Goal: Check status: Check status

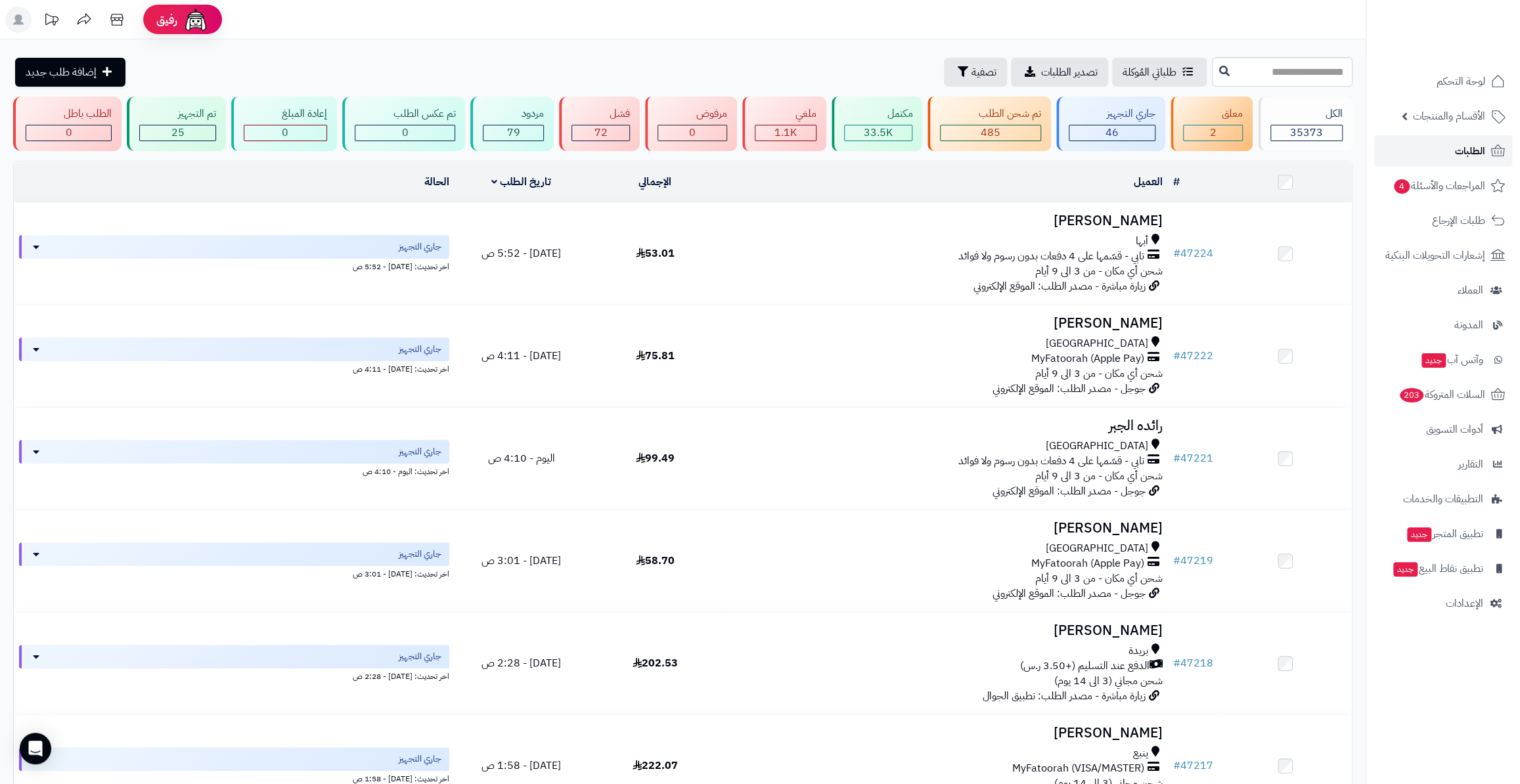
click at [1464, 140] on link "الطلبات" at bounding box center [1443, 150] width 138 height 32
click at [1440, 116] on span "الأقسام والمنتجات" at bounding box center [1449, 116] width 73 height 18
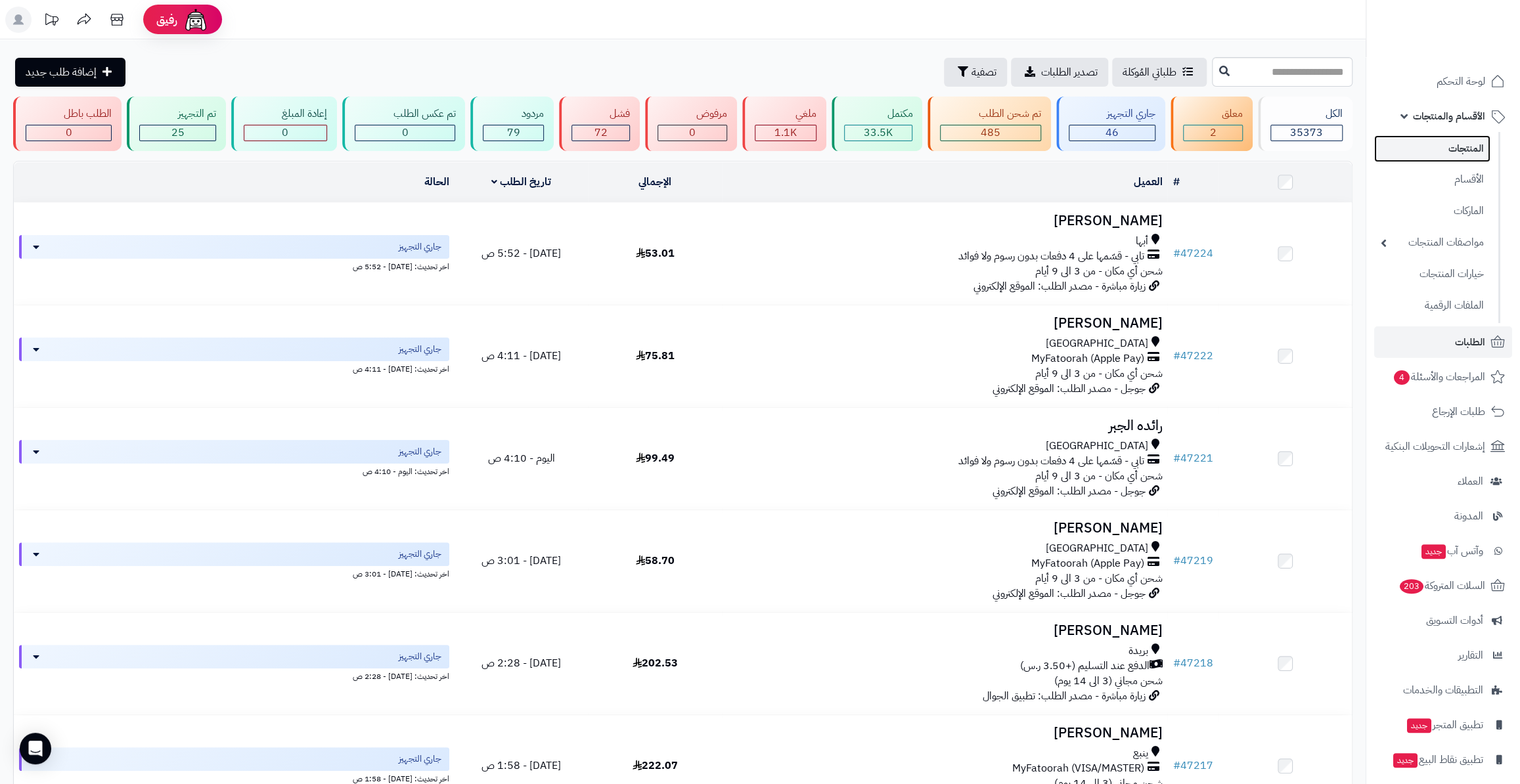
click at [1458, 157] on link "المنتجات" at bounding box center [1432, 148] width 116 height 27
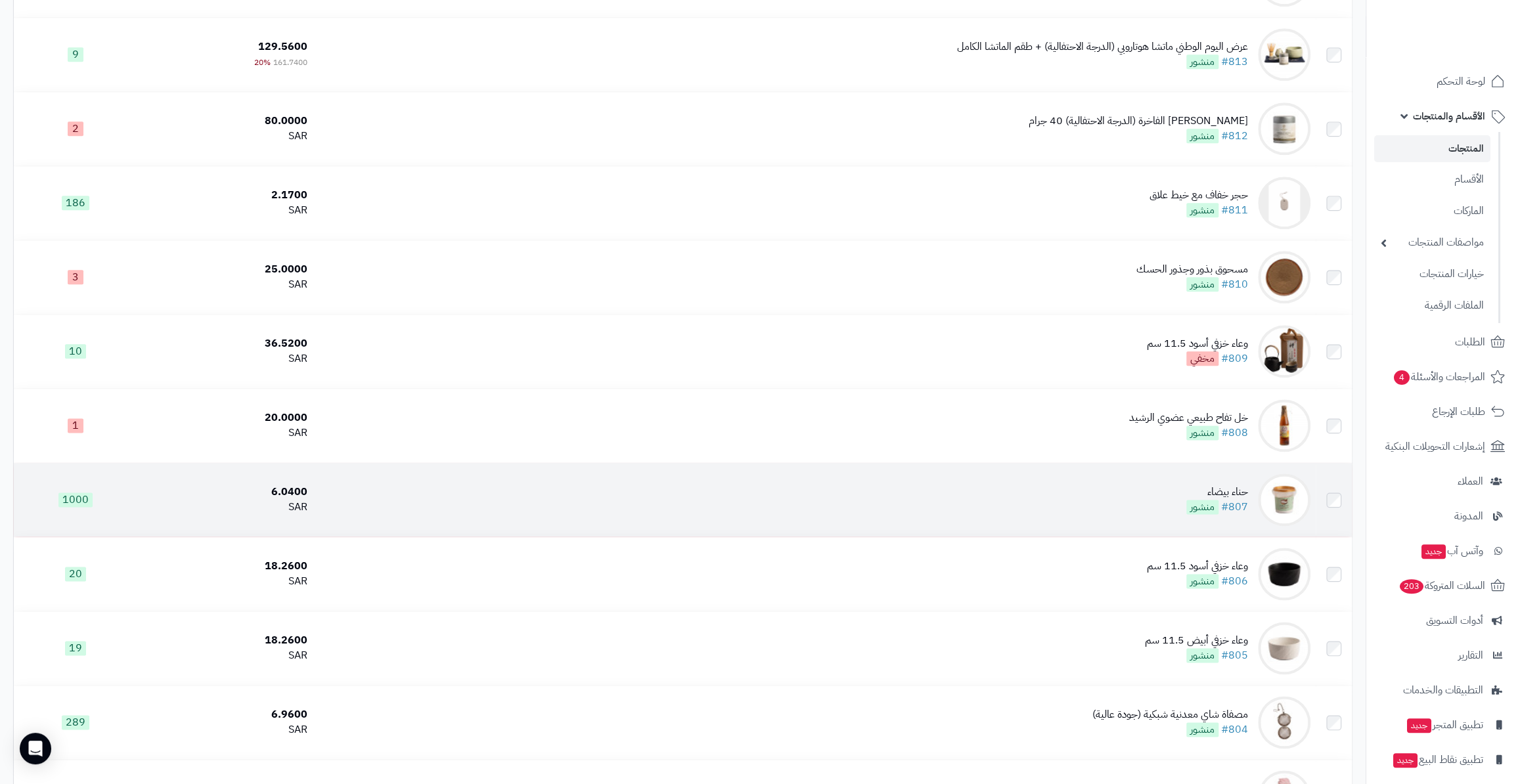
scroll to position [1790, 0]
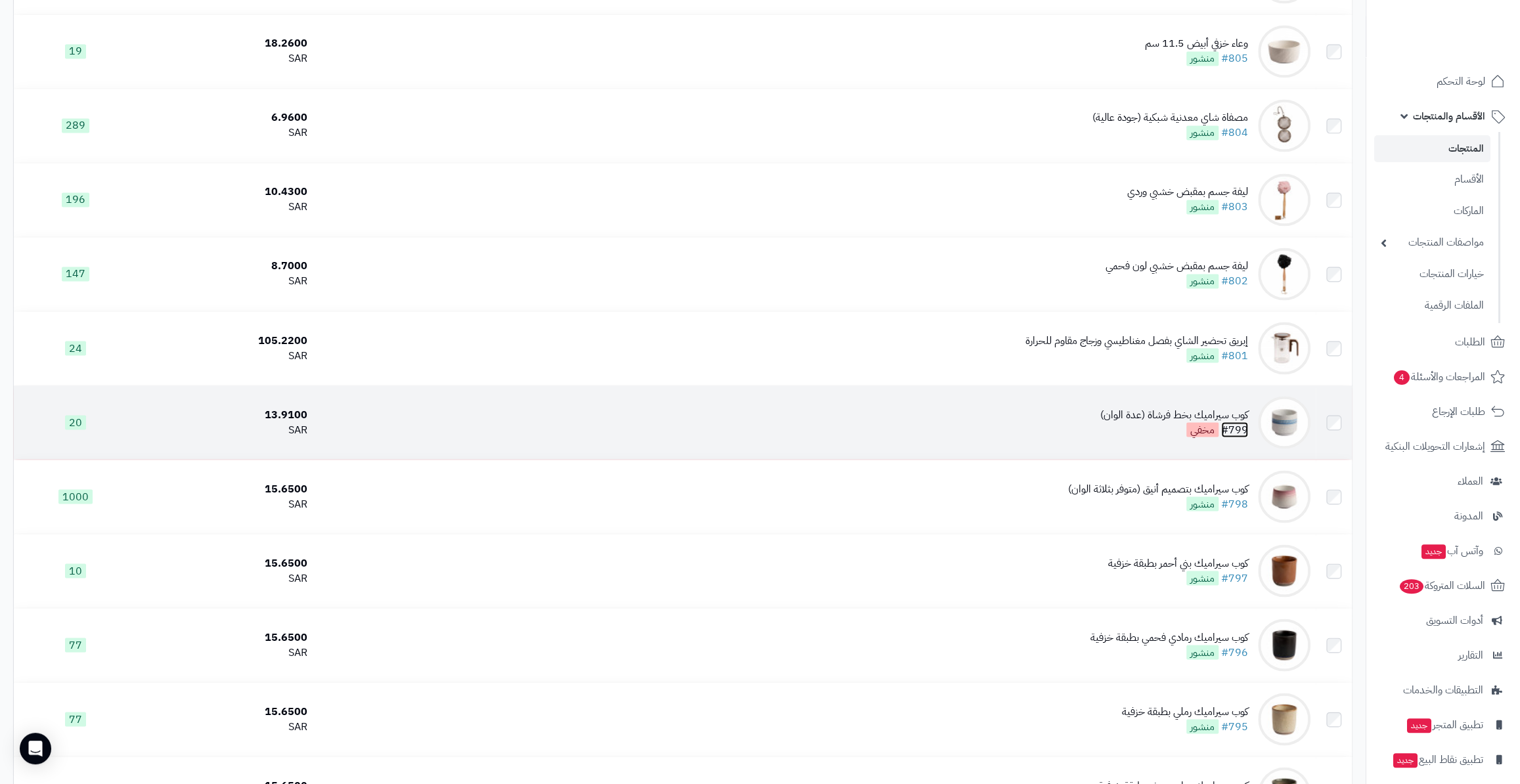
click at [1241, 425] on link "#799" at bounding box center [1234, 429] width 27 height 15
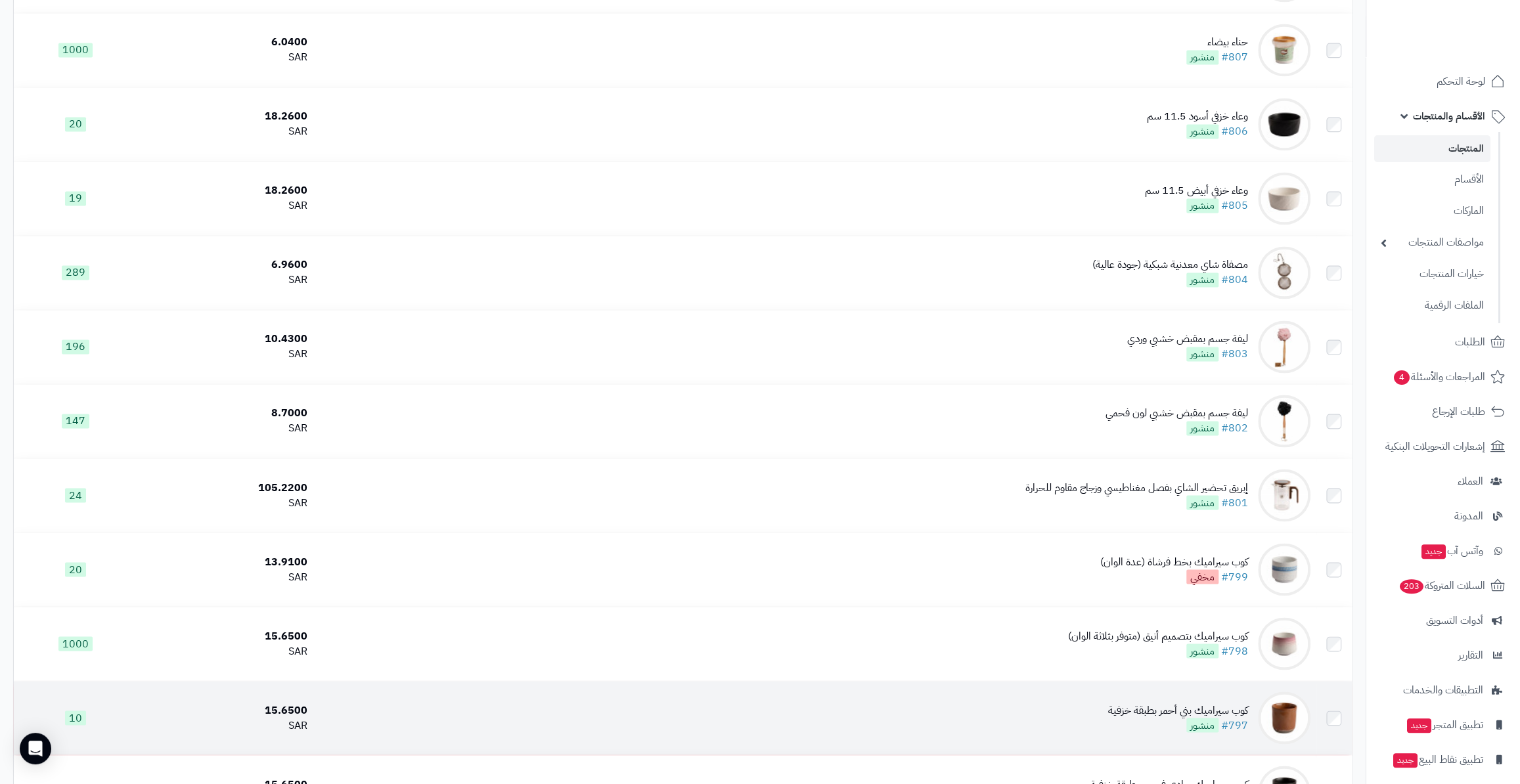
scroll to position [1731, 0]
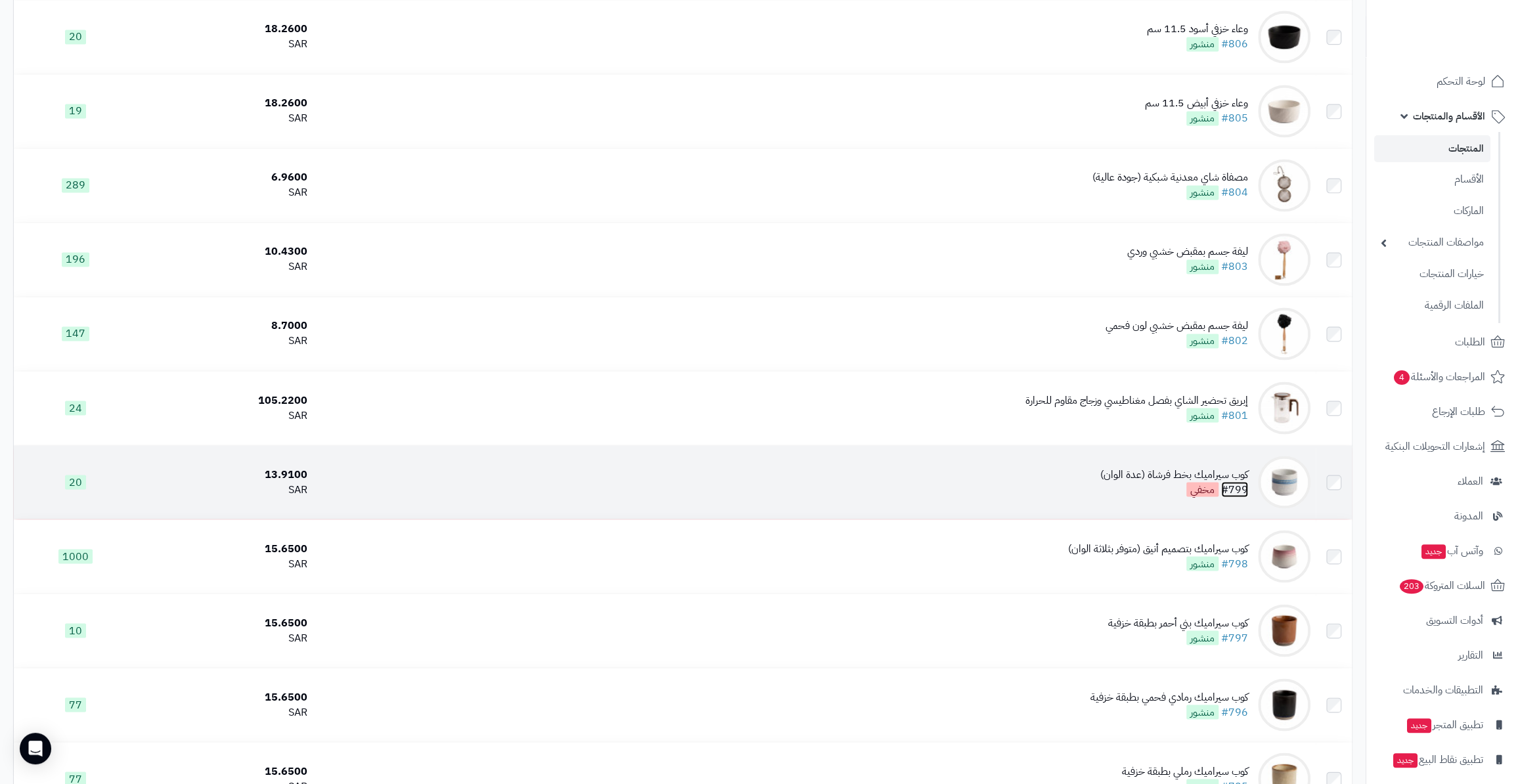
click at [1247, 488] on link "#799" at bounding box center [1234, 488] width 27 height 15
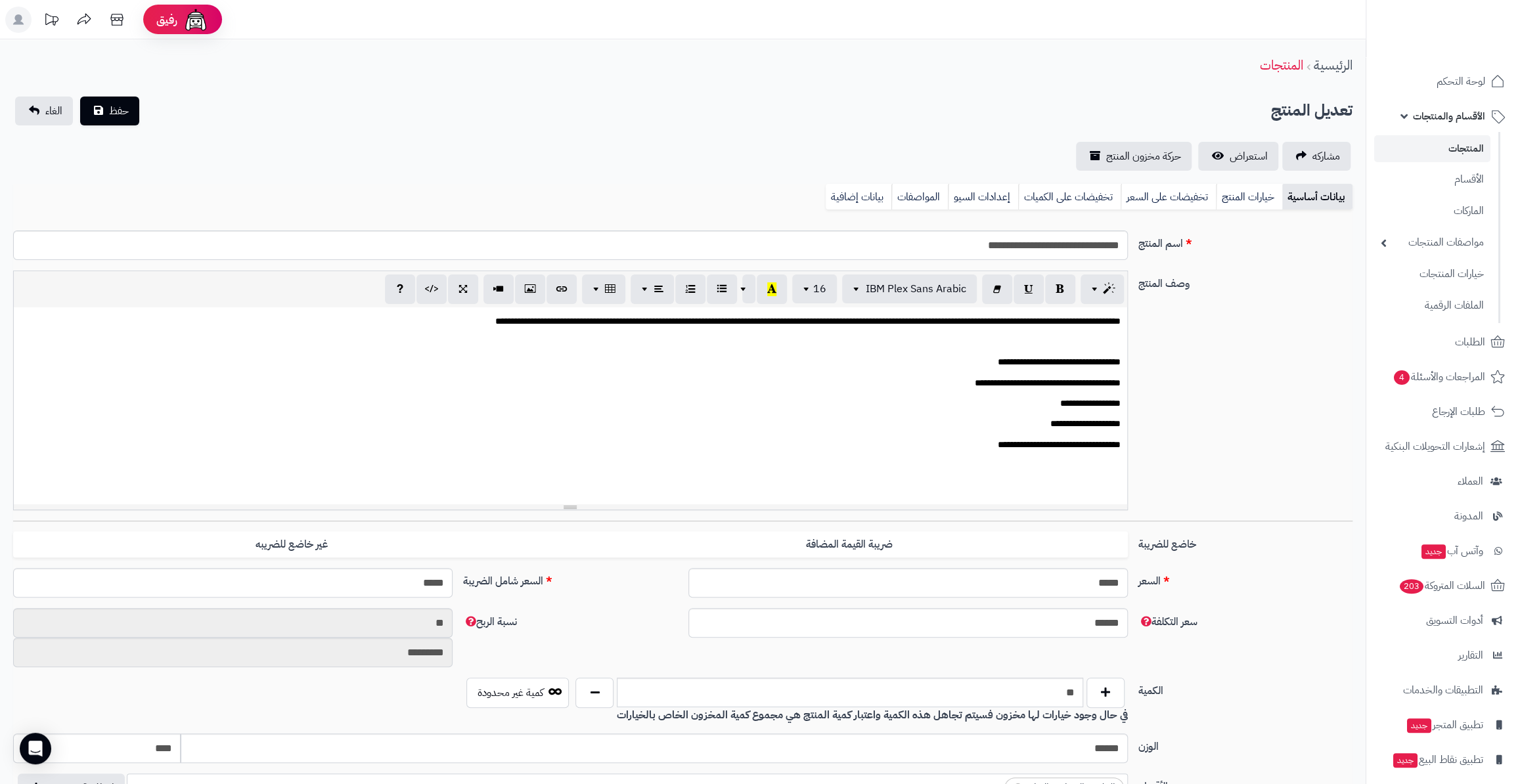
scroll to position [333, 0]
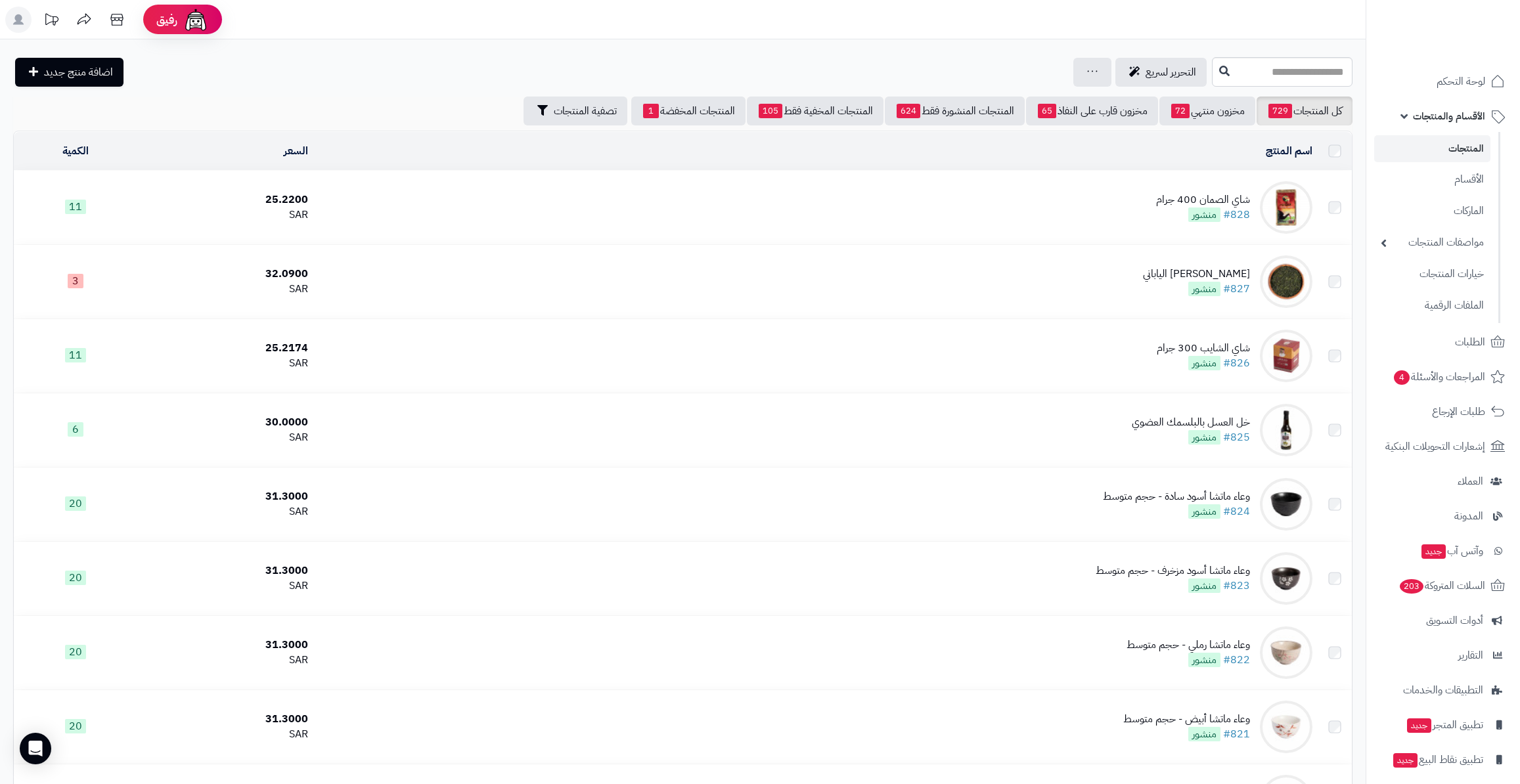
scroll to position [1731, 0]
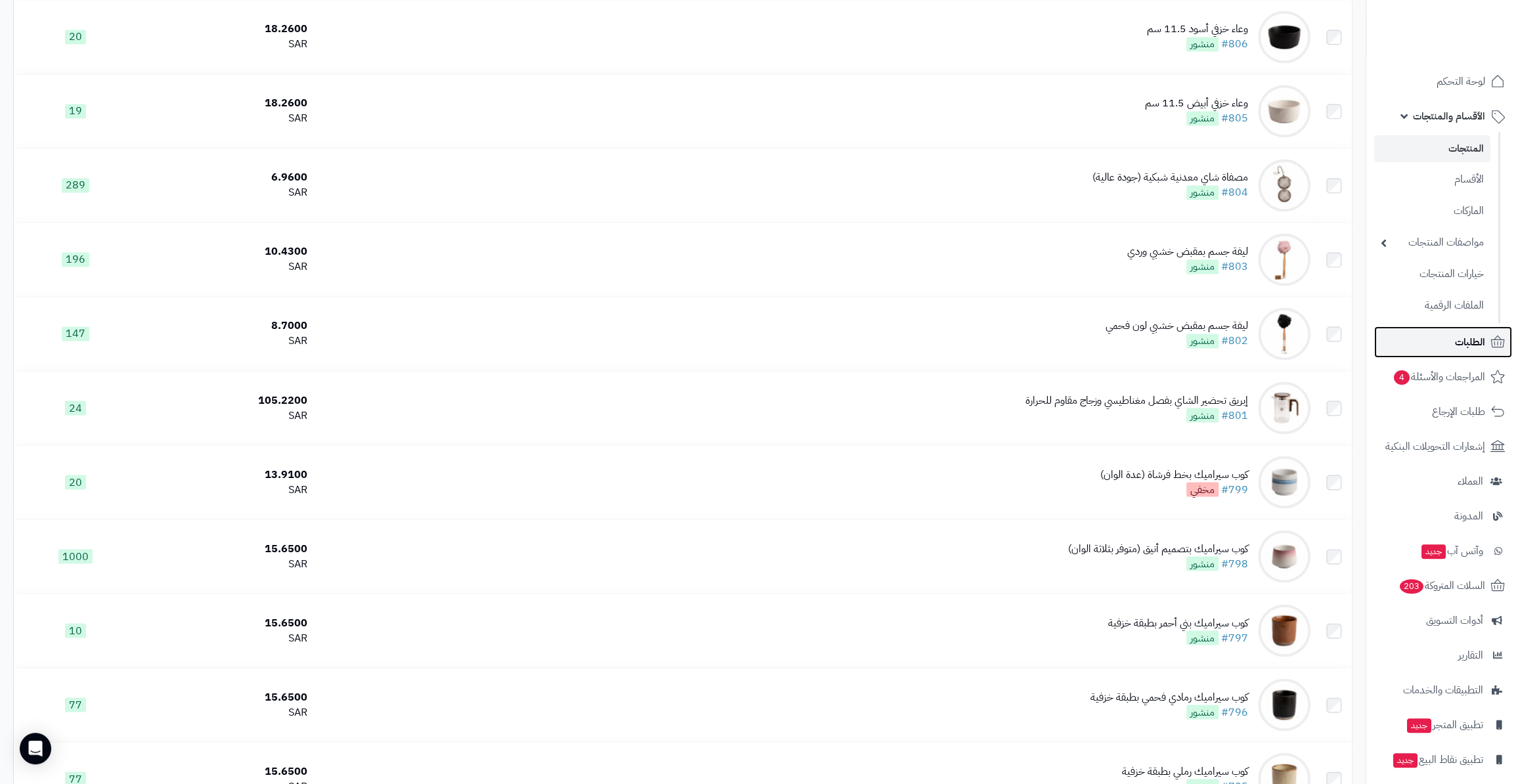
click at [1460, 351] on span "الطلبات" at bounding box center [1470, 342] width 30 height 18
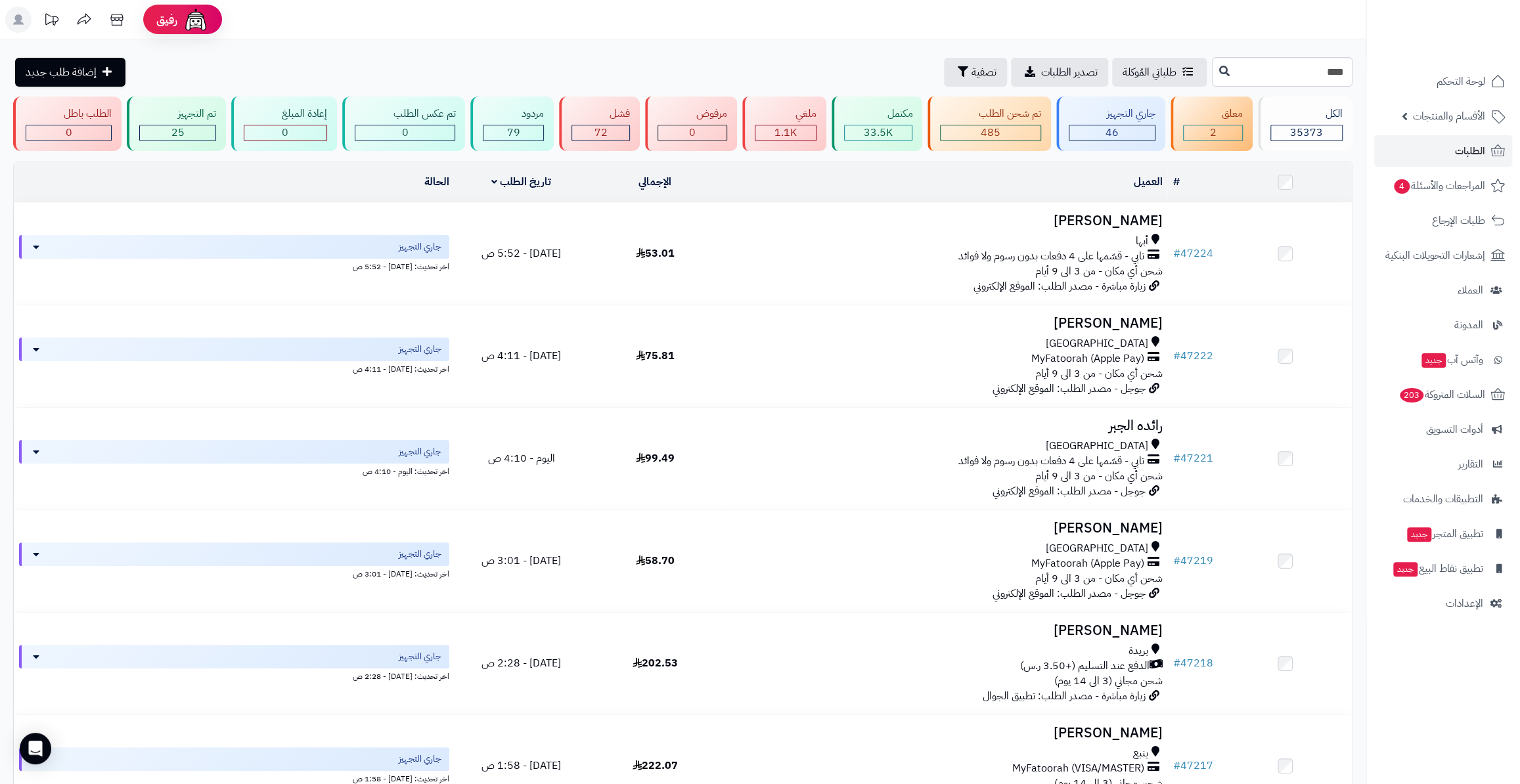
type input "****"
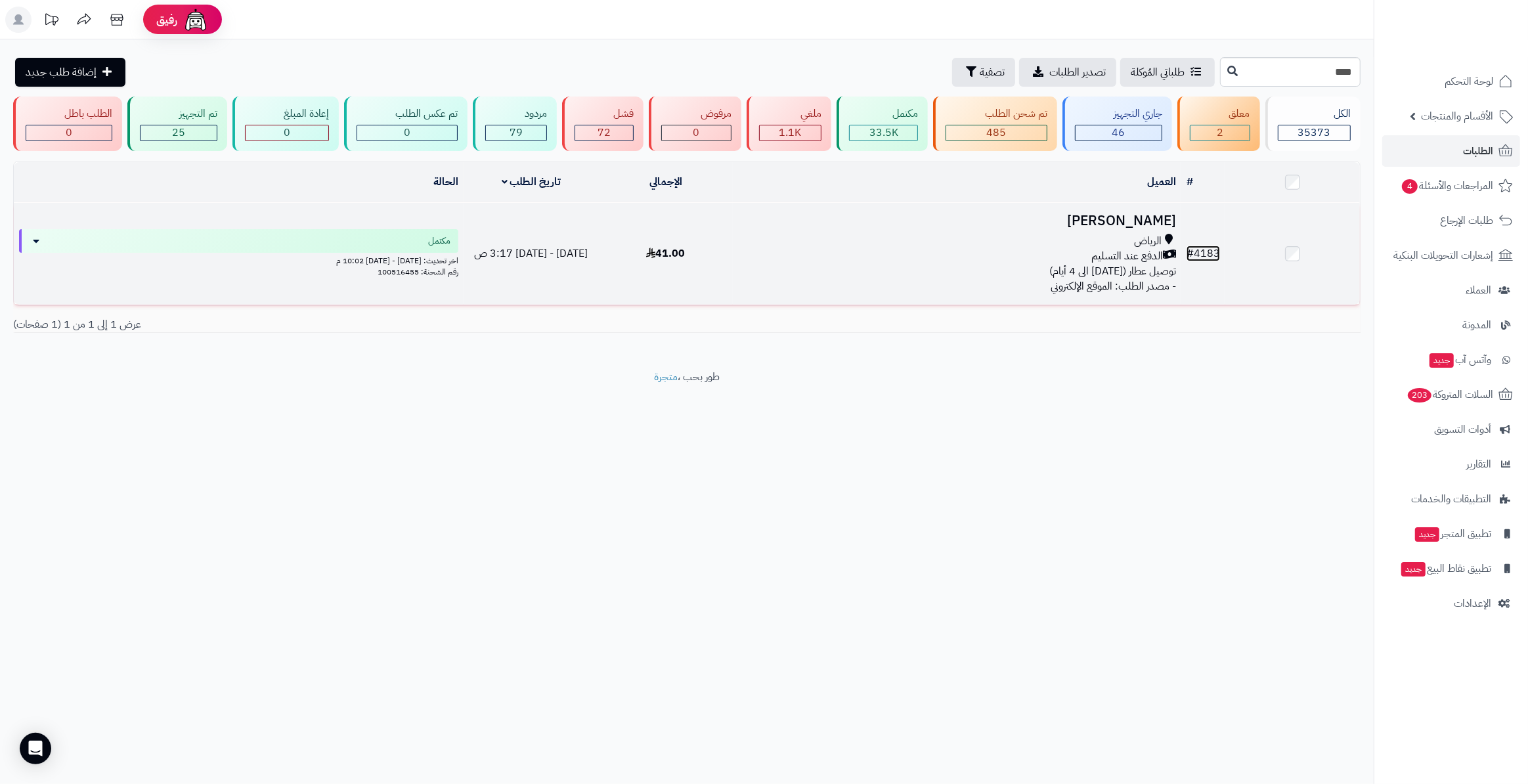
click at [1214, 253] on link "# 4183" at bounding box center [1203, 253] width 34 height 15
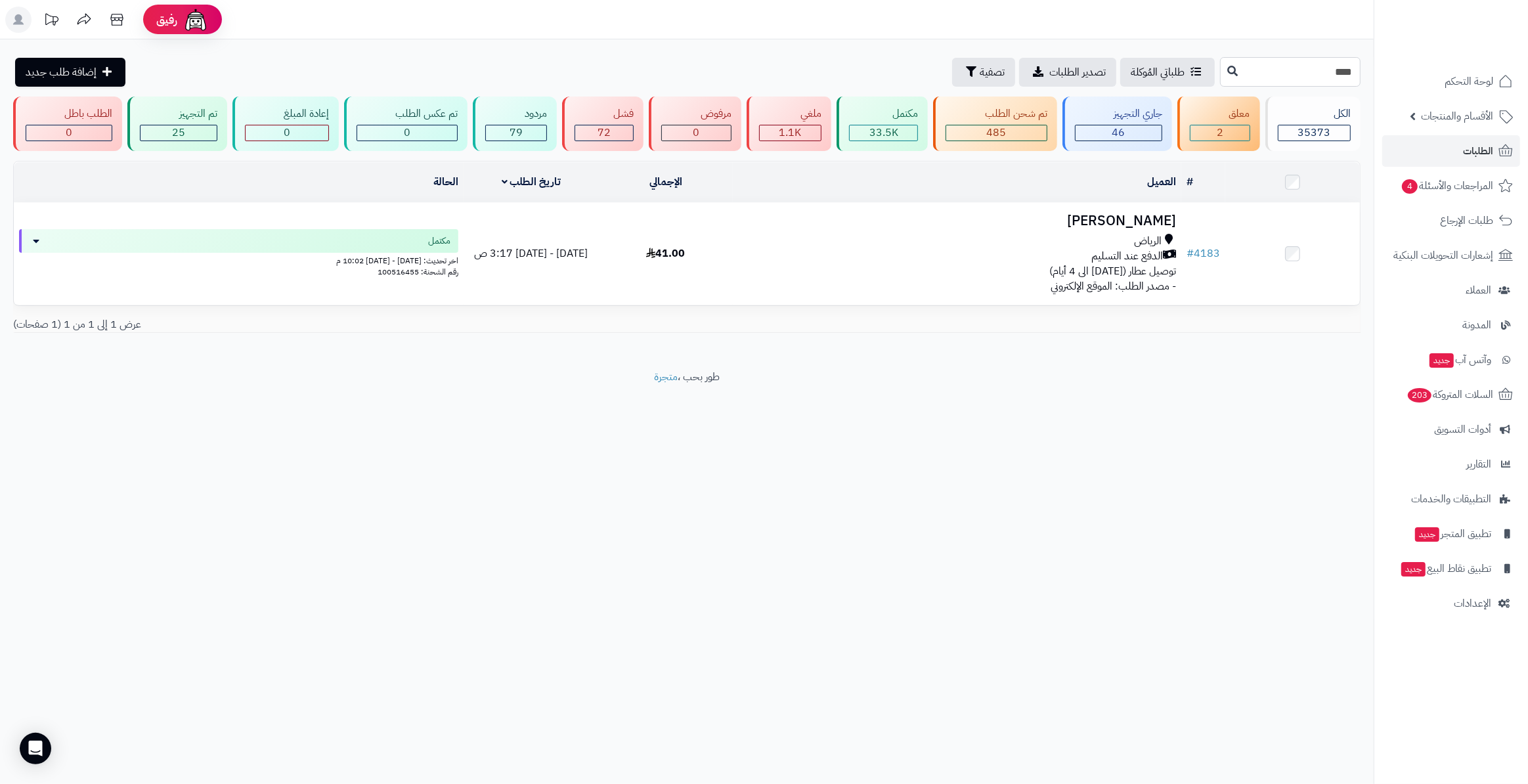
click at [1336, 72] on input "****" at bounding box center [1290, 72] width 140 height 30
type input "*****"
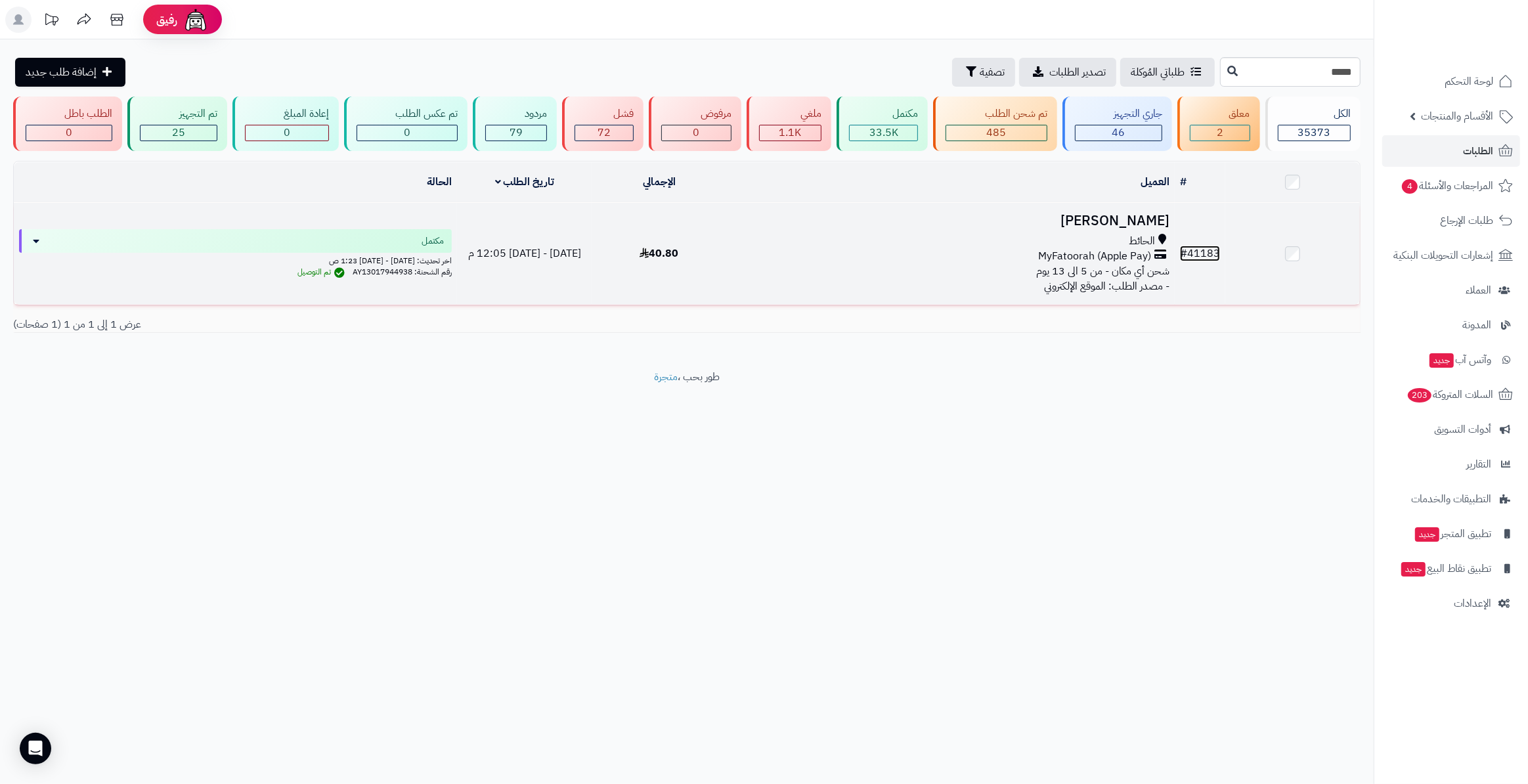
click at [1203, 247] on link "# 41183" at bounding box center [1200, 253] width 40 height 15
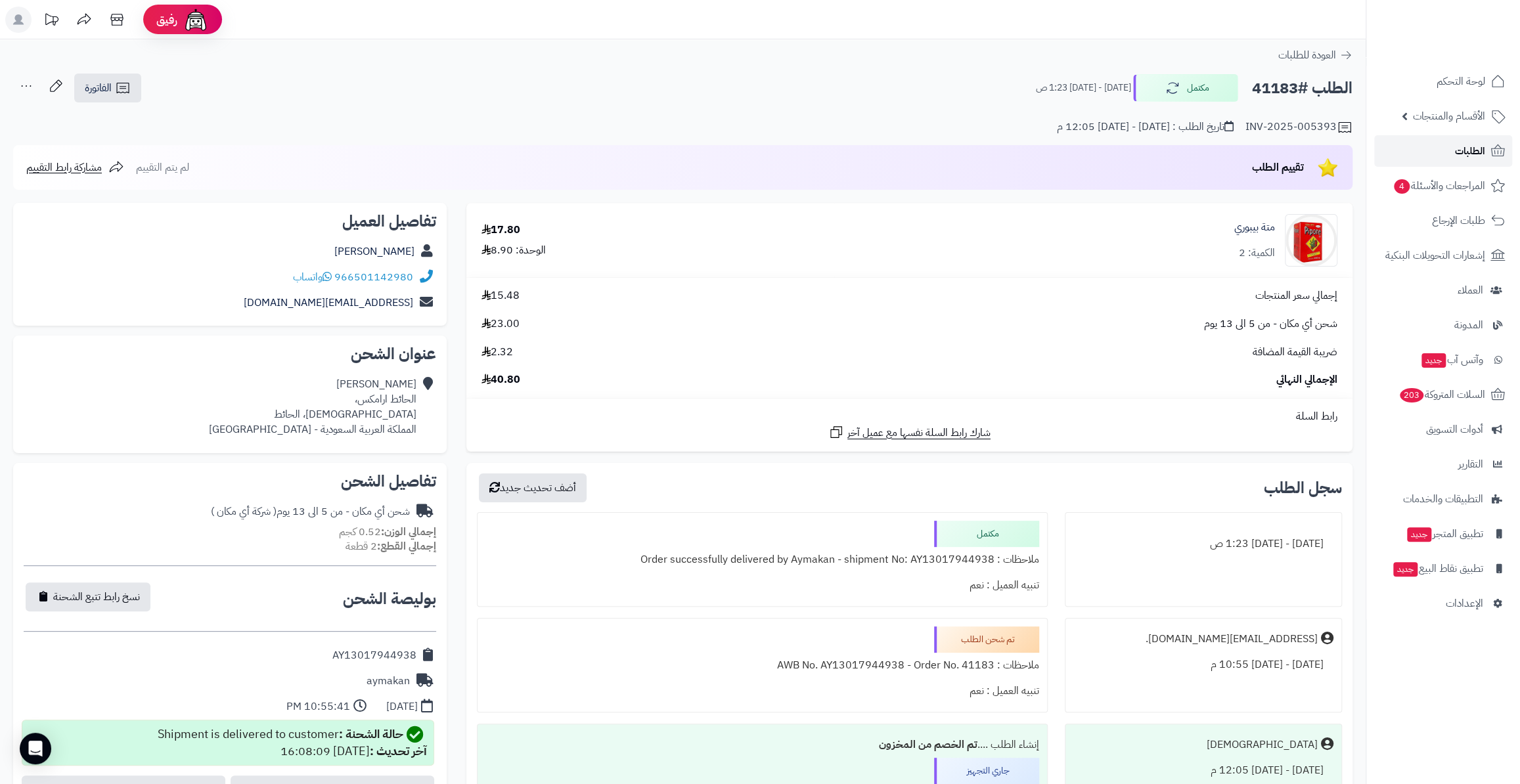
click at [1445, 154] on link "الطلبات" at bounding box center [1443, 150] width 138 height 32
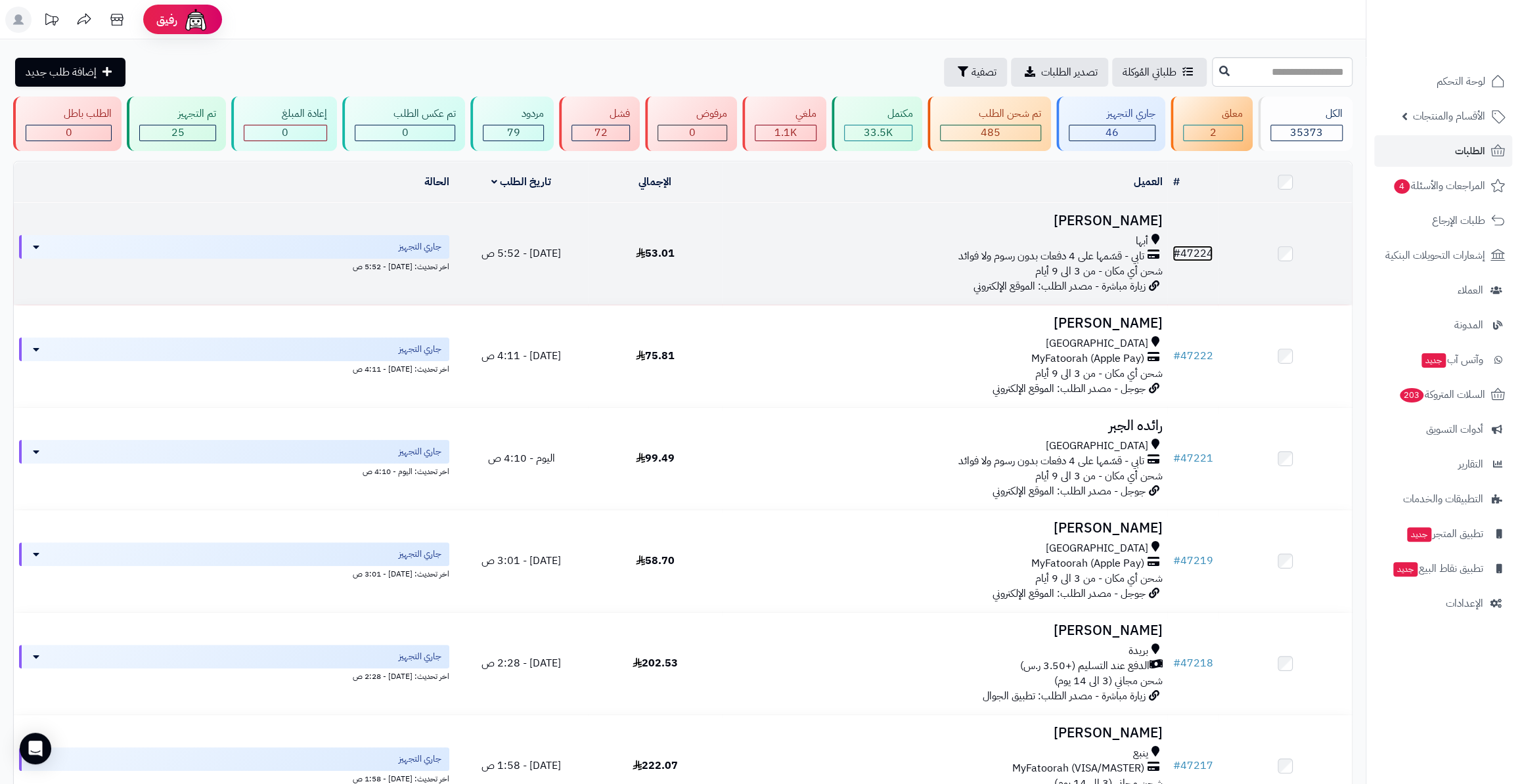
click at [1183, 253] on link "# 47224" at bounding box center [1193, 253] width 40 height 15
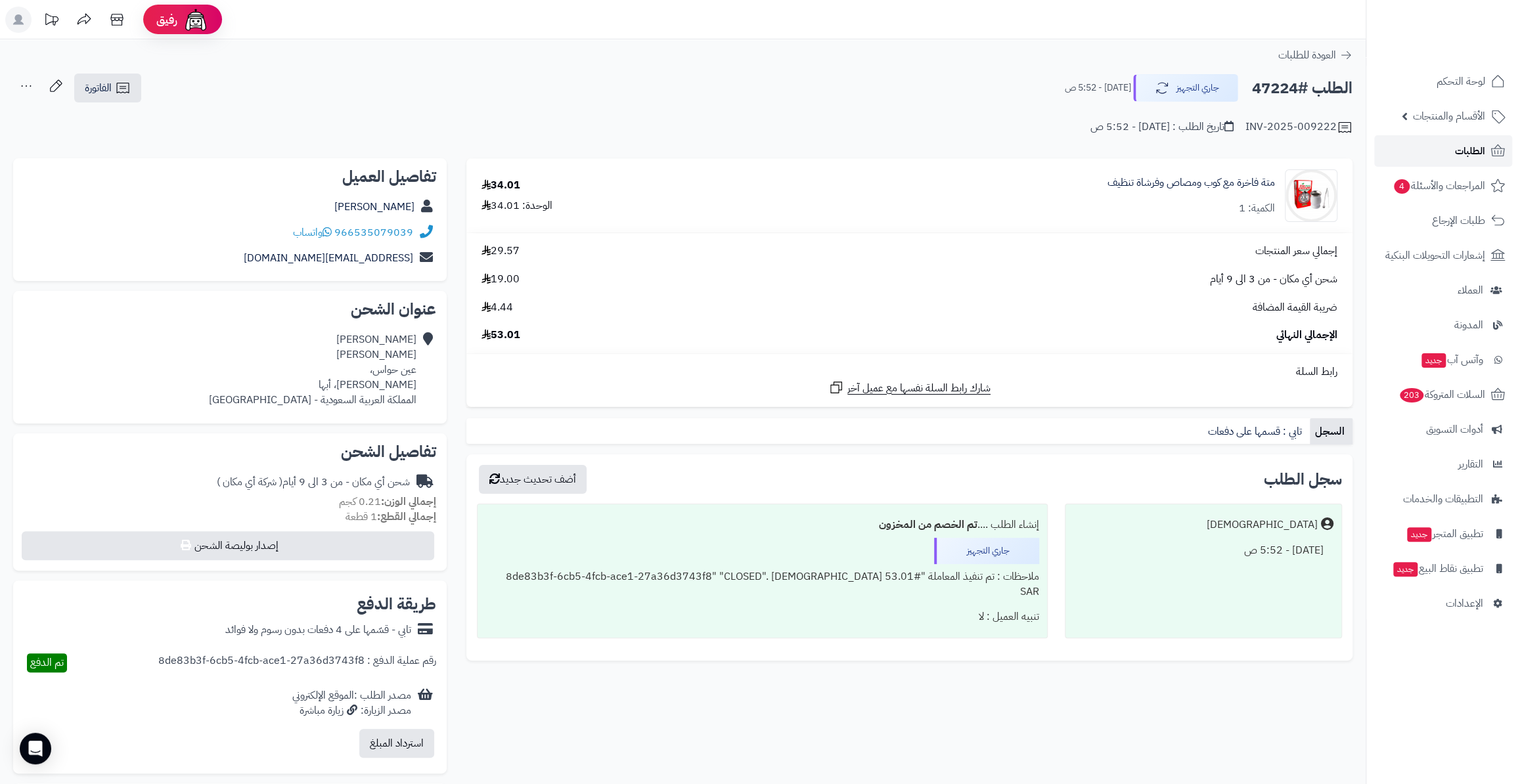
click at [1425, 155] on link "الطلبات" at bounding box center [1443, 150] width 138 height 32
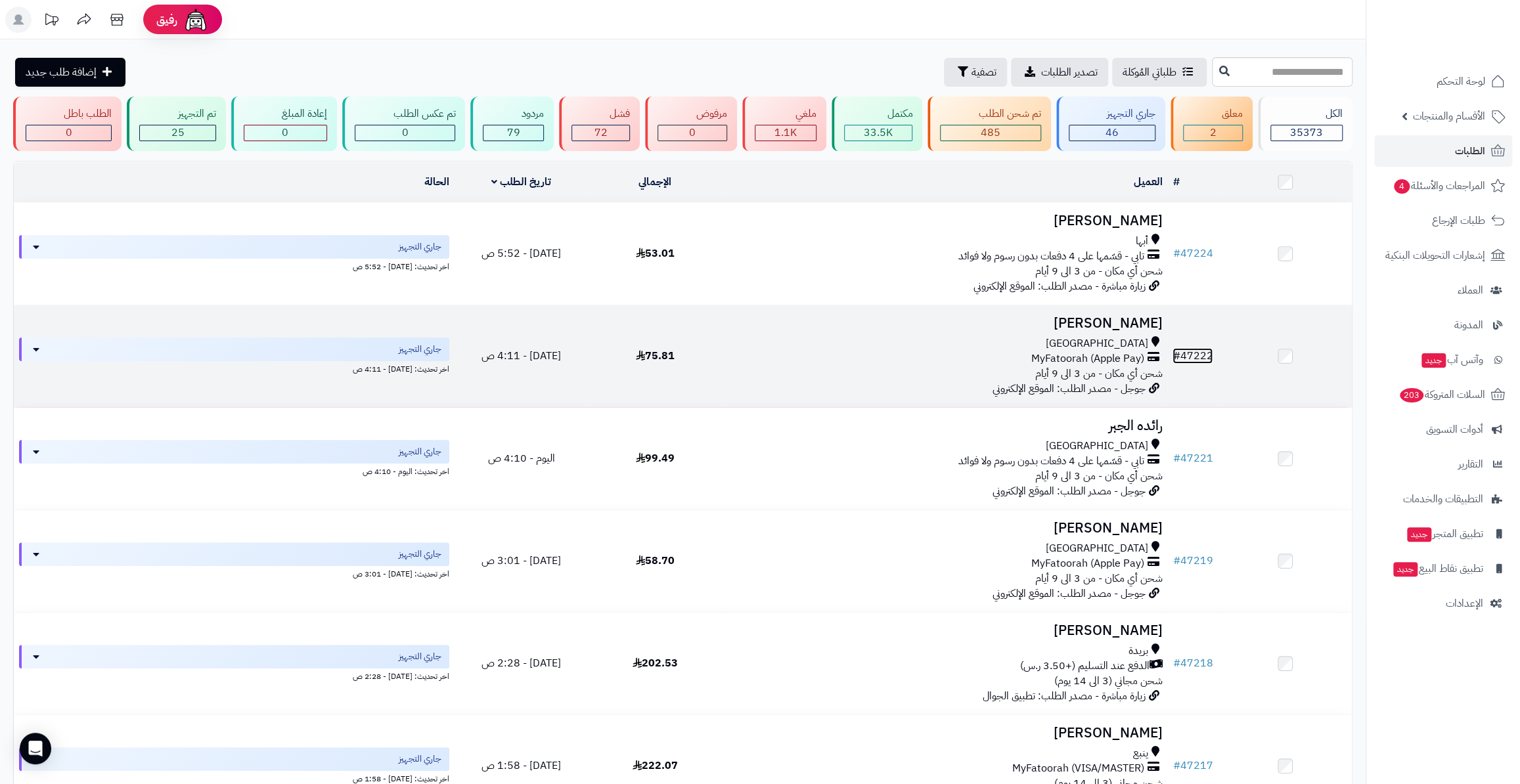
click at [1188, 357] on link "# 47222" at bounding box center [1193, 355] width 40 height 15
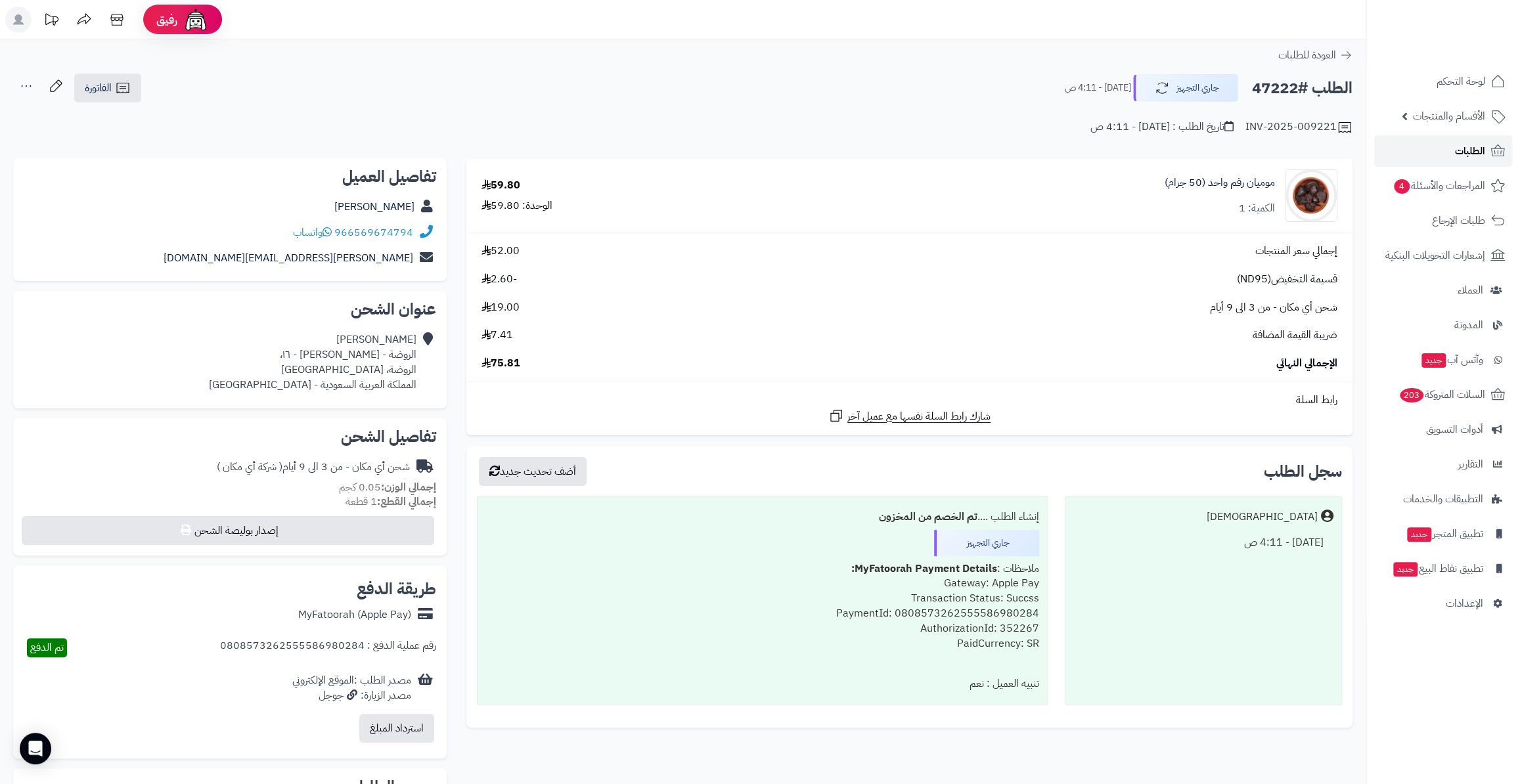
click at [1445, 155] on link "الطلبات" at bounding box center [1443, 150] width 138 height 32
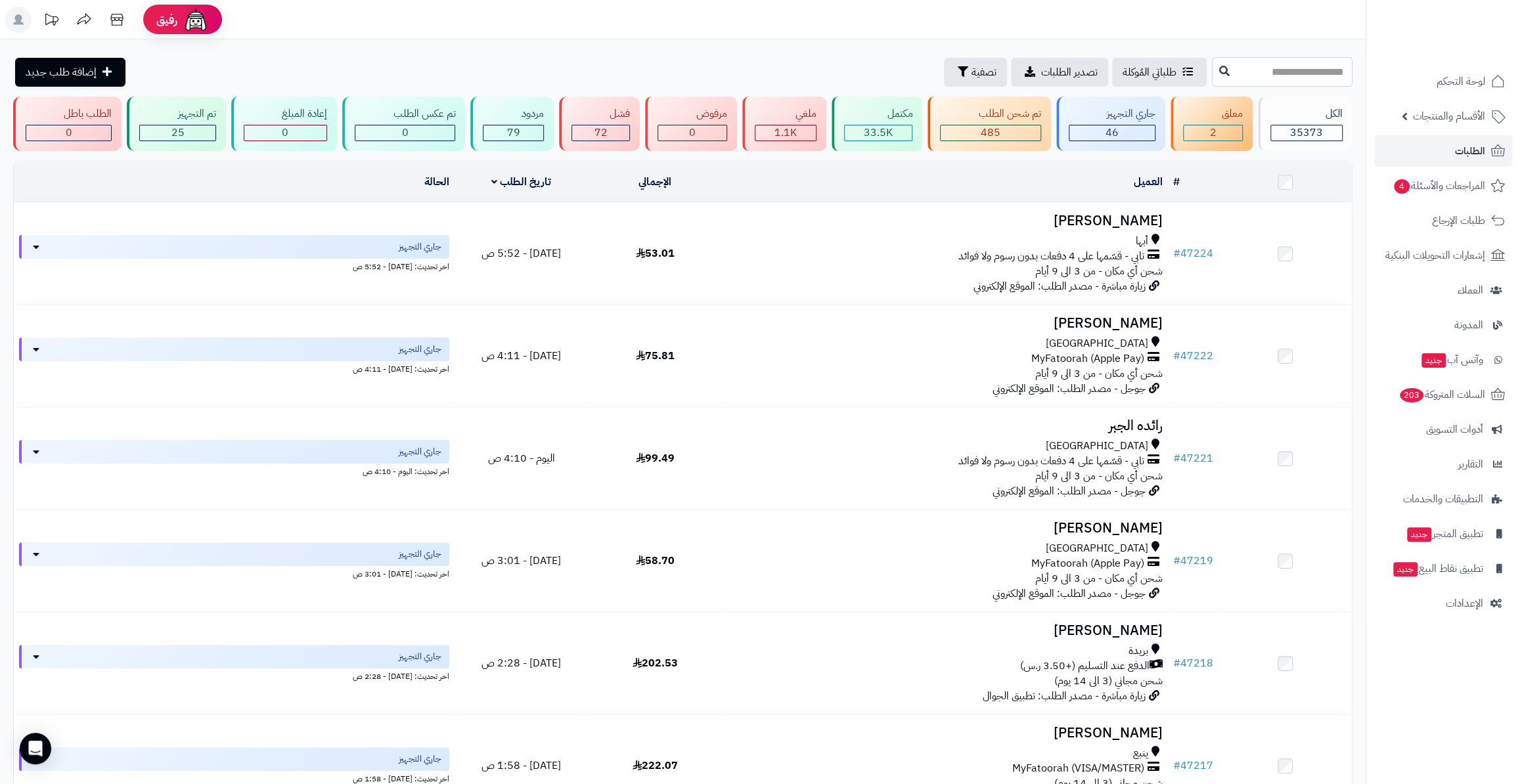
click at [1273, 69] on input "text" at bounding box center [1281, 72] width 140 height 30
paste input "*****"
type input "*****"
click at [1214, 67] on button at bounding box center [1224, 71] width 19 height 25
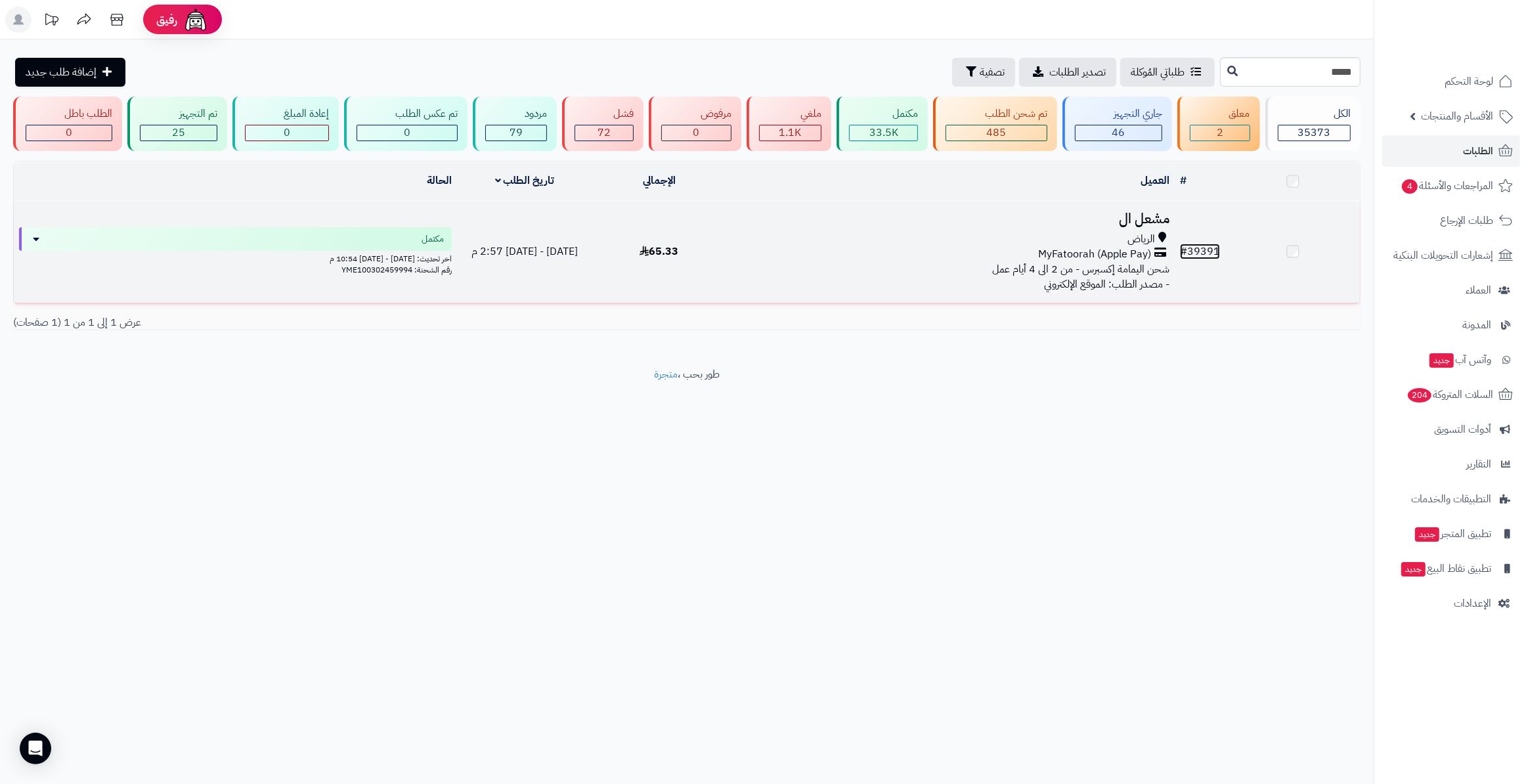
click at [1207, 253] on link "# 39391" at bounding box center [1200, 251] width 40 height 15
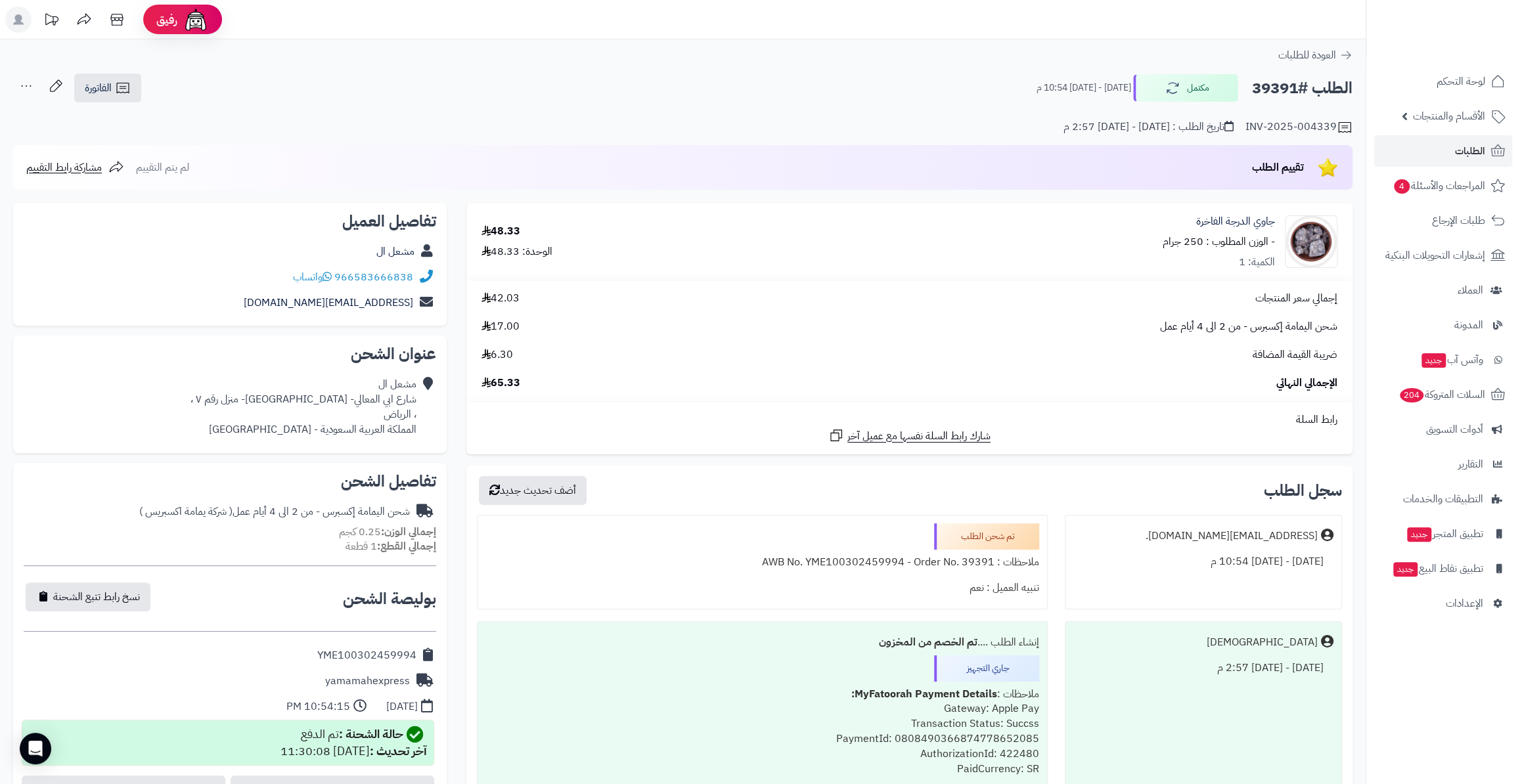
drag, startPoint x: 1250, startPoint y: 85, endPoint x: 1300, endPoint y: 84, distance: 50.0
click at [1300, 84] on h2 "الطلب #39391" at bounding box center [1302, 88] width 101 height 27
copy h2 "39391"
click at [1474, 136] on link "الطلبات" at bounding box center [1443, 150] width 138 height 32
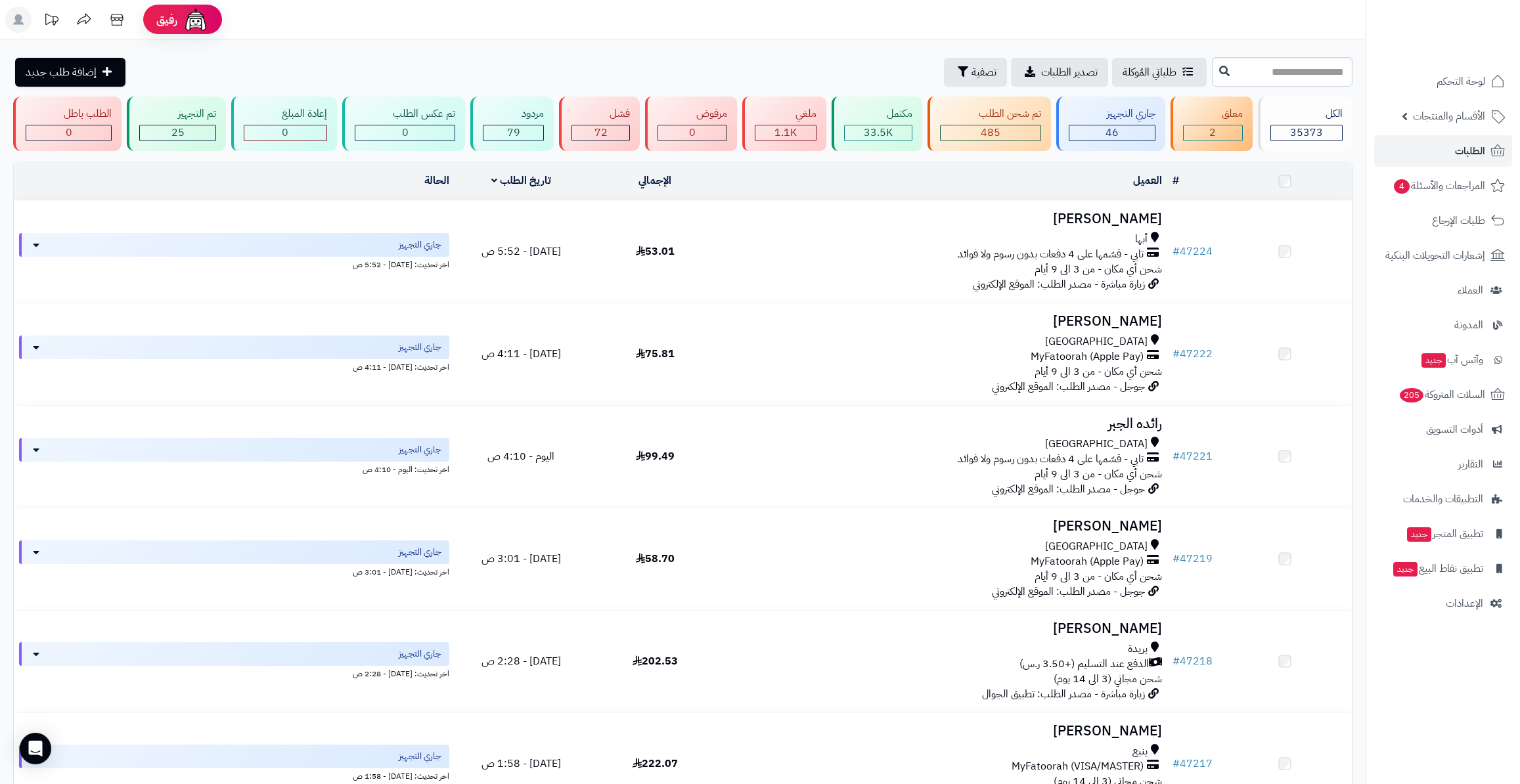
click at [1271, 71] on input "text" at bounding box center [1281, 72] width 140 height 30
type input "*****"
click at [1214, 66] on button at bounding box center [1224, 71] width 19 height 25
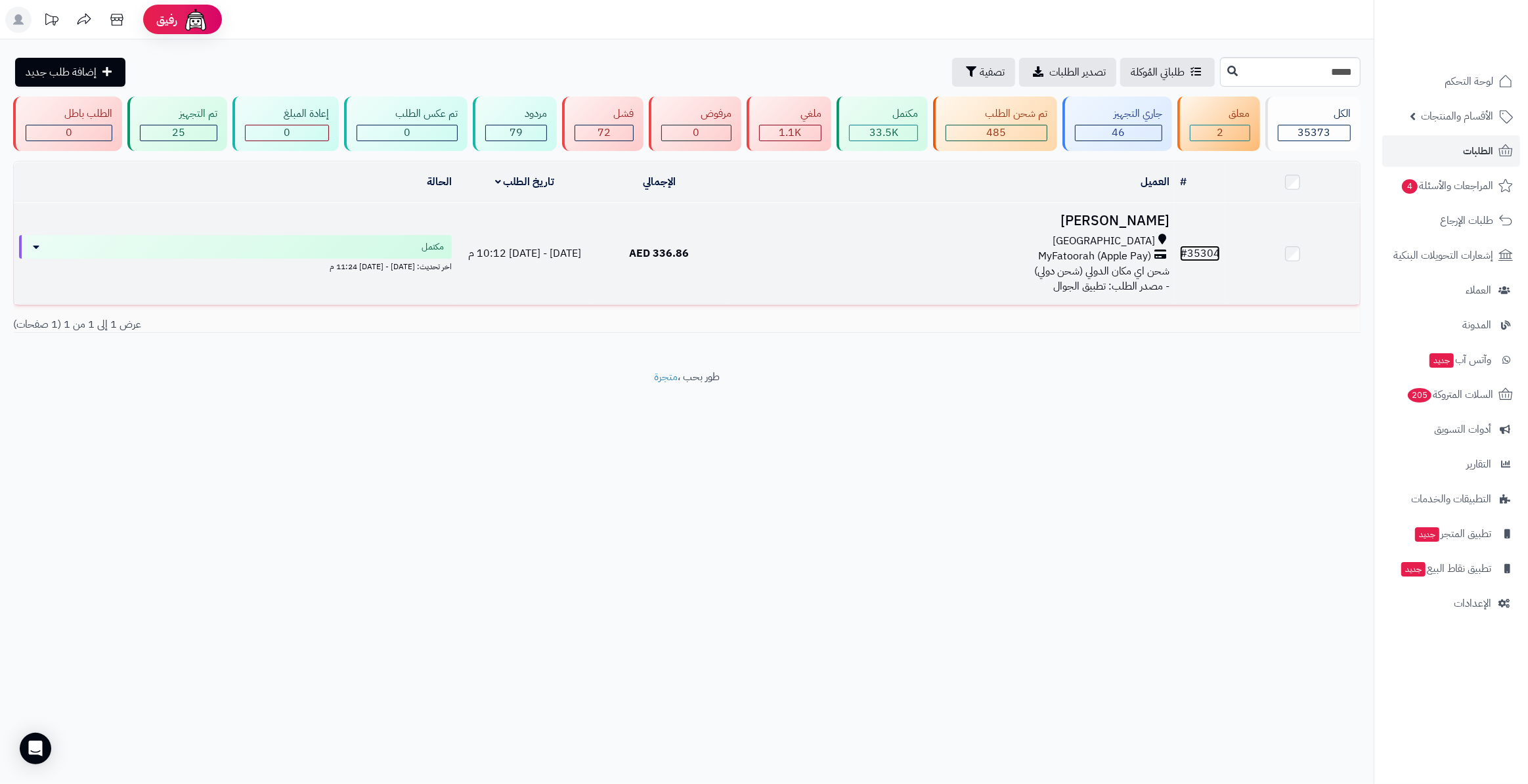
click at [1211, 249] on link "# 35304" at bounding box center [1200, 253] width 40 height 15
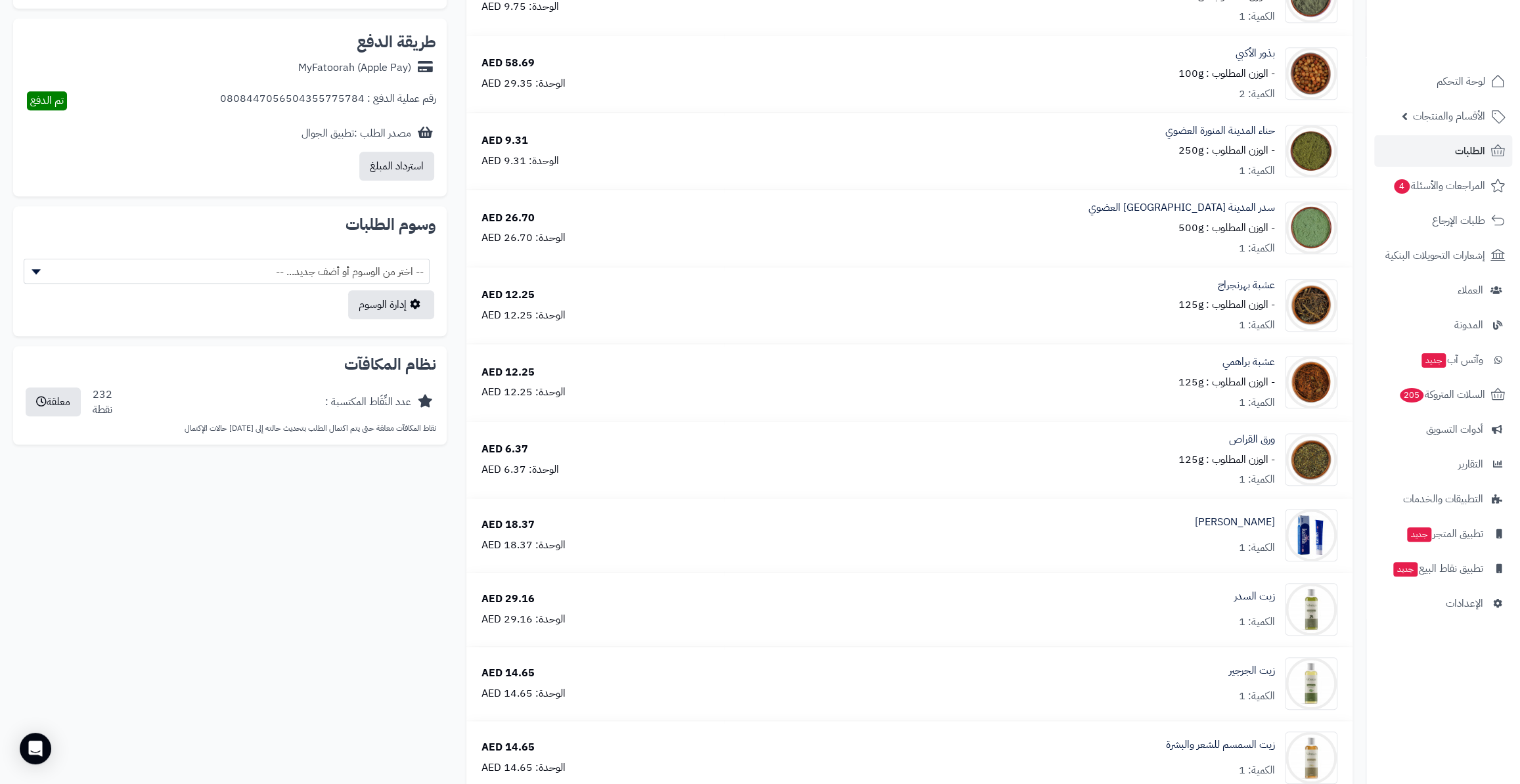
scroll to position [1074, 0]
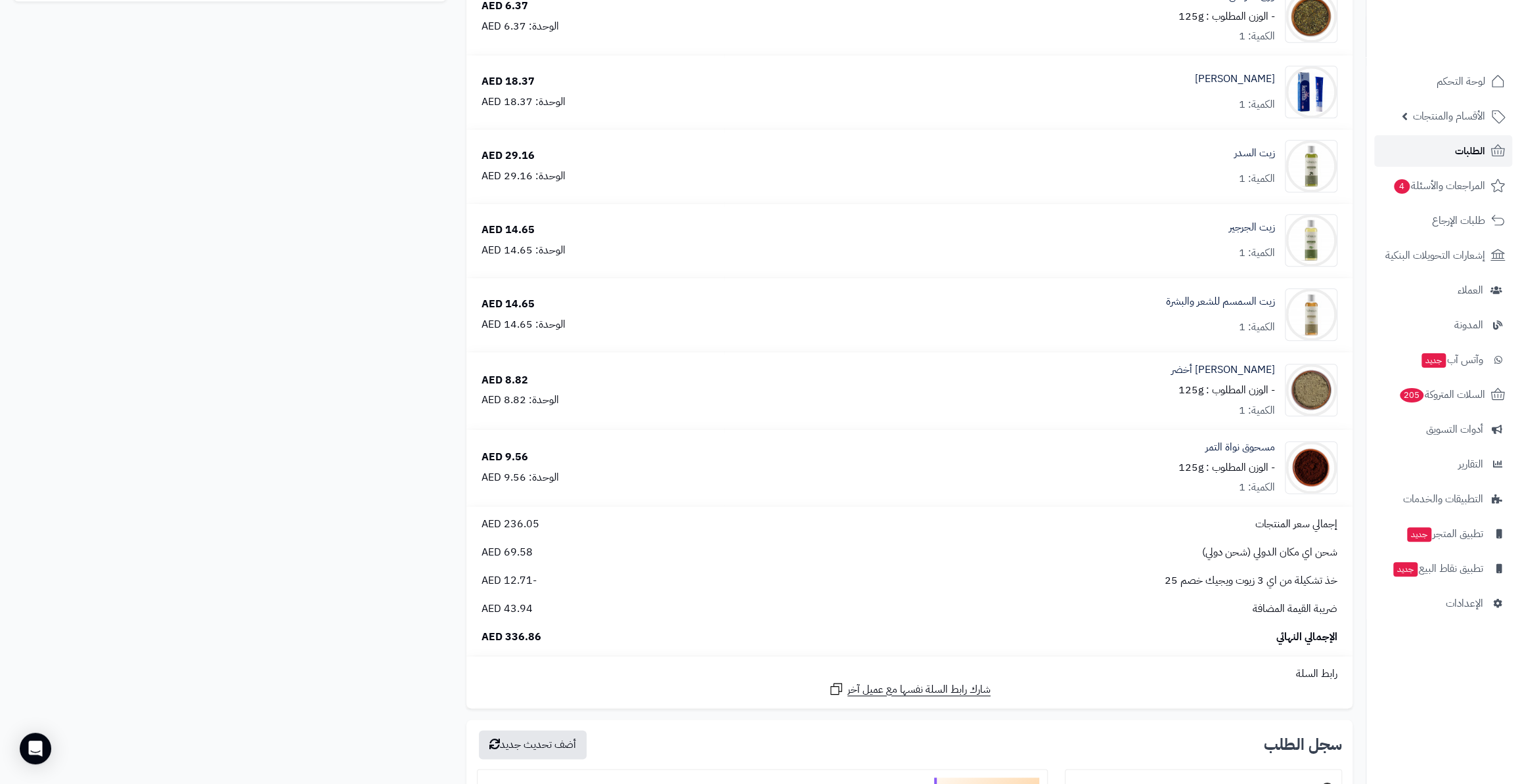
click at [1452, 157] on link "الطلبات" at bounding box center [1443, 150] width 138 height 32
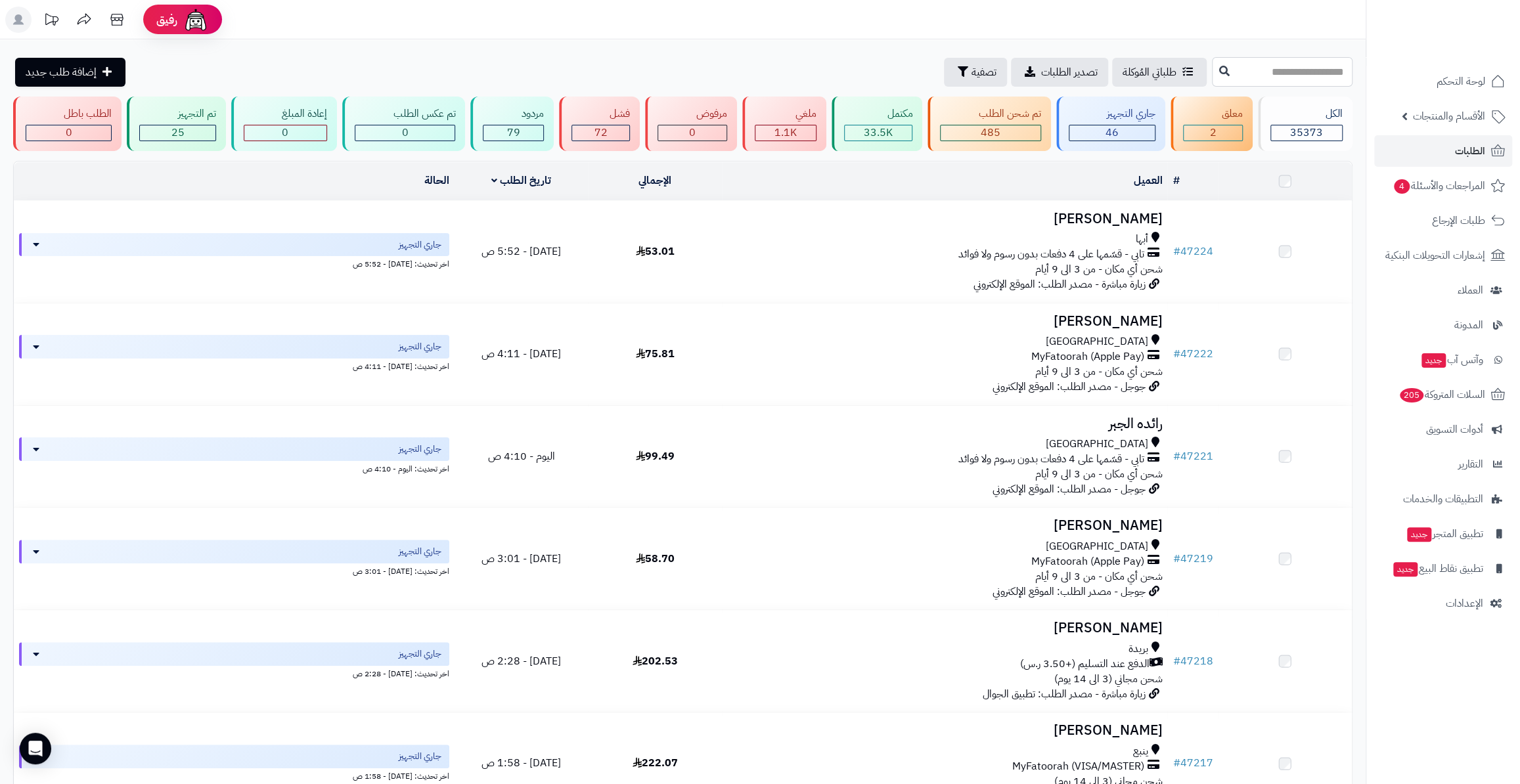
drag, startPoint x: 0, startPoint y: 0, endPoint x: 1279, endPoint y: 78, distance: 1281.4
click at [1279, 78] on input "text" at bounding box center [1281, 72] width 140 height 30
paste input "*****"
type input "*****"
click at [1214, 78] on button at bounding box center [1224, 71] width 19 height 25
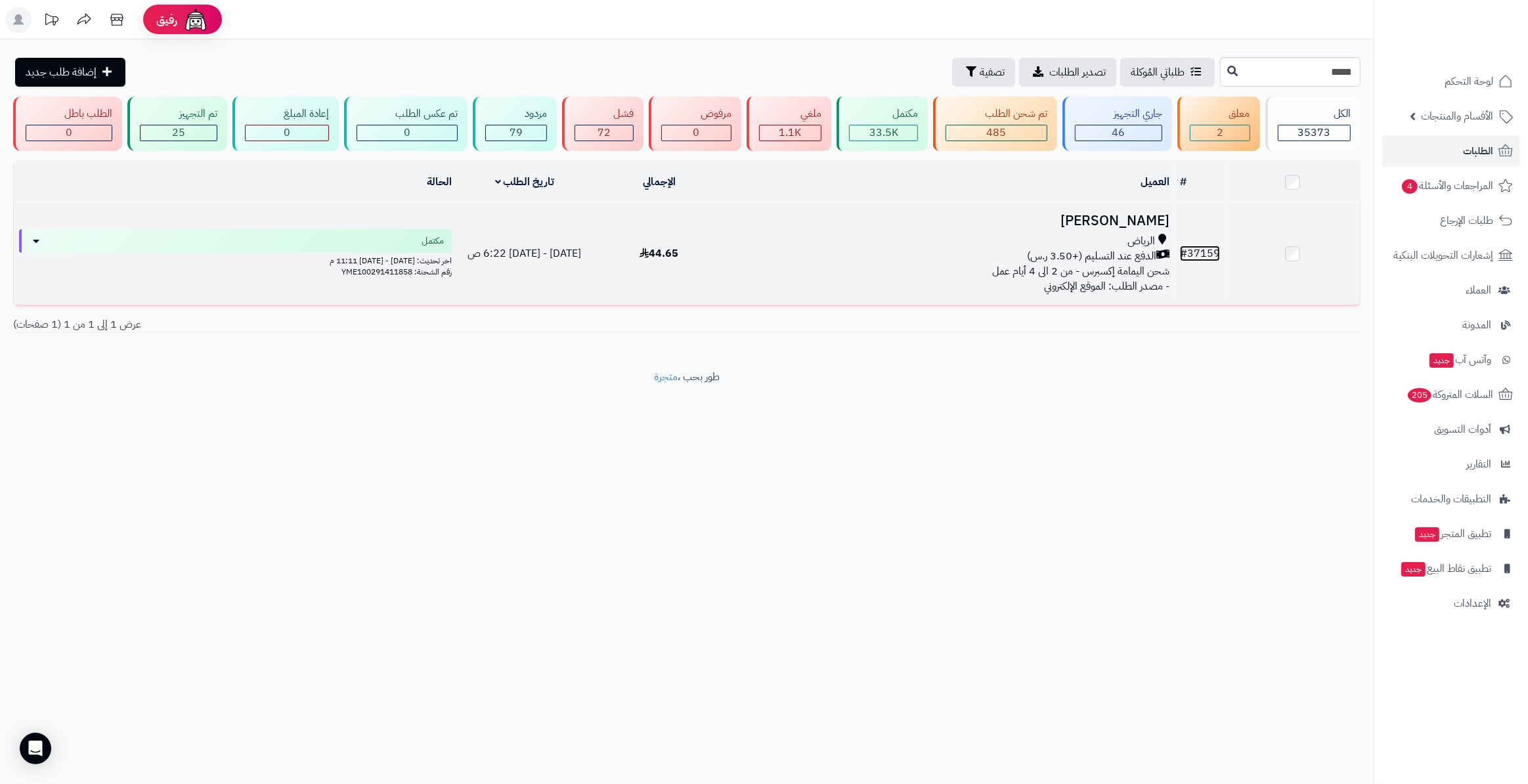
click at [1215, 251] on link "# 37159" at bounding box center [1200, 253] width 40 height 15
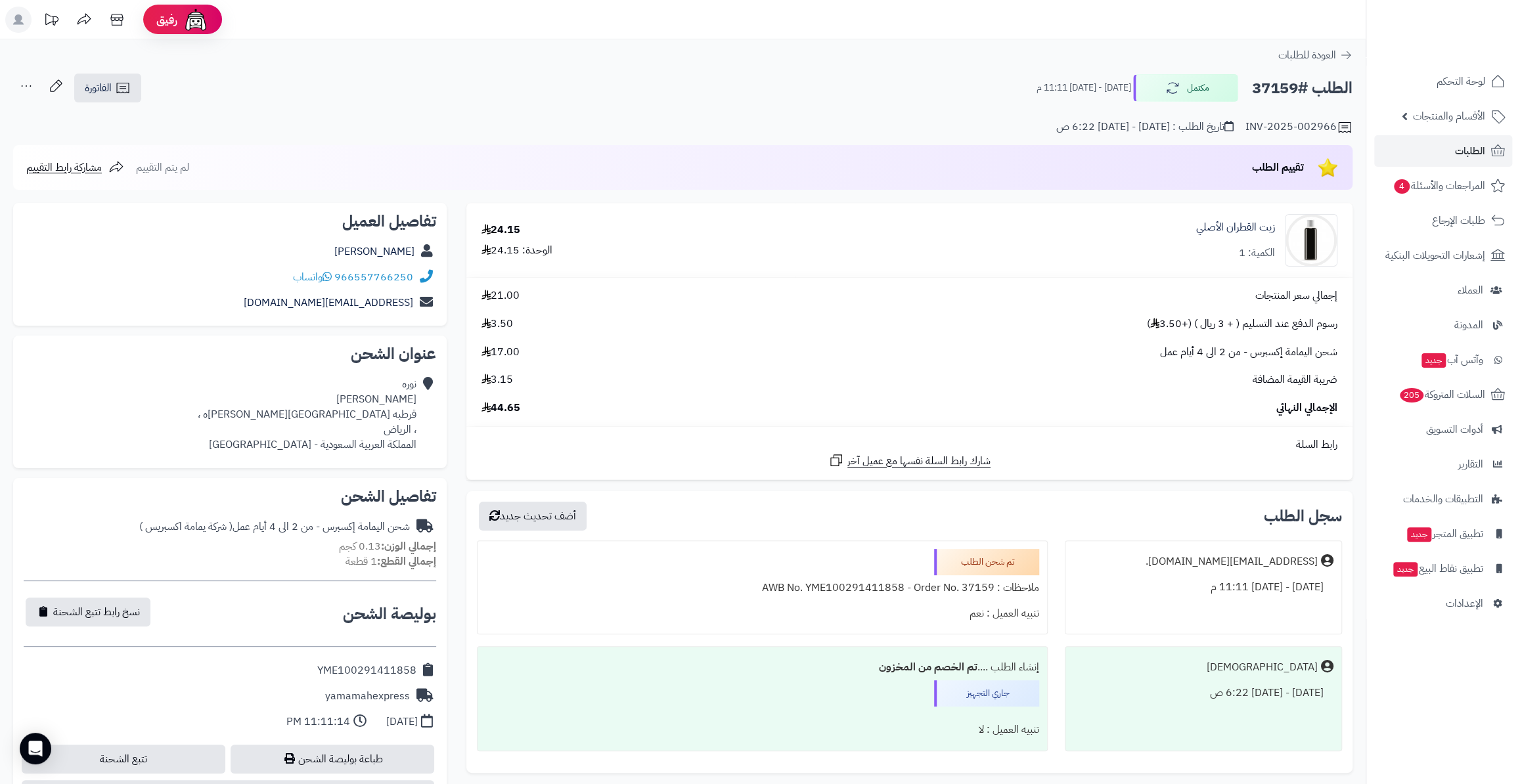
drag, startPoint x: 312, startPoint y: 666, endPoint x: 423, endPoint y: 673, distance: 111.2
click at [423, 673] on div "YME100291411858" at bounding box center [230, 670] width 413 height 26
copy div "YME100291411858"
click at [1492, 153] on icon at bounding box center [1497, 150] width 15 height 15
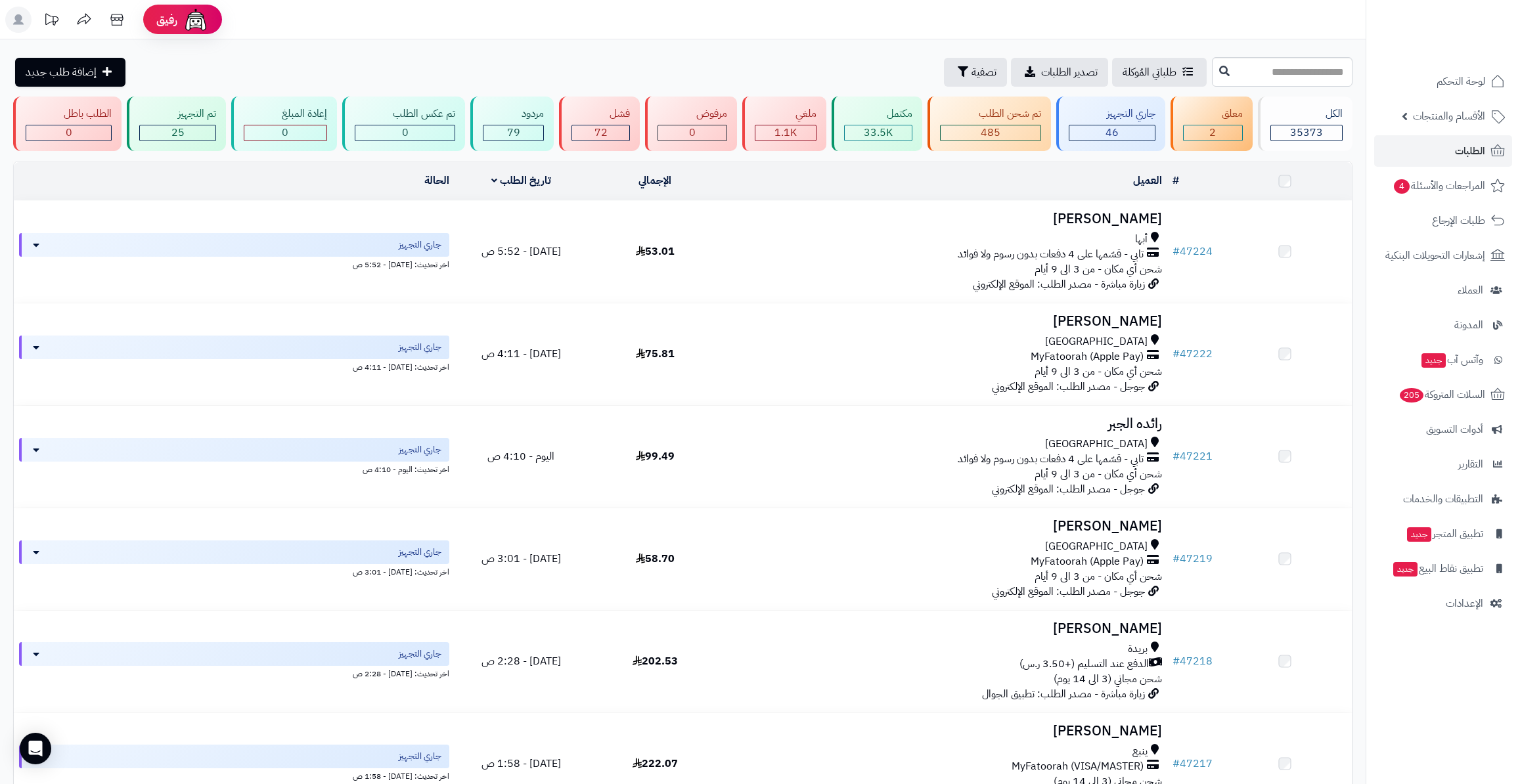
click at [1216, 71] on input "text" at bounding box center [1281, 72] width 140 height 30
type input "*****"
click at [1219, 72] on icon at bounding box center [1224, 71] width 11 height 11
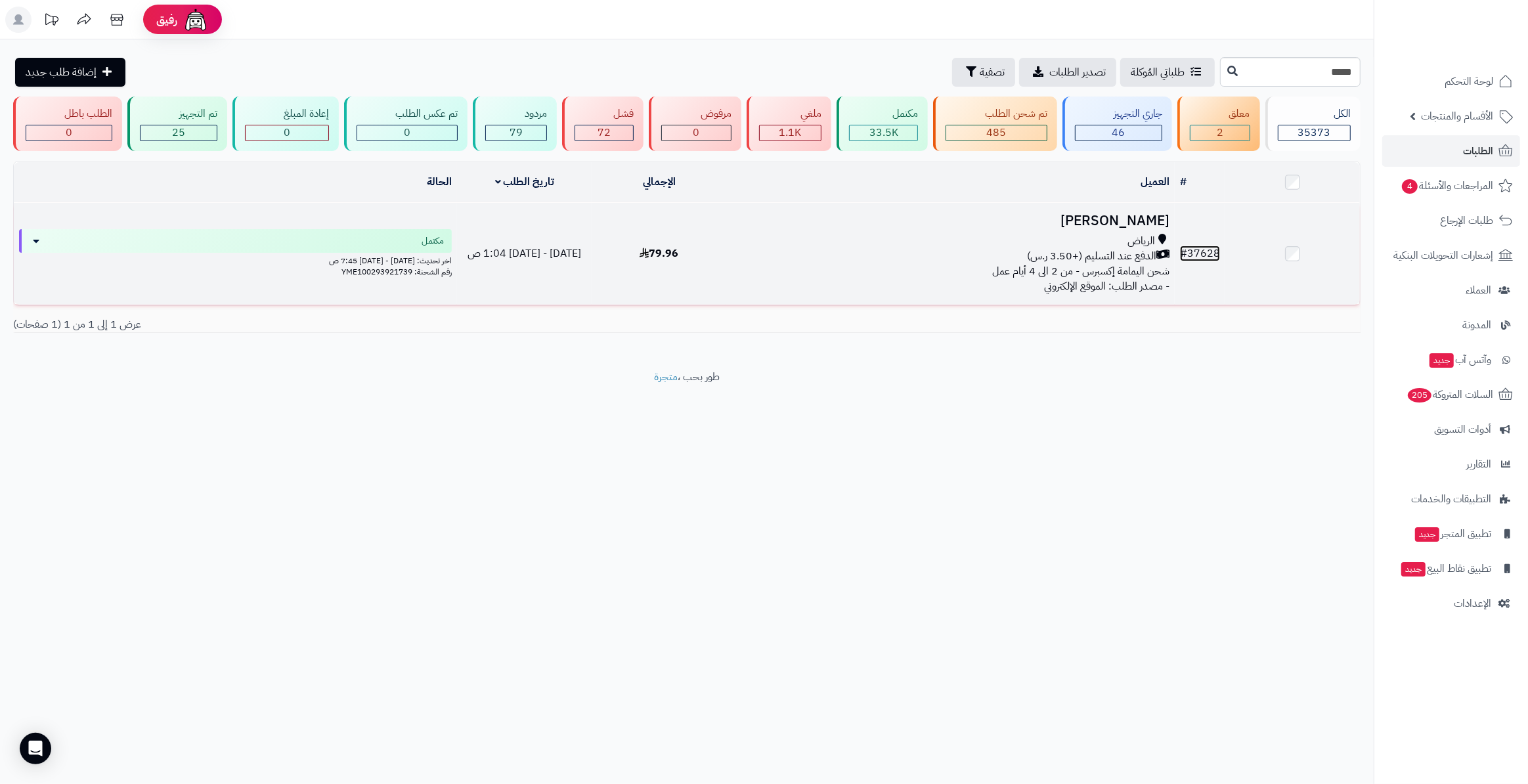
click at [1196, 255] on link "# 37628" at bounding box center [1200, 253] width 40 height 15
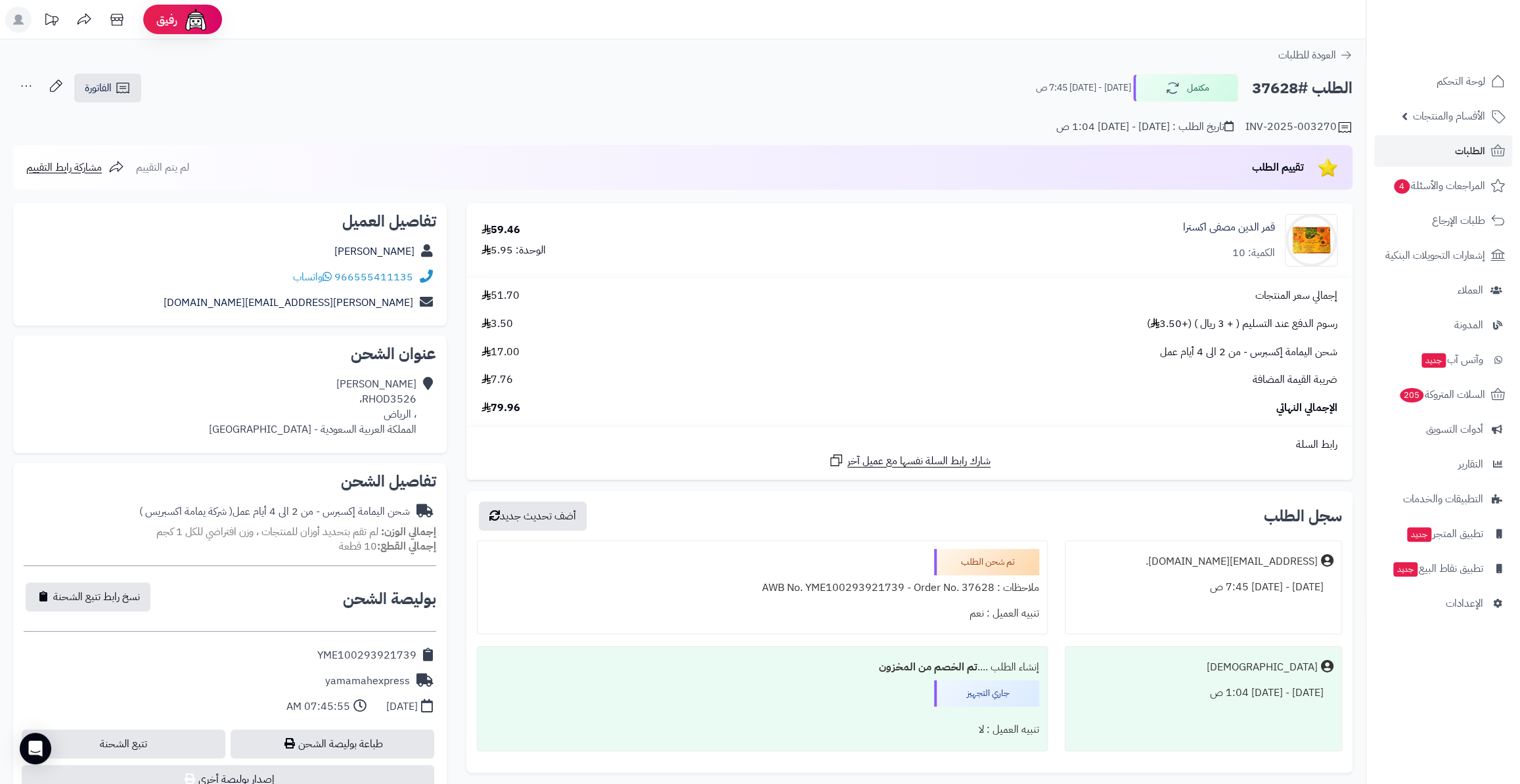
drag, startPoint x: 312, startPoint y: 657, endPoint x: 431, endPoint y: 647, distance: 119.4
click at [431, 647] on div "YME100293921739" at bounding box center [230, 656] width 413 height 26
copy div "YME100293921739"
click at [1423, 152] on link "الطلبات" at bounding box center [1443, 150] width 138 height 32
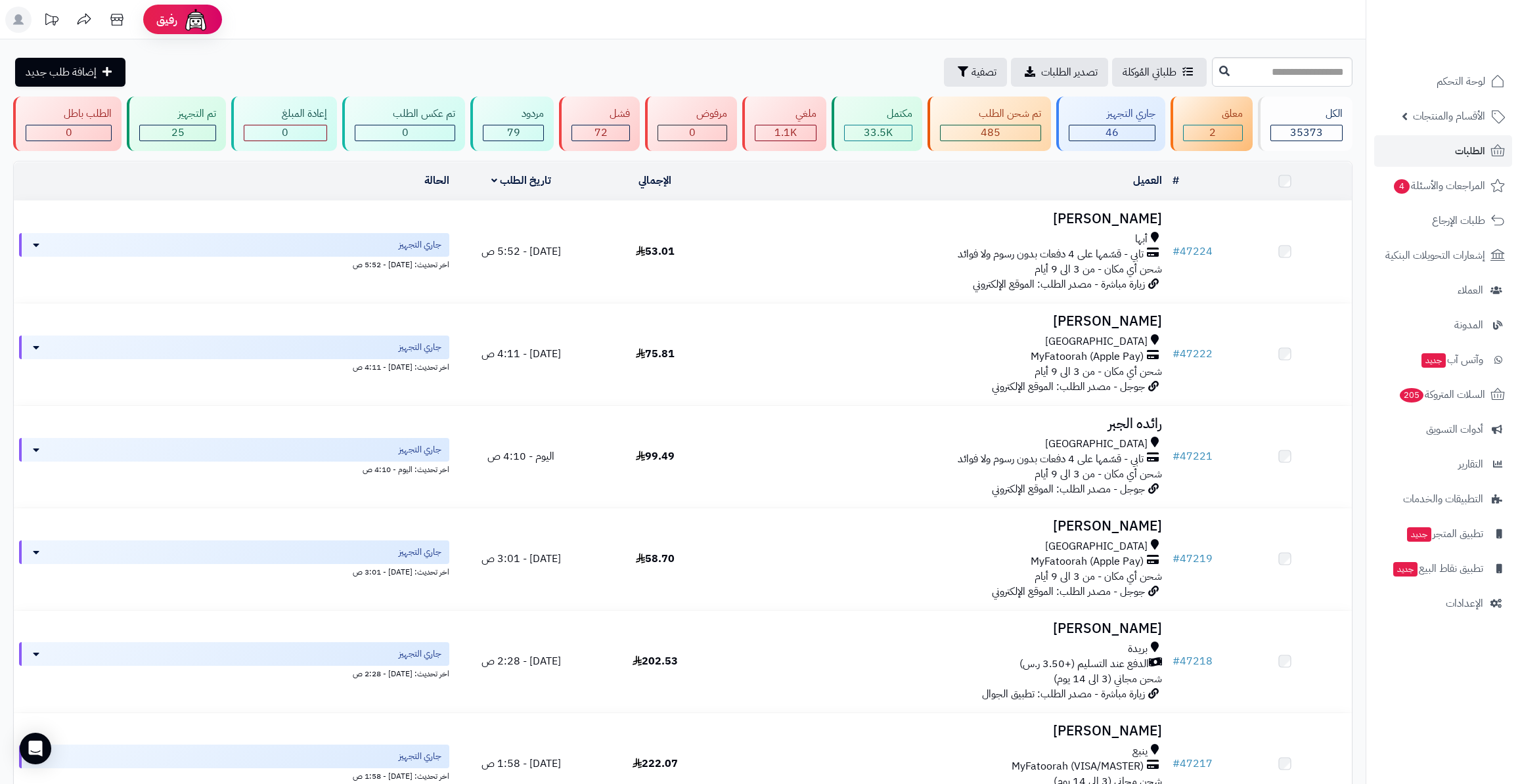
click at [1329, 61] on input "text" at bounding box center [1281, 72] width 140 height 30
type input "*****"
click at [1219, 71] on icon at bounding box center [1224, 71] width 11 height 11
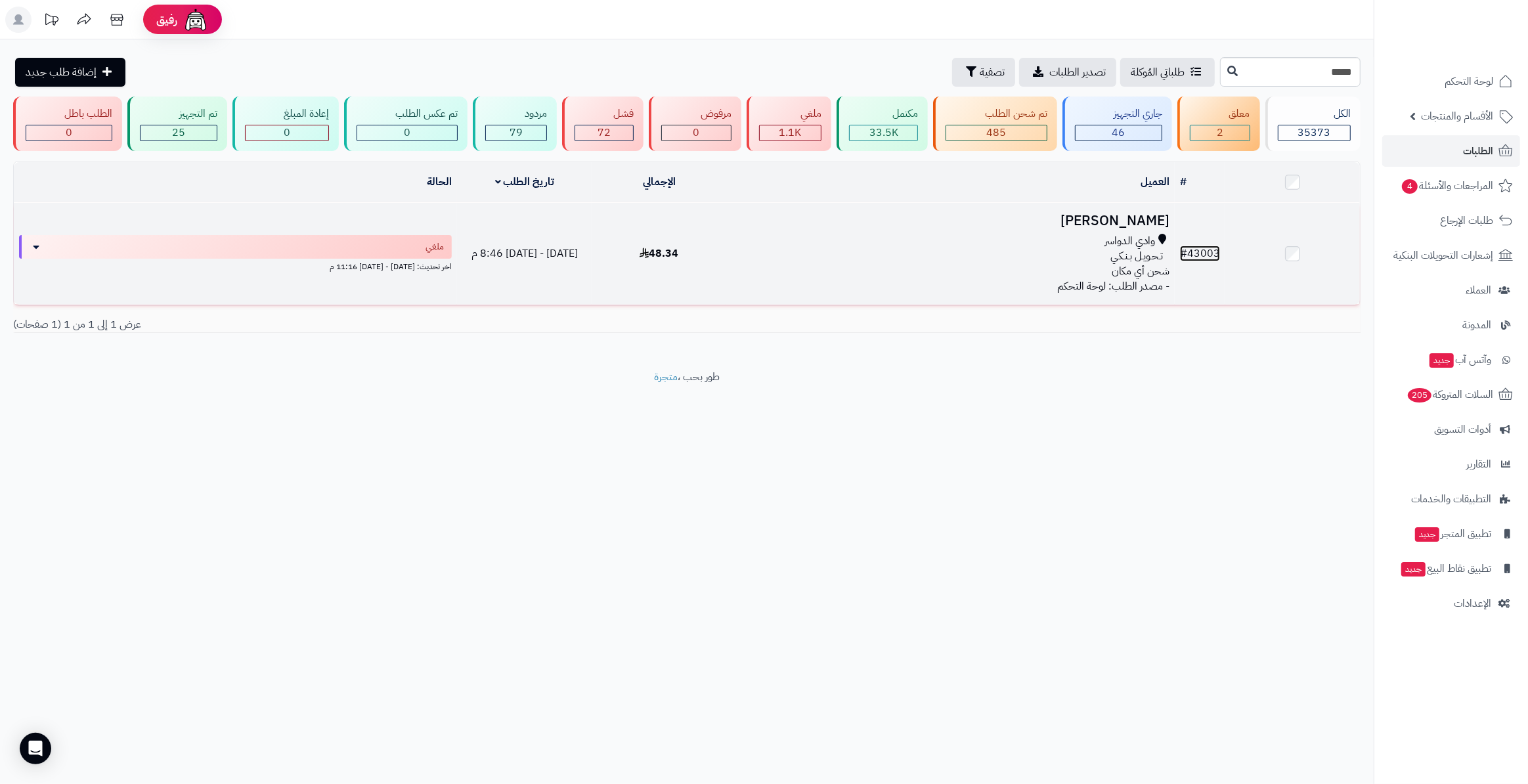
click at [1201, 252] on link "# 43003" at bounding box center [1200, 253] width 40 height 15
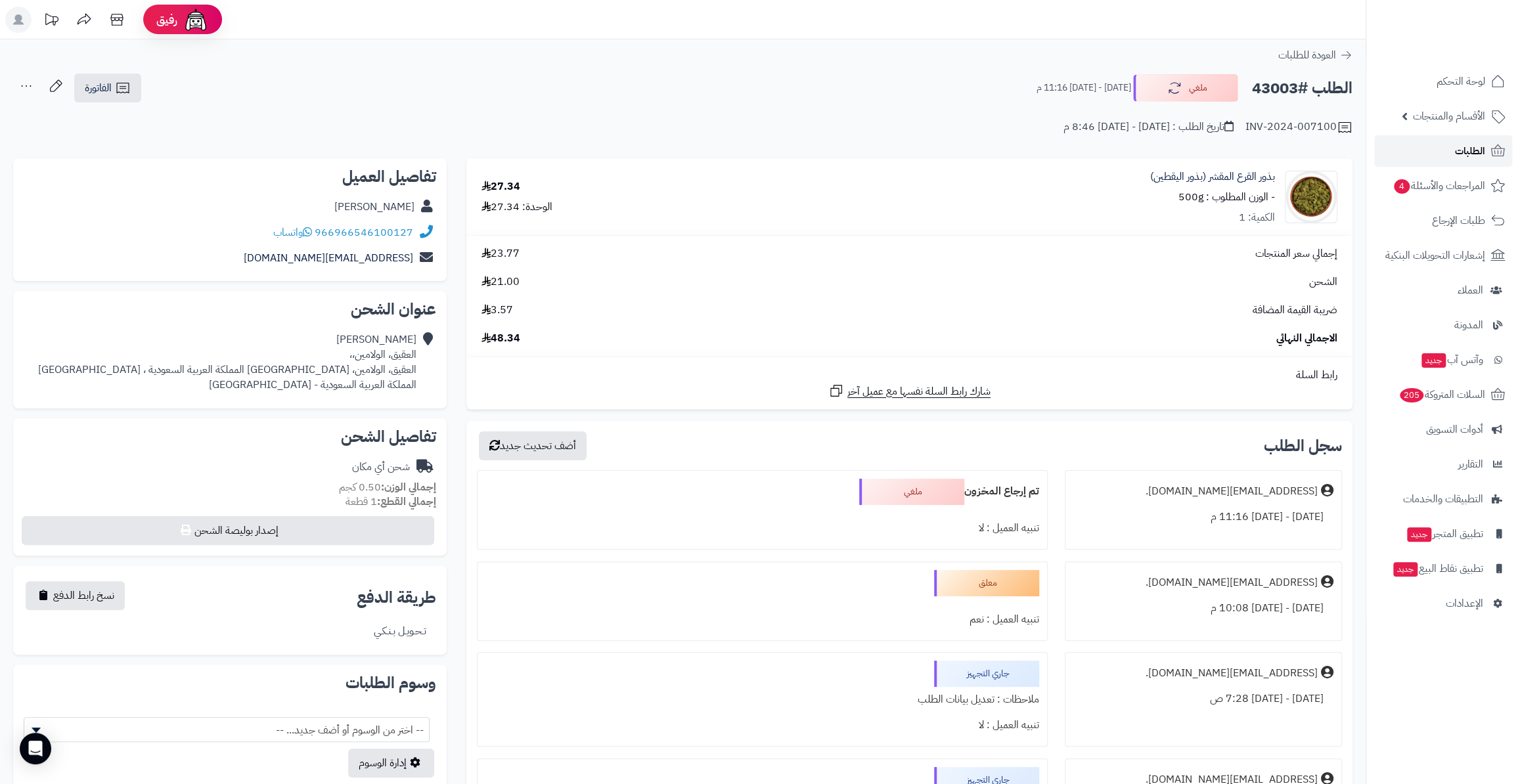
click at [1422, 144] on link "الطلبات" at bounding box center [1443, 150] width 138 height 32
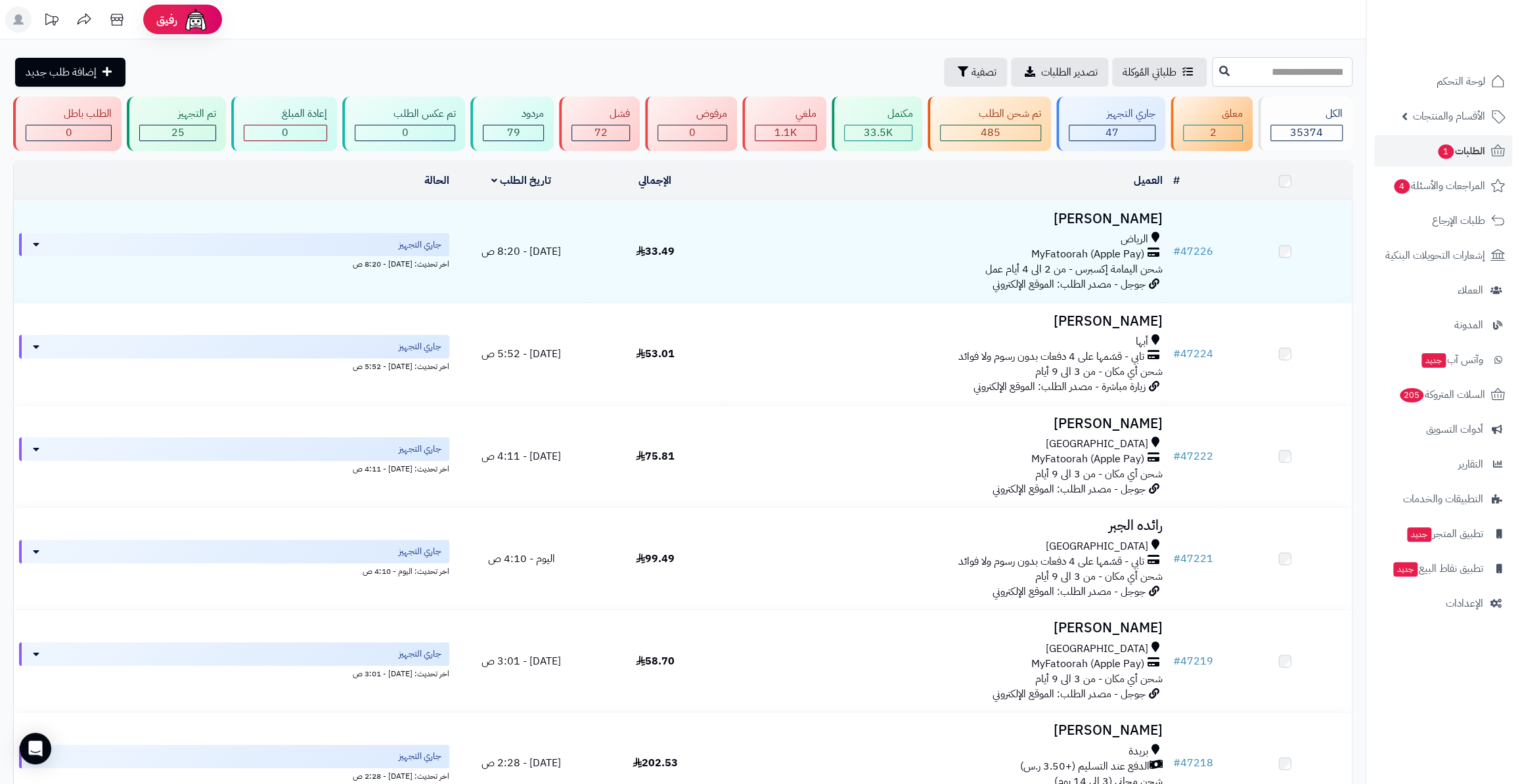
click at [1212, 63] on input "text" at bounding box center [1281, 72] width 140 height 30
paste input "*****"
type input "*****"
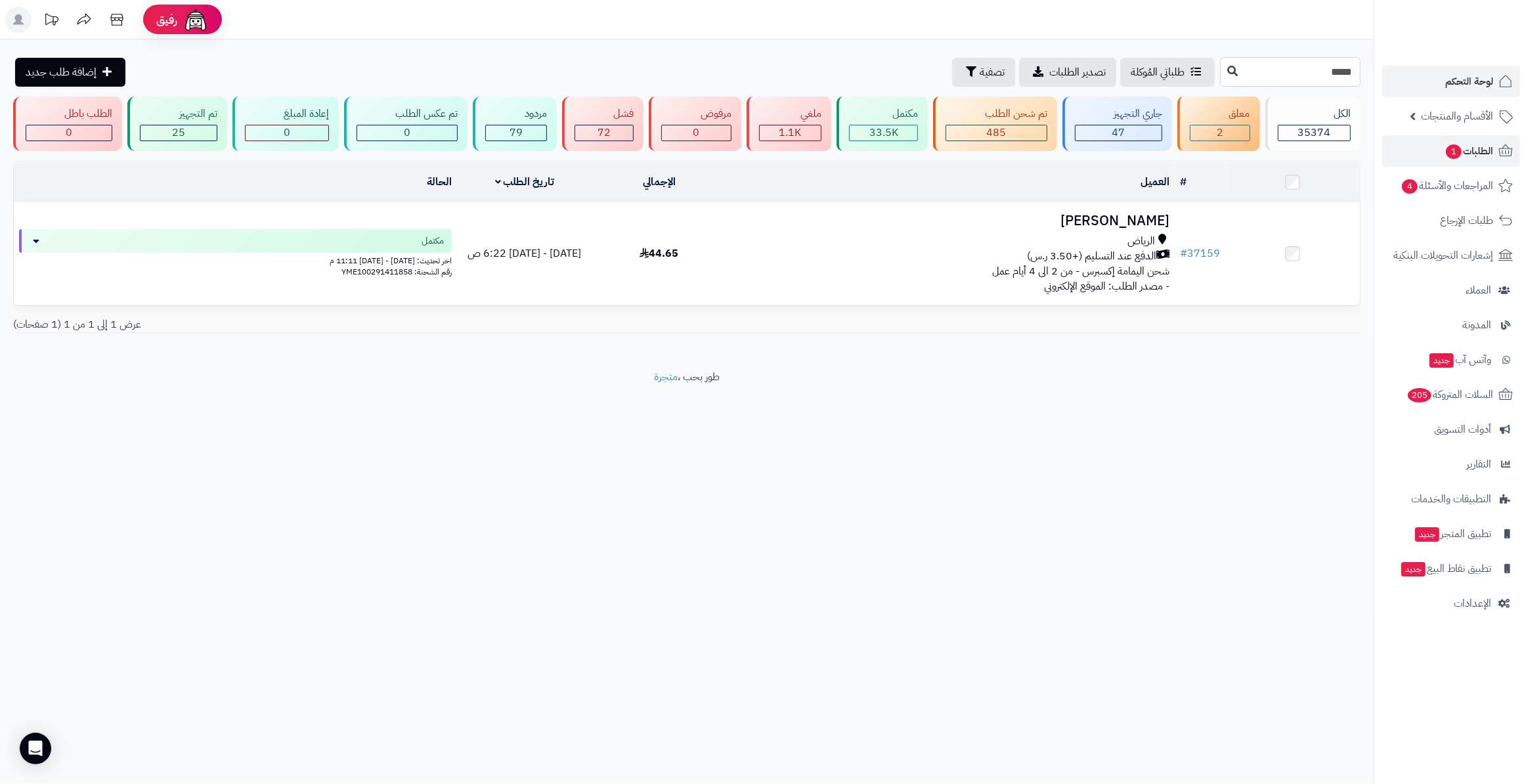
drag, startPoint x: 1304, startPoint y: 73, endPoint x: 1440, endPoint y: 67, distance: 136.1
click at [1440, 67] on div "**********" at bounding box center [764, 392] width 1528 height 784
paste input "text"
type input "*****"
click at [1228, 73] on icon at bounding box center [1233, 71] width 11 height 11
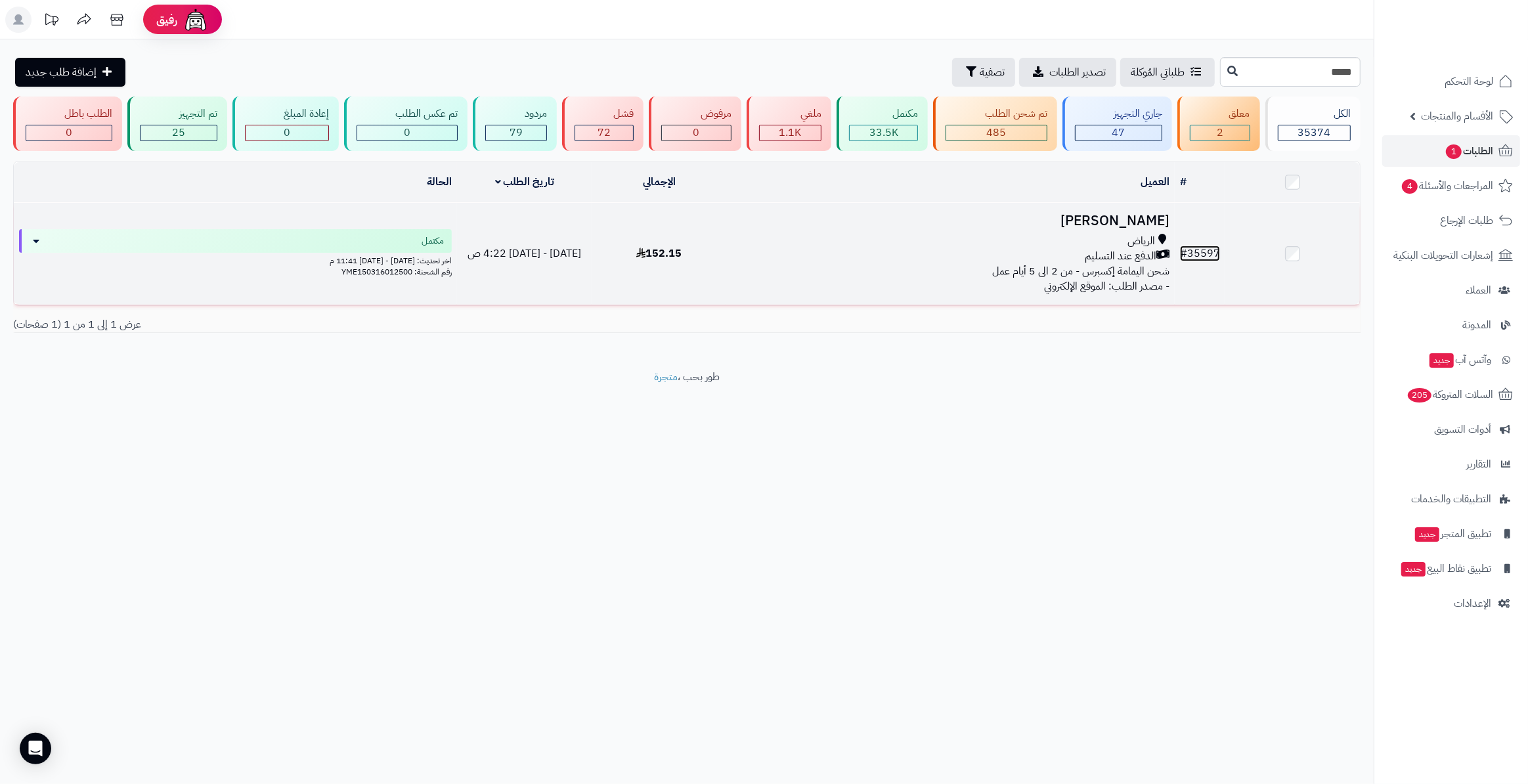
click at [1193, 251] on link "# 35597" at bounding box center [1200, 253] width 40 height 15
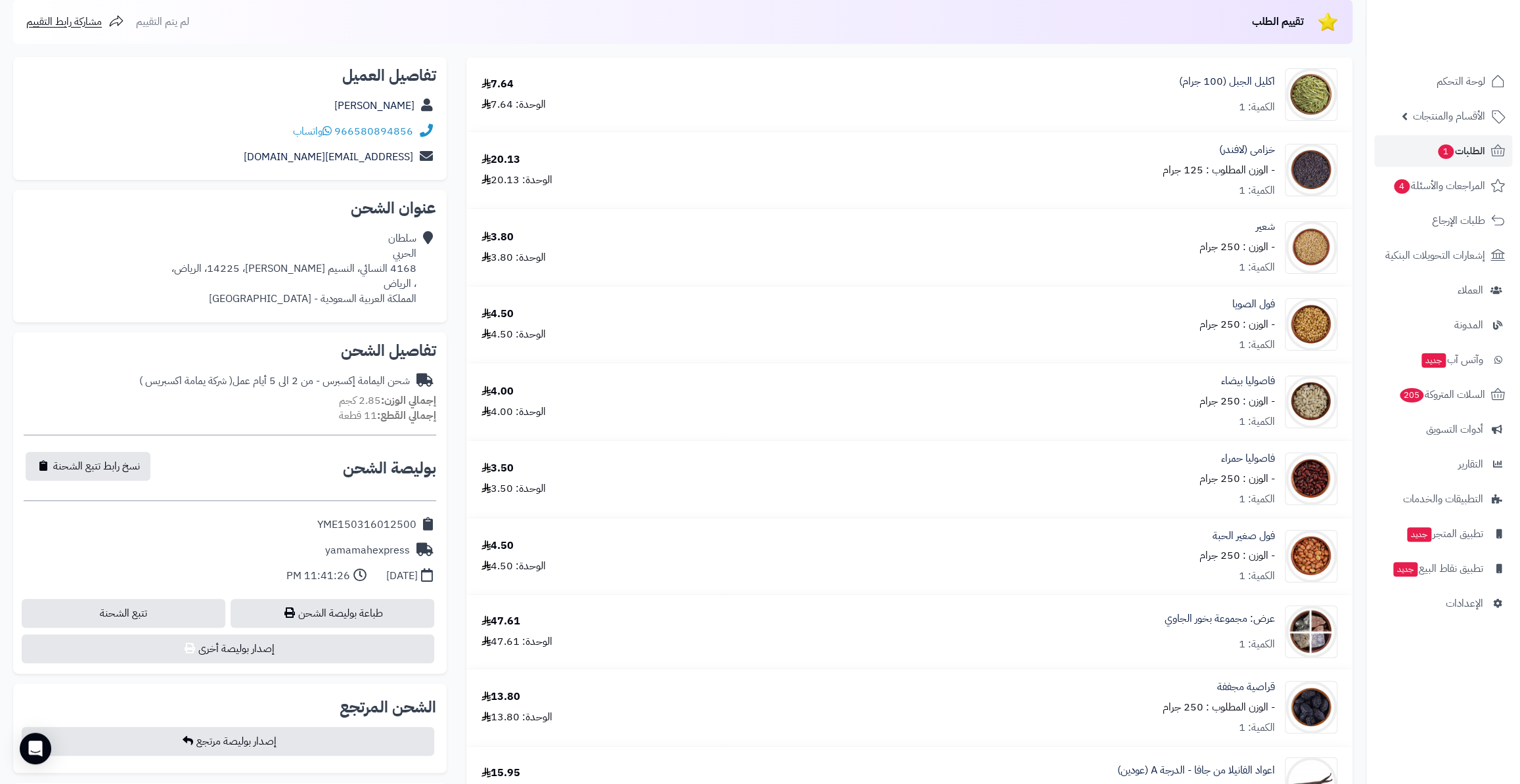
scroll to position [179, 0]
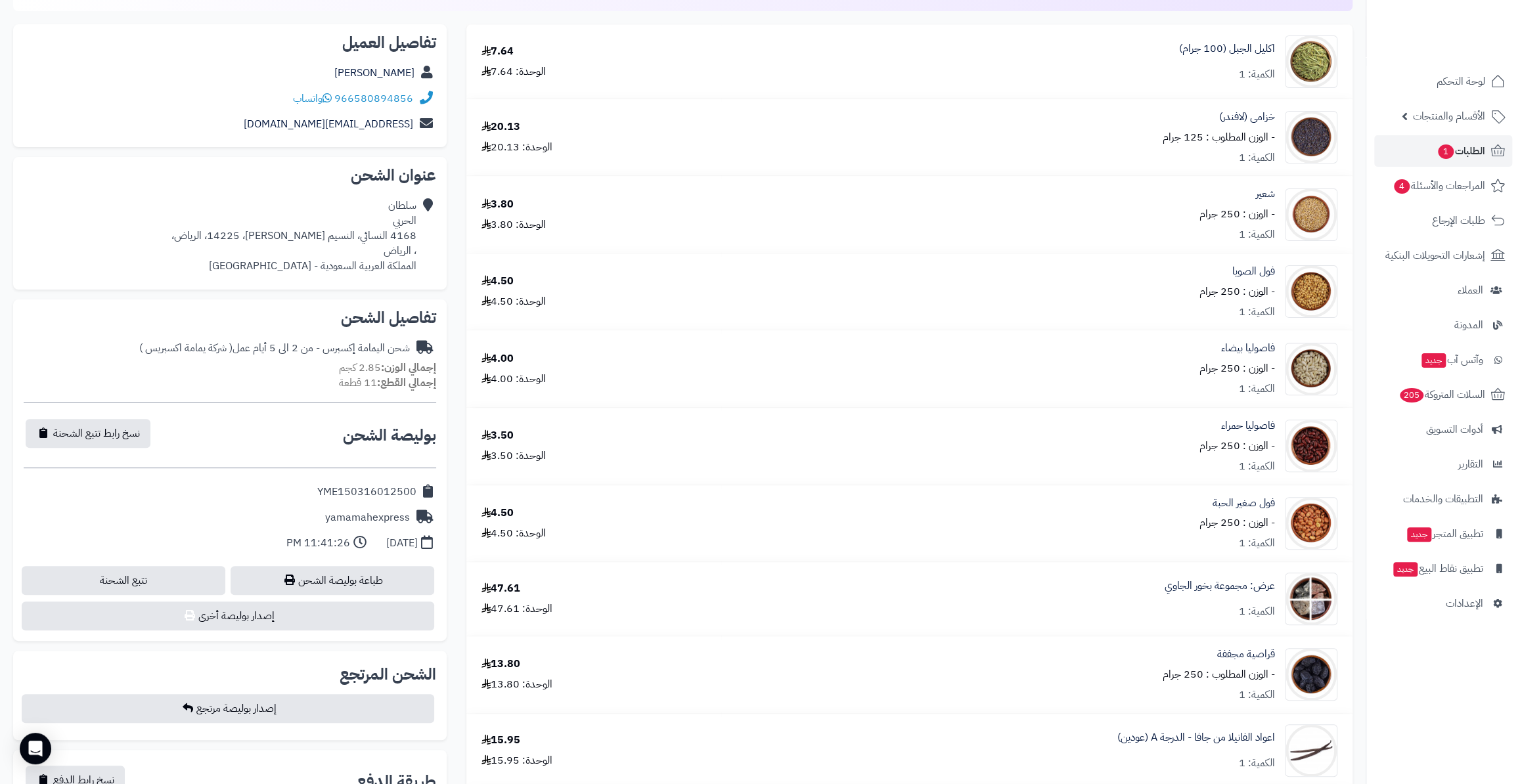
drag, startPoint x: 313, startPoint y: 493, endPoint x: 415, endPoint y: 484, distance: 102.4
click at [415, 484] on div "YME150316012500" at bounding box center [230, 492] width 413 height 26
copy div "YME150316012500"
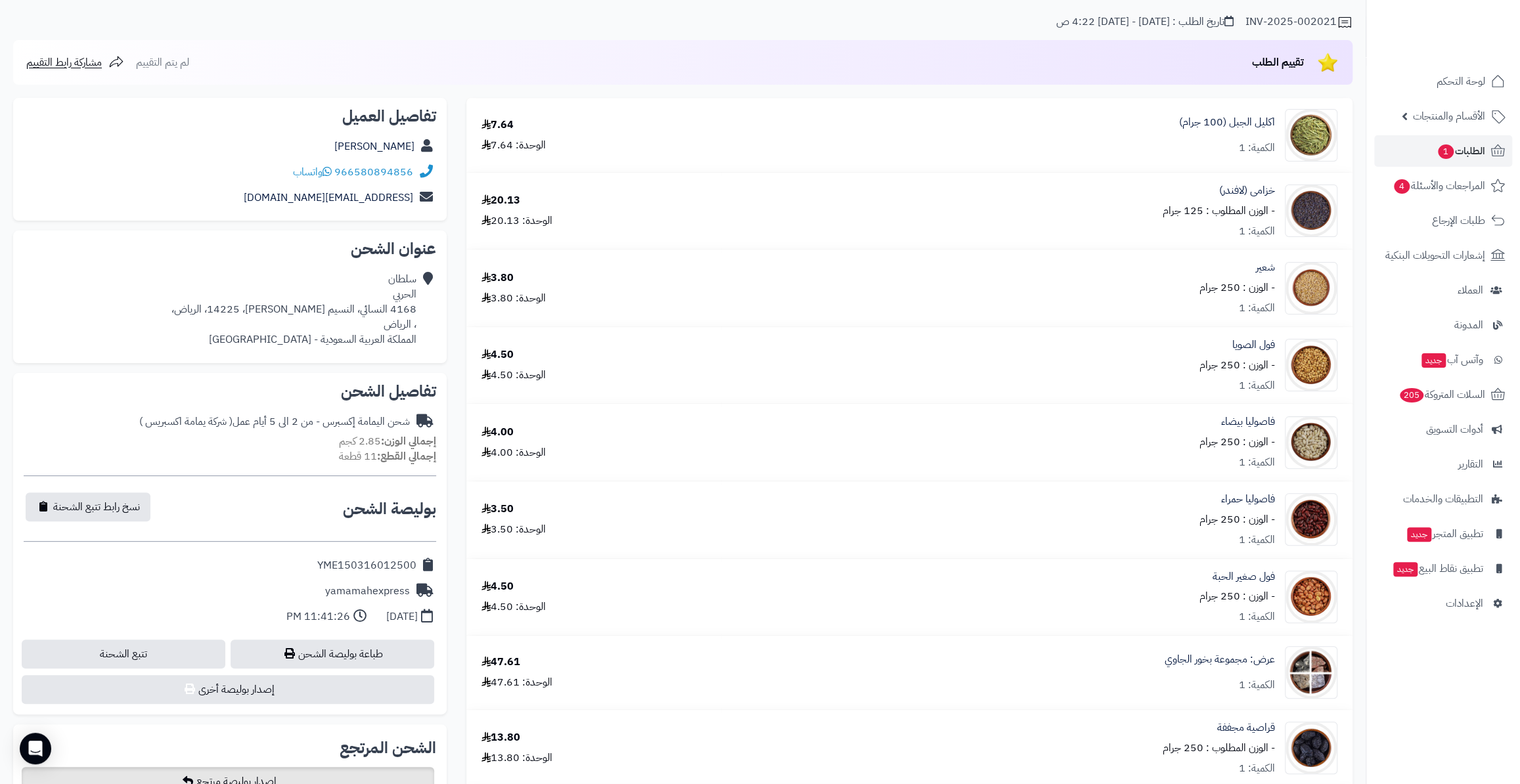
scroll to position [238, 0]
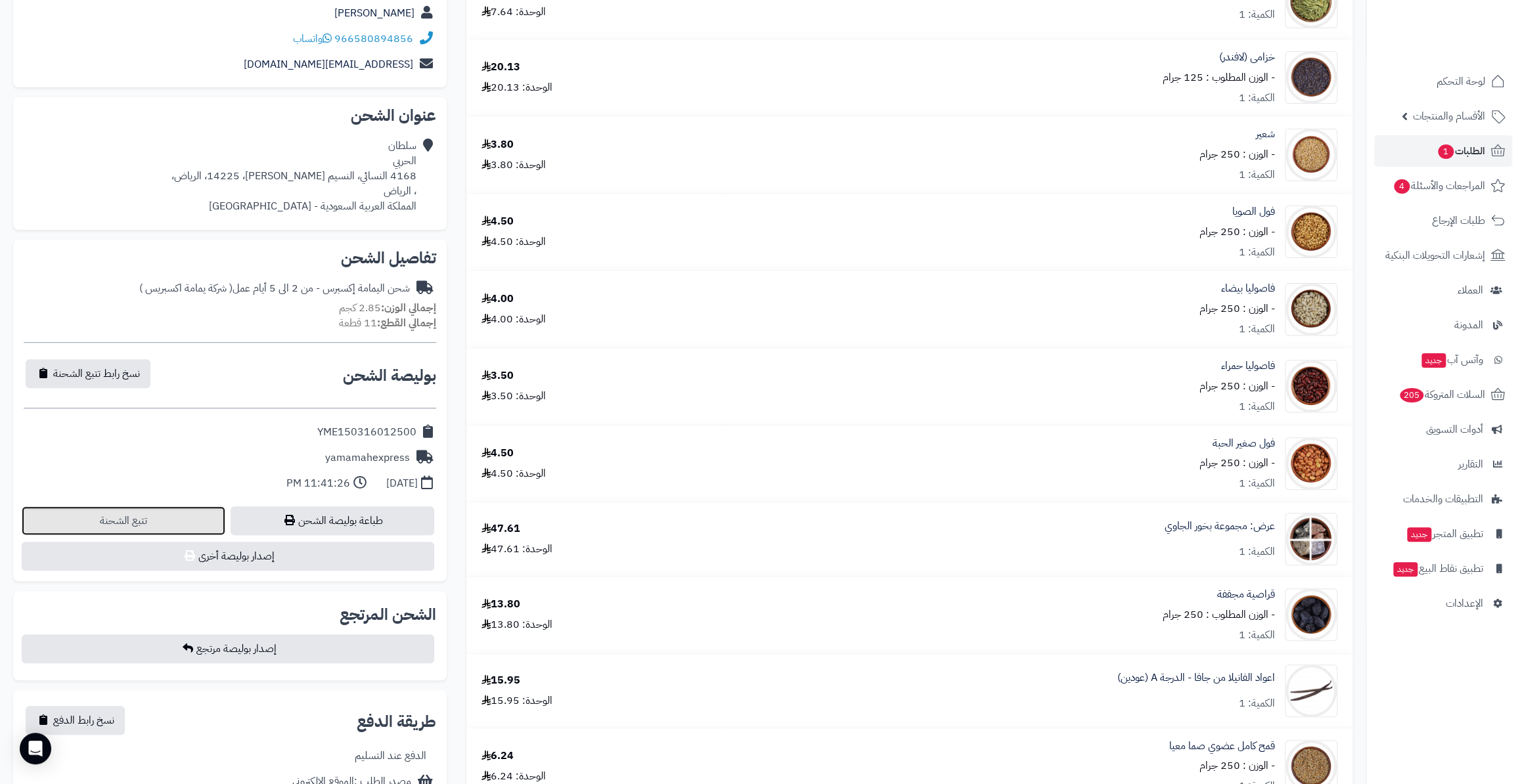
click at [131, 519] on link "تتبع الشحنة" at bounding box center [123, 521] width 204 height 29
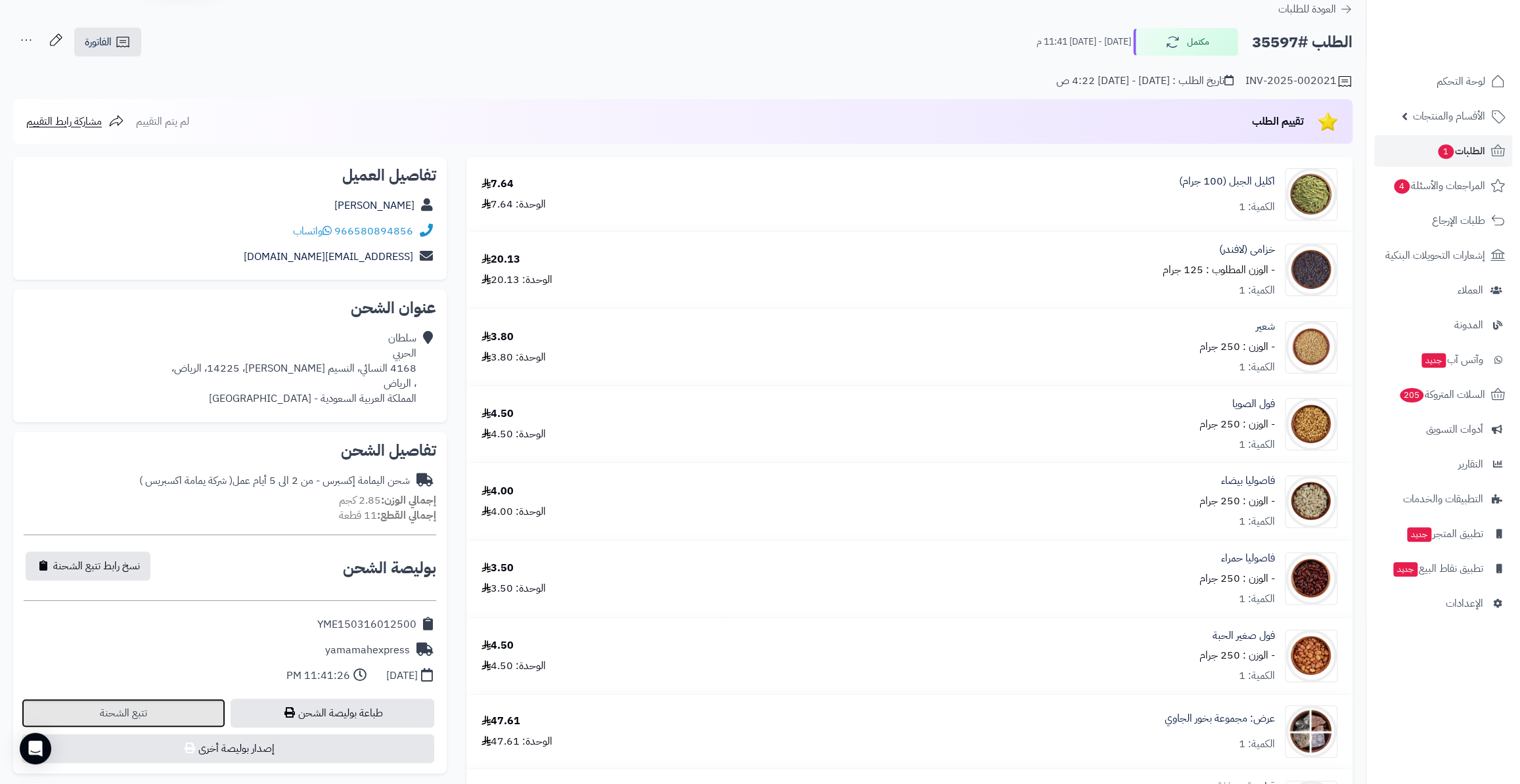
scroll to position [0, 0]
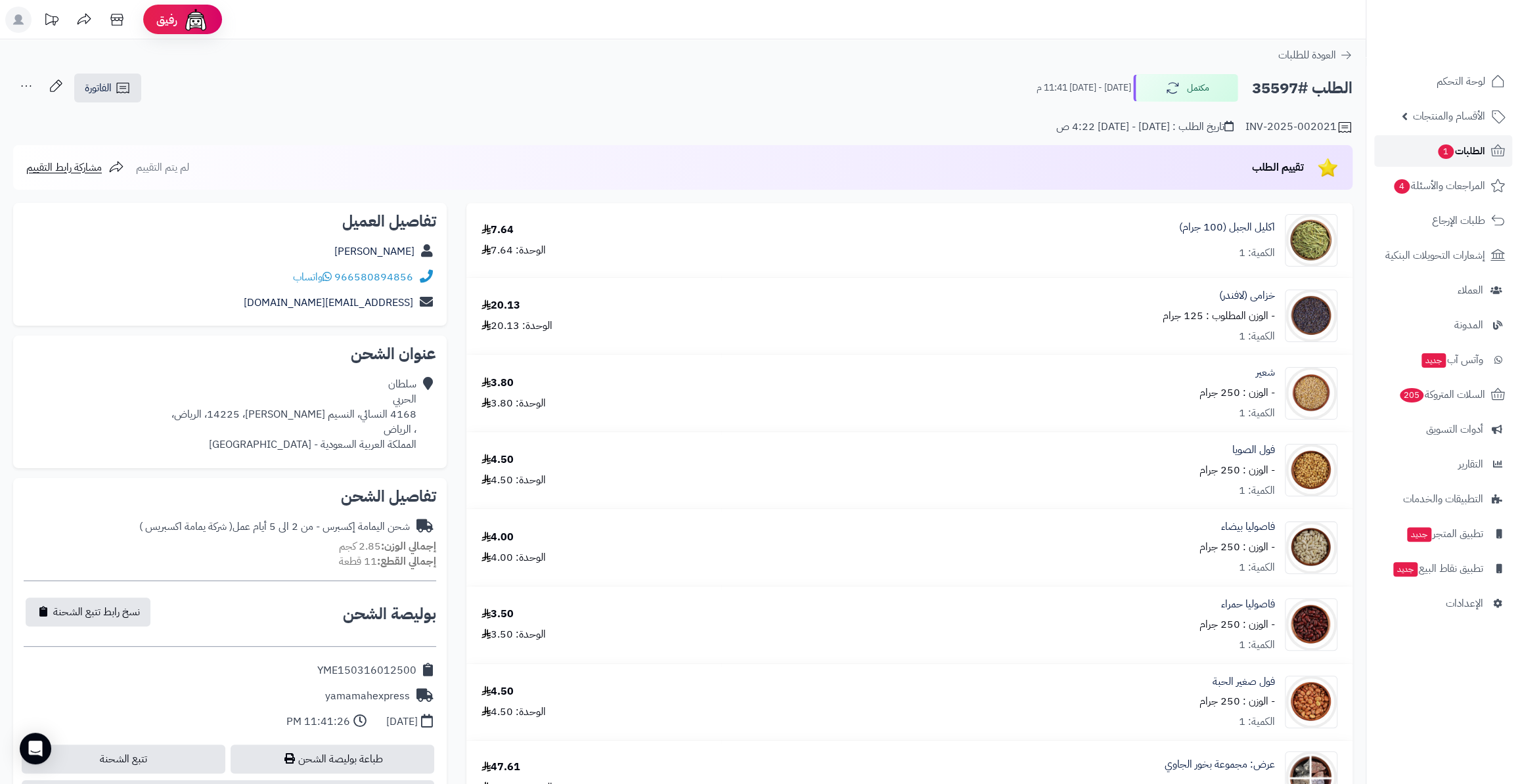
click at [1416, 148] on link "الطلبات 1" at bounding box center [1443, 150] width 138 height 32
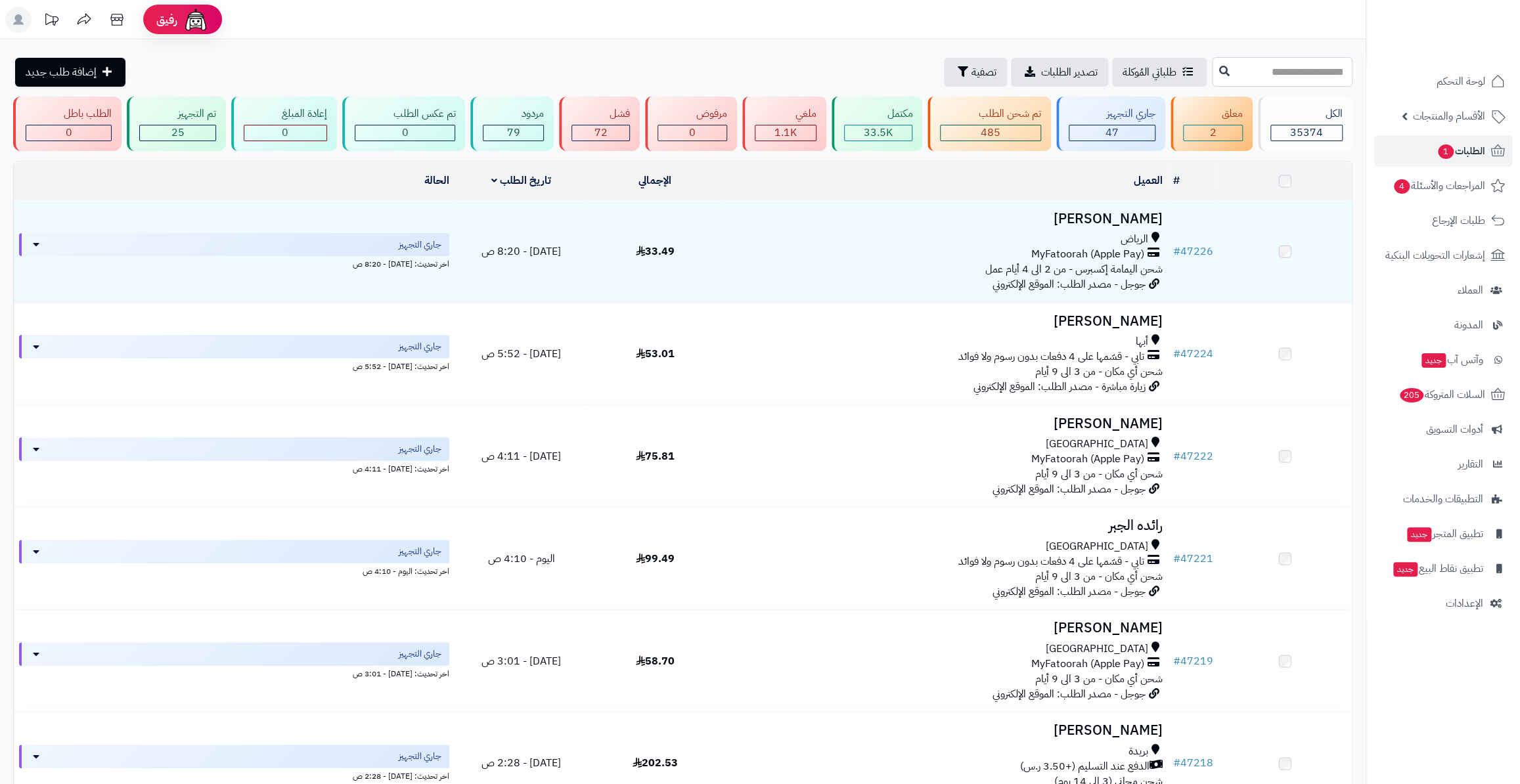
drag, startPoint x: 0, startPoint y: 0, endPoint x: 1277, endPoint y: 75, distance: 1279.2
click at [1277, 75] on input "text" at bounding box center [1281, 72] width 140 height 30
paste input "*****"
type input "*****"
click at [1219, 71] on icon at bounding box center [1224, 71] width 11 height 11
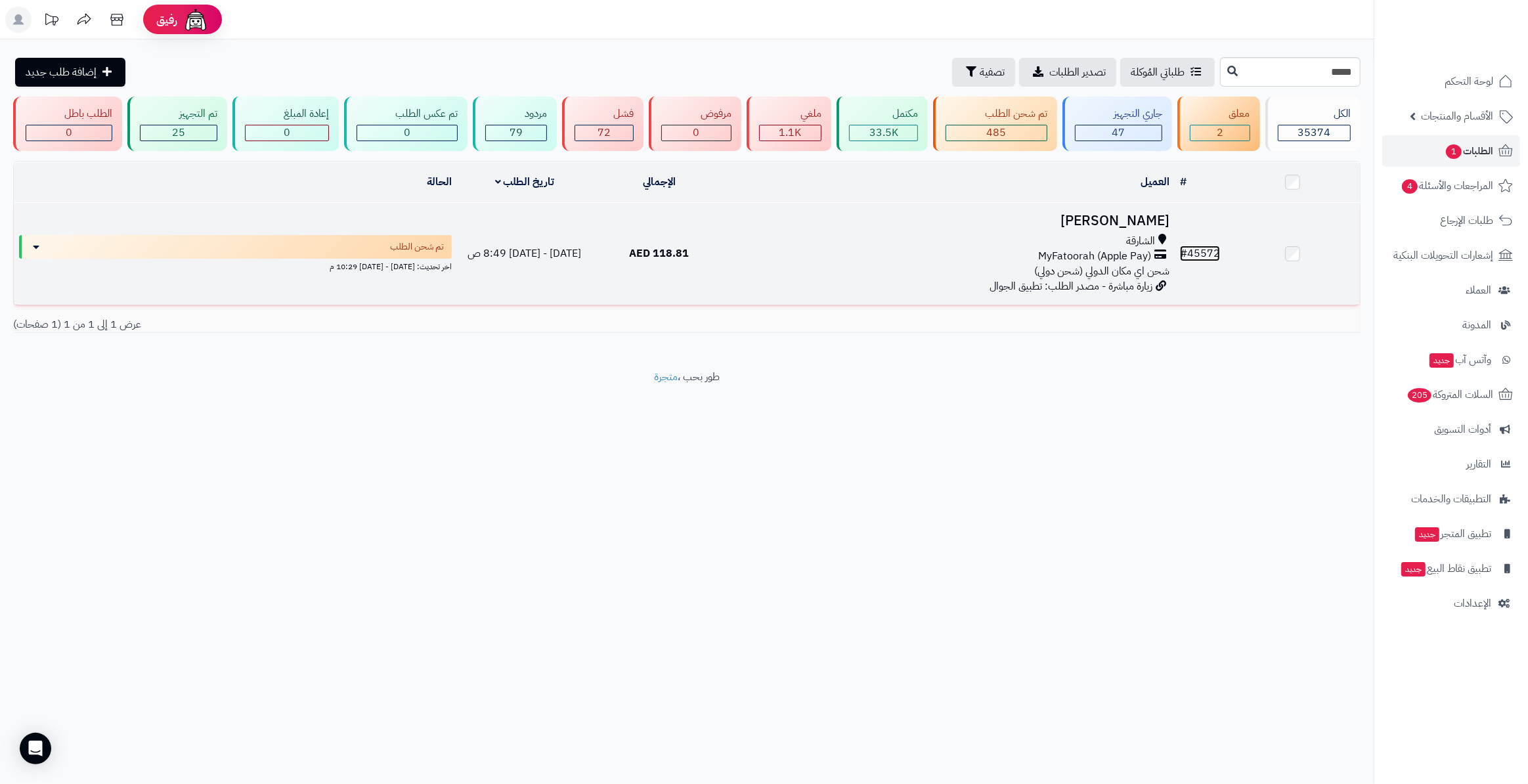
click at [1212, 249] on link "# 45572" at bounding box center [1200, 253] width 40 height 15
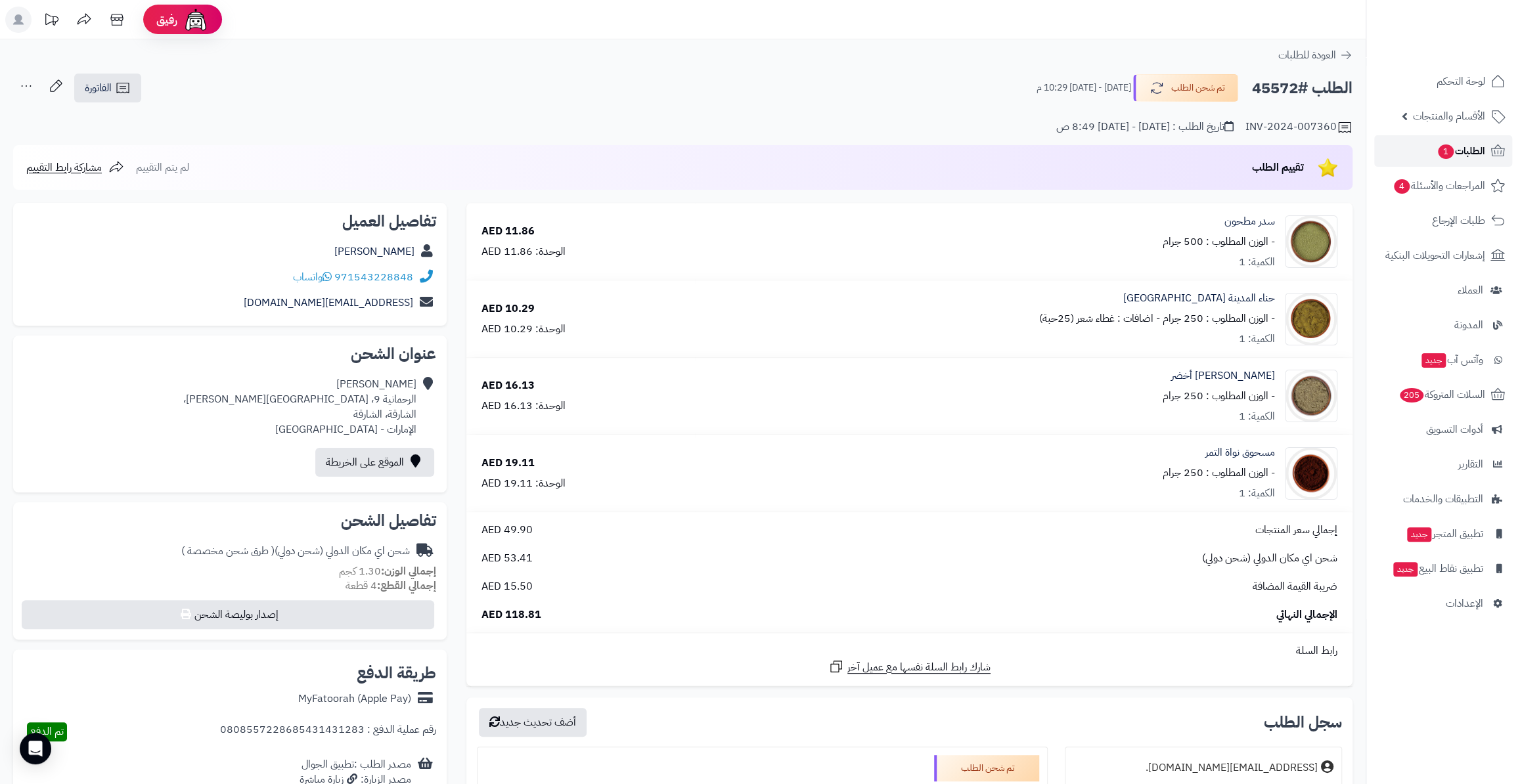
click at [1441, 155] on span "1" at bounding box center [1445, 151] width 17 height 15
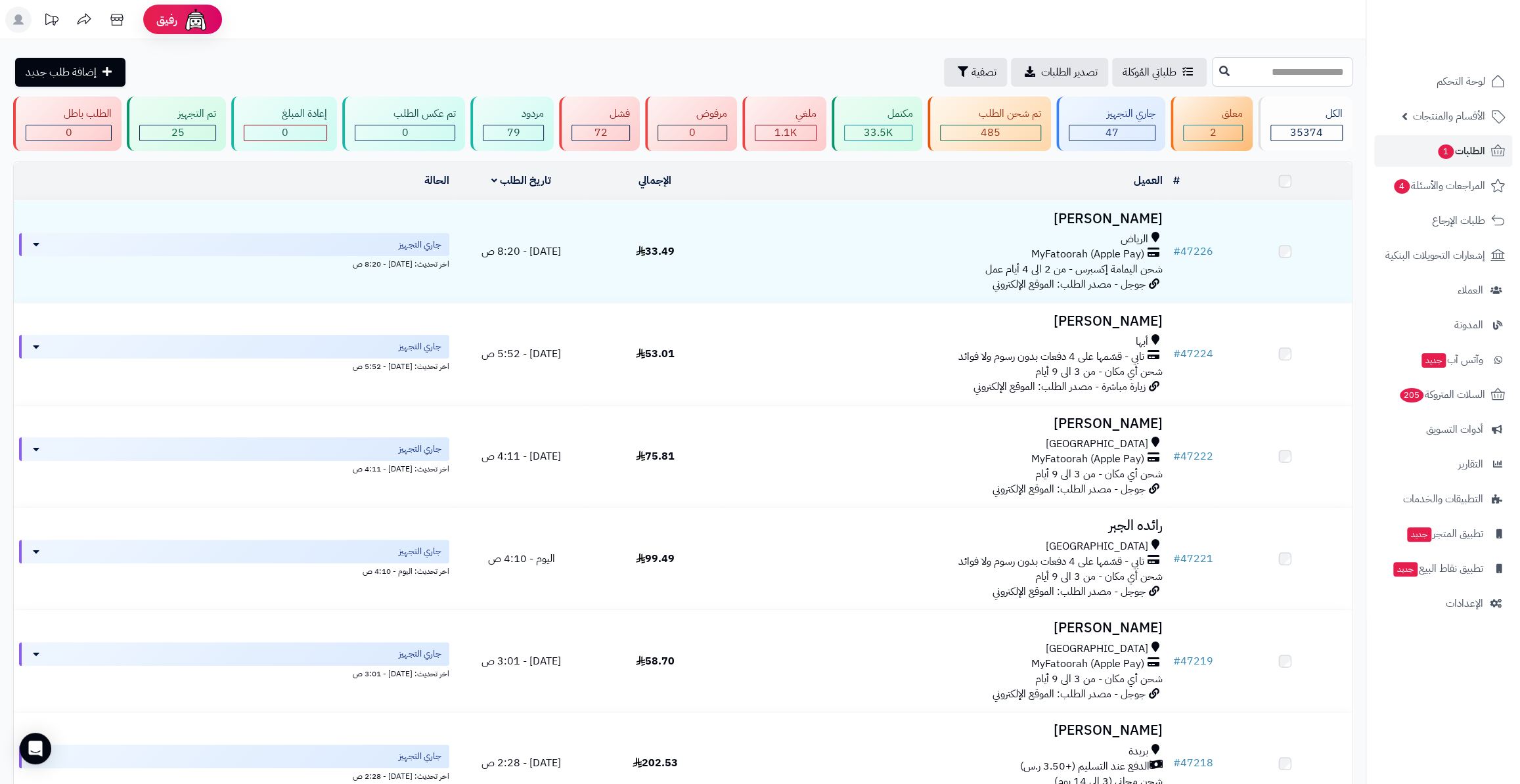
click at [1214, 72] on input "text" at bounding box center [1281, 72] width 140 height 30
paste input "*****"
type input "*****"
click at [1219, 72] on icon at bounding box center [1224, 71] width 11 height 11
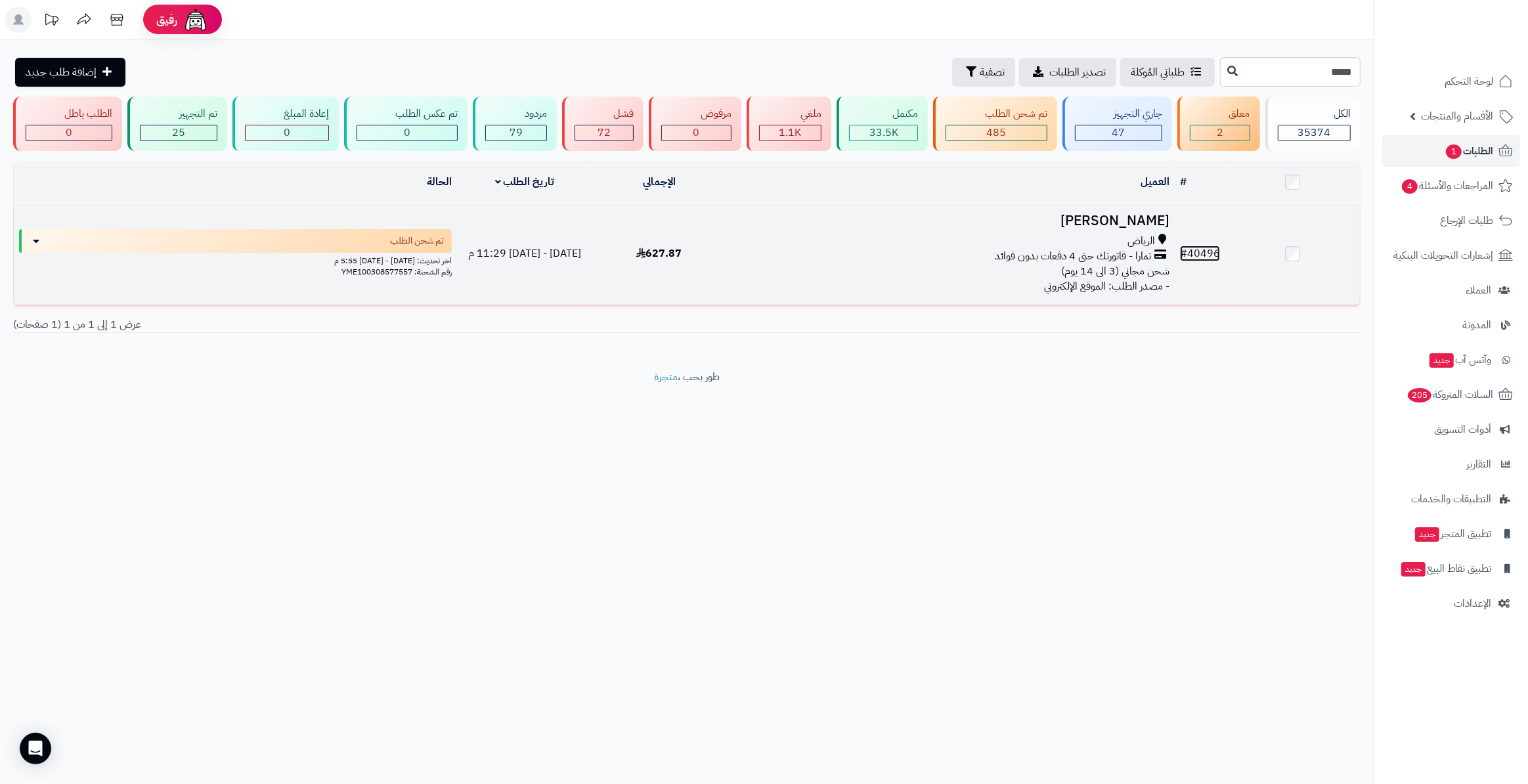
click at [1197, 249] on link "# 40496" at bounding box center [1200, 253] width 40 height 15
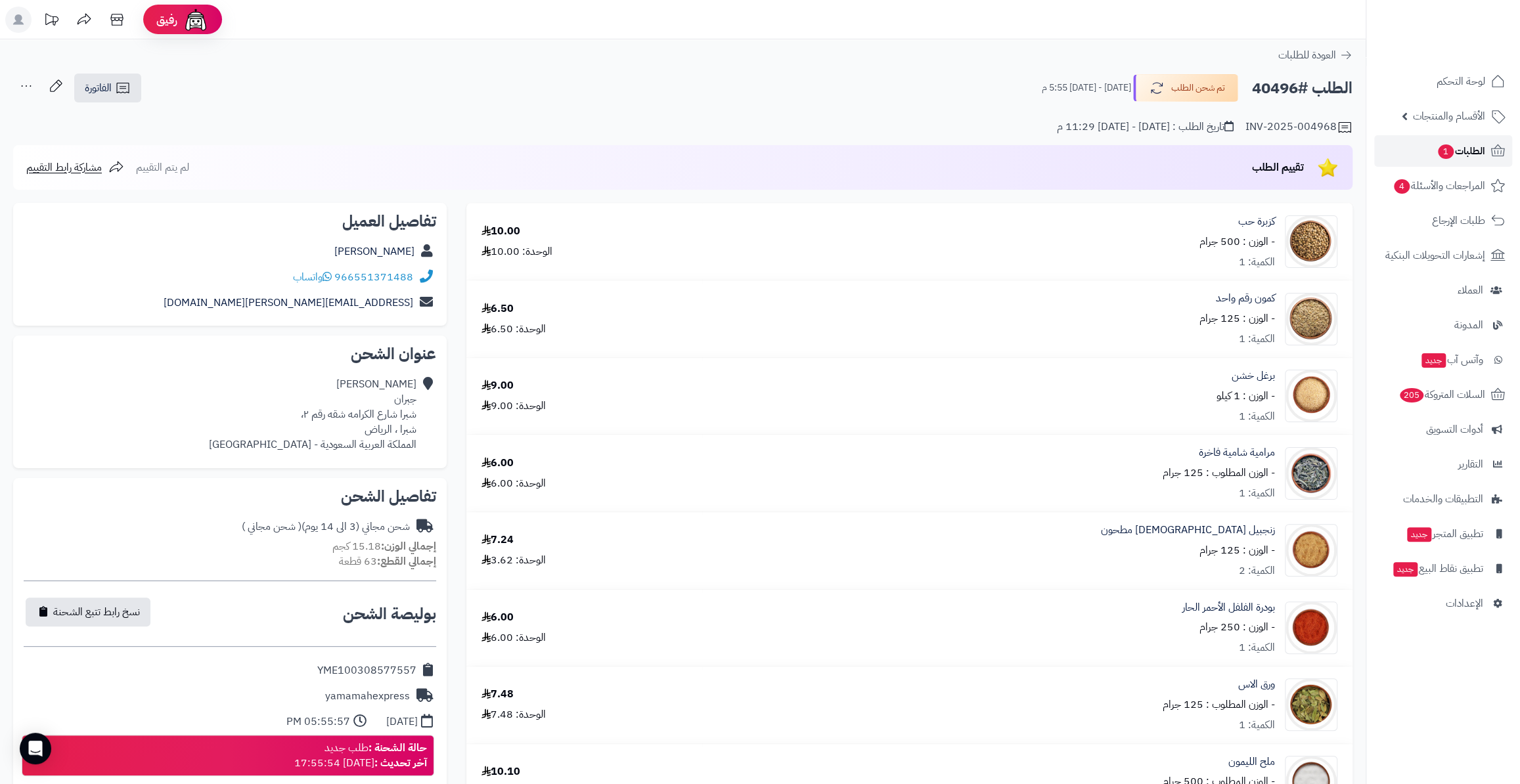
click at [1429, 150] on link "الطلبات 1" at bounding box center [1443, 150] width 138 height 32
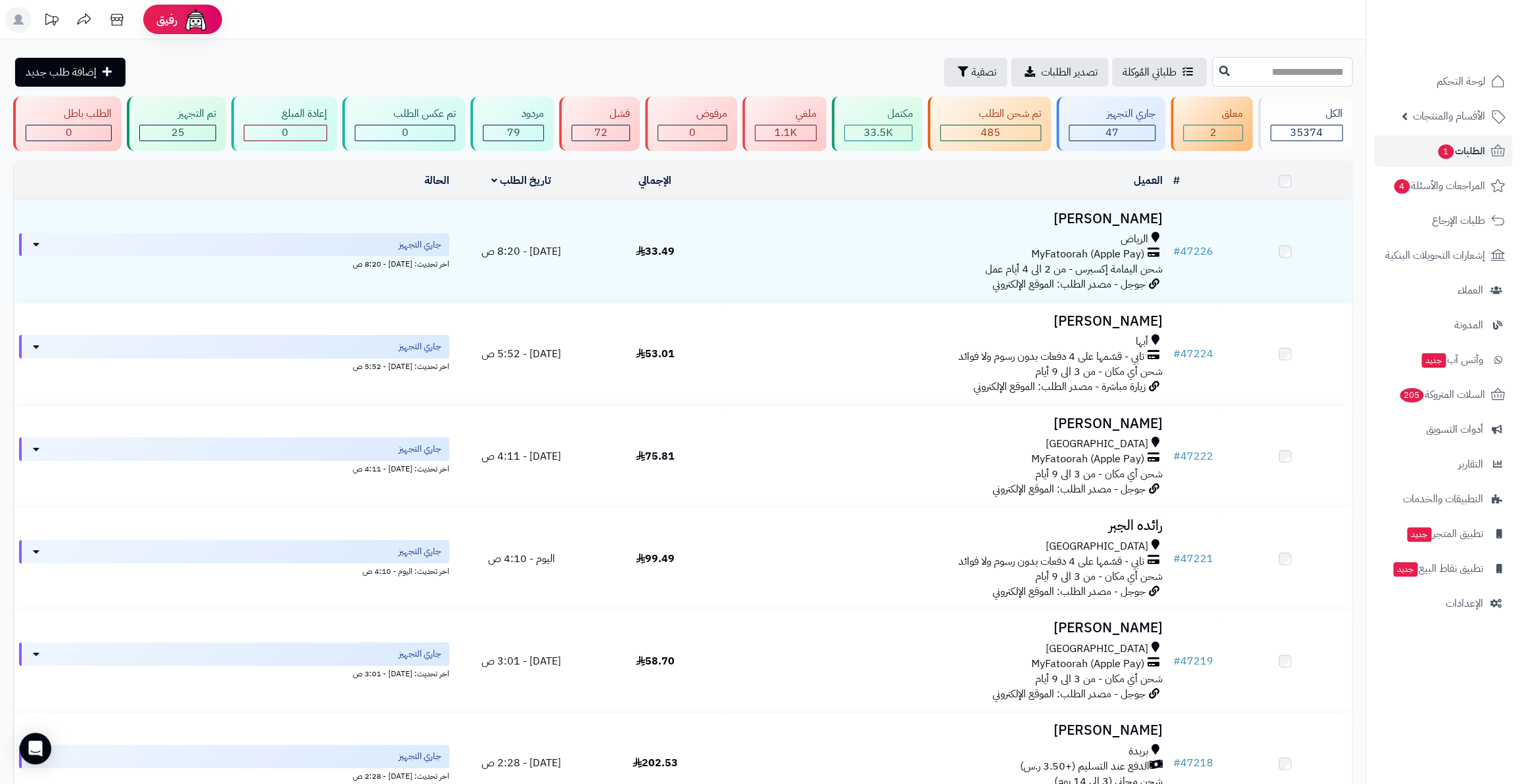
click at [1243, 75] on input "text" at bounding box center [1281, 72] width 140 height 30
paste input "*****"
type input "*****"
click at [1214, 71] on button at bounding box center [1224, 71] width 19 height 25
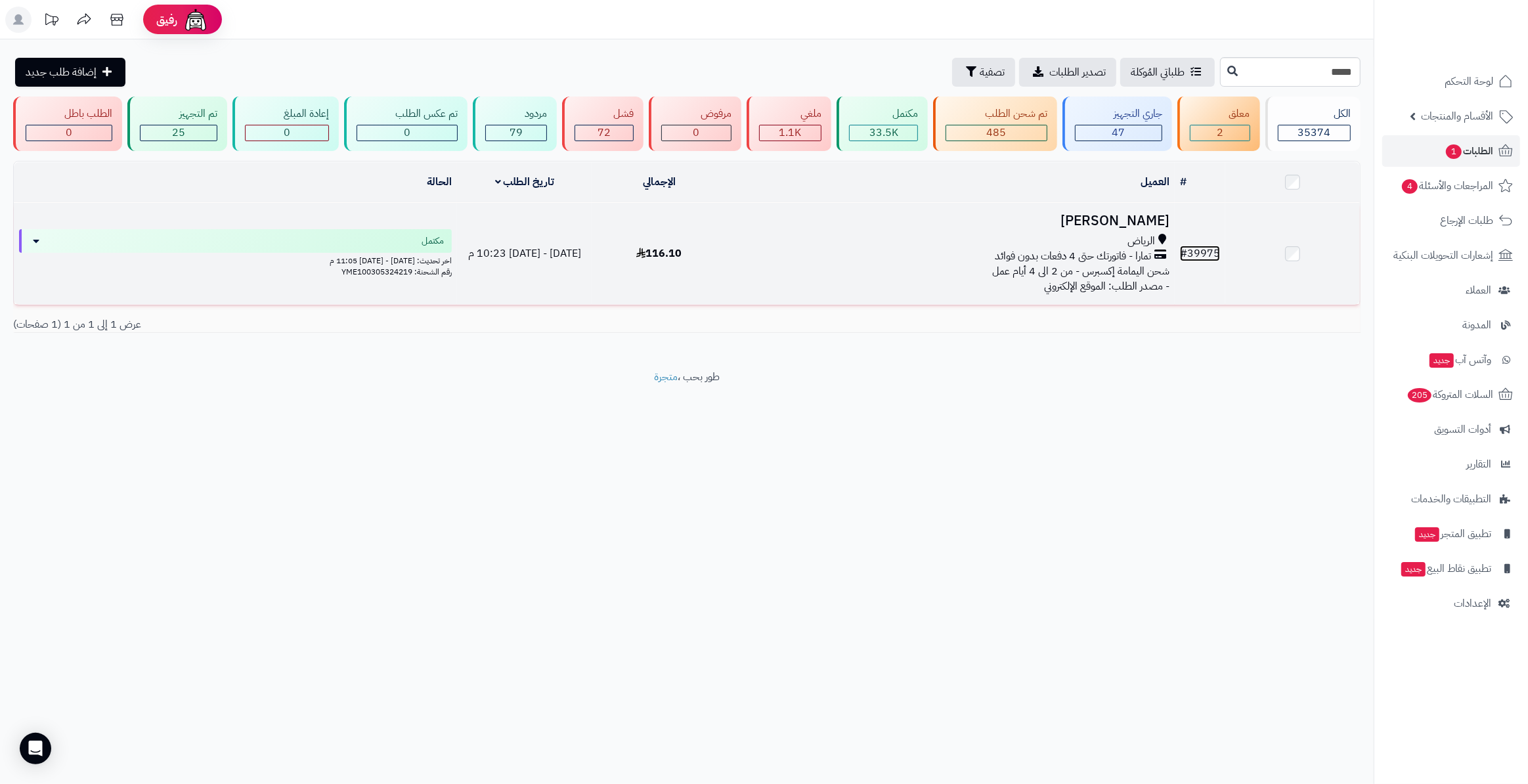
click at [1202, 247] on link "# 39975" at bounding box center [1200, 253] width 40 height 15
click at [1207, 250] on link "# 39975" at bounding box center [1200, 253] width 40 height 15
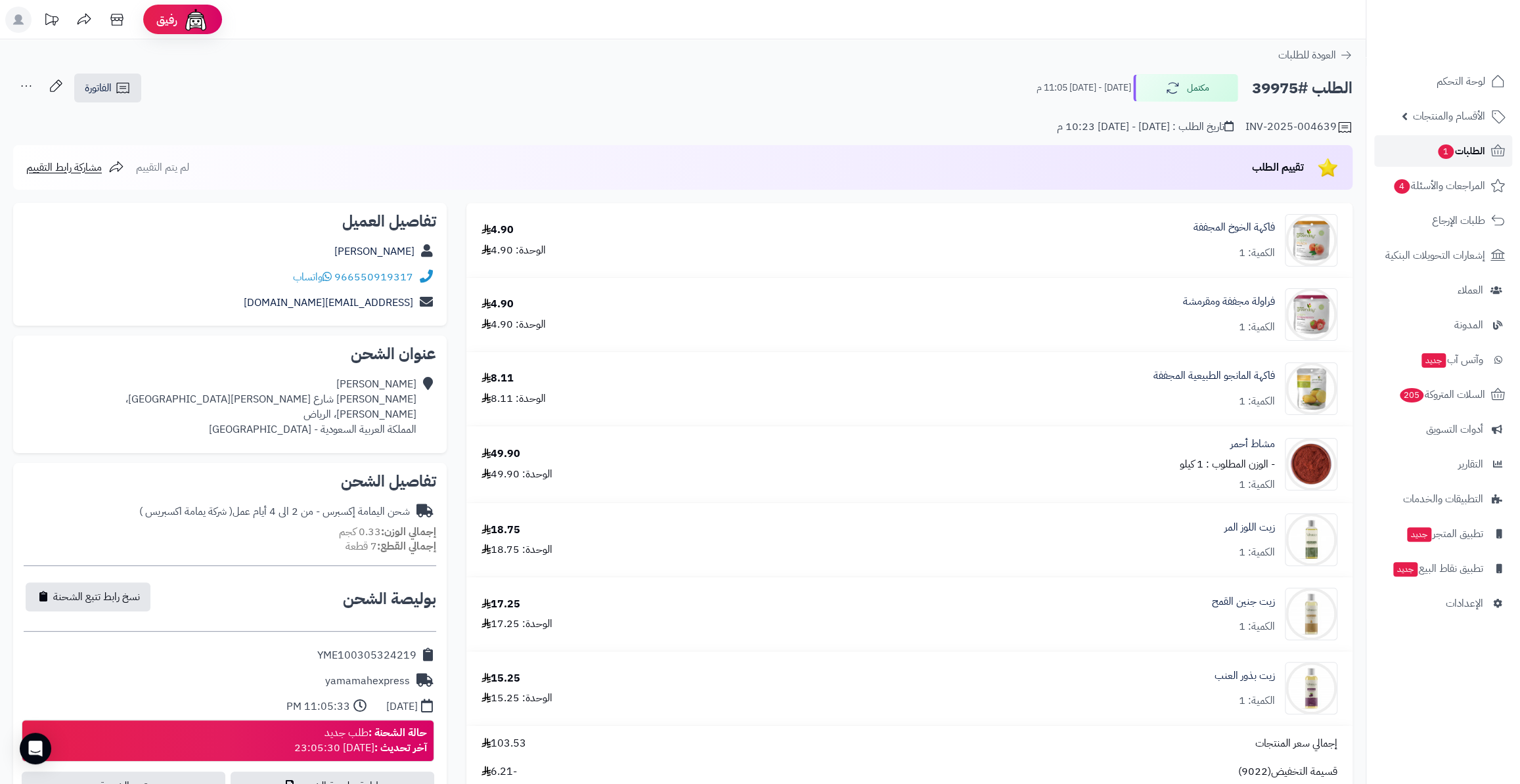
click at [1447, 143] on span "الطلبات 1" at bounding box center [1461, 150] width 48 height 18
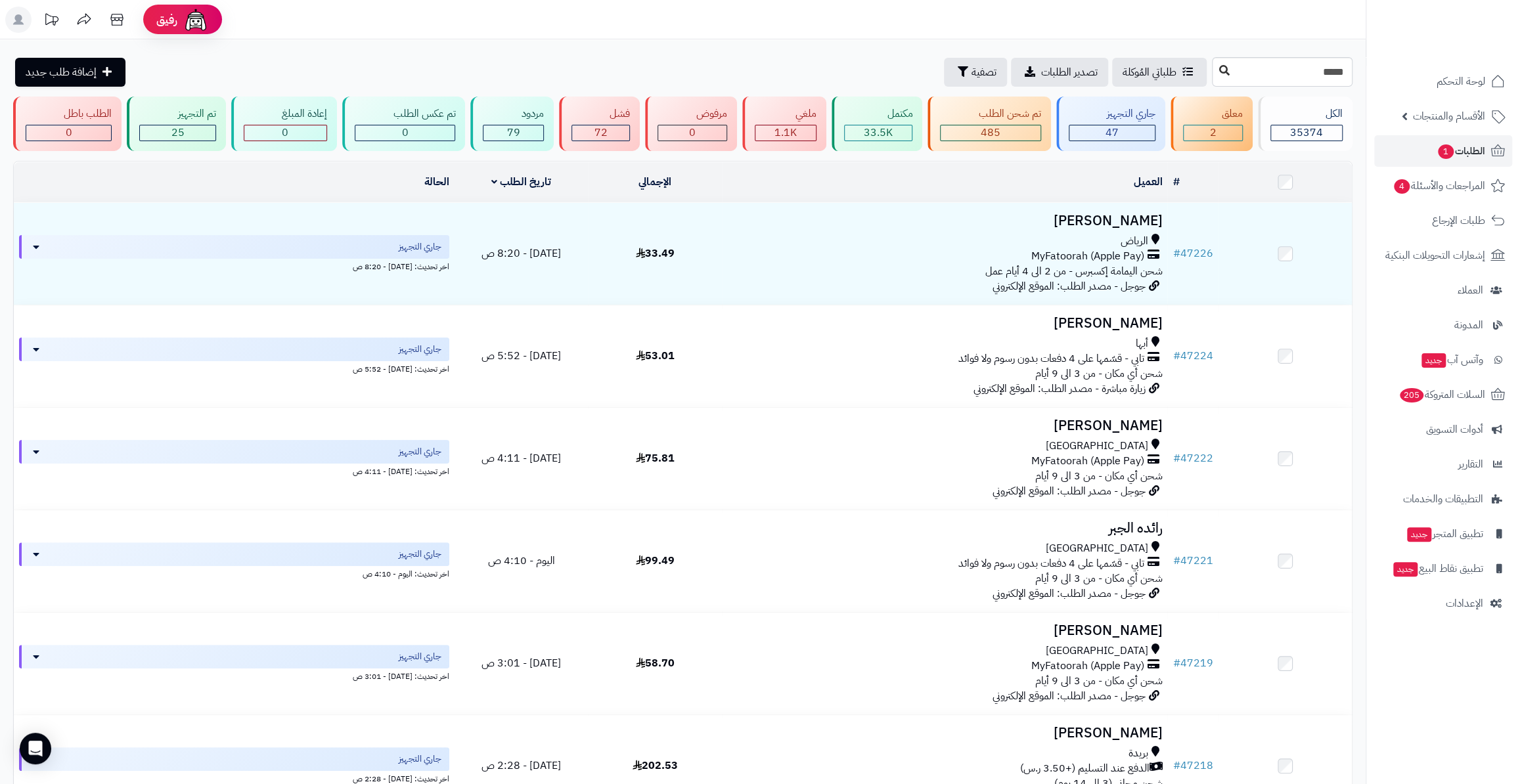
type input "*****"
click at [1214, 67] on button at bounding box center [1224, 71] width 19 height 25
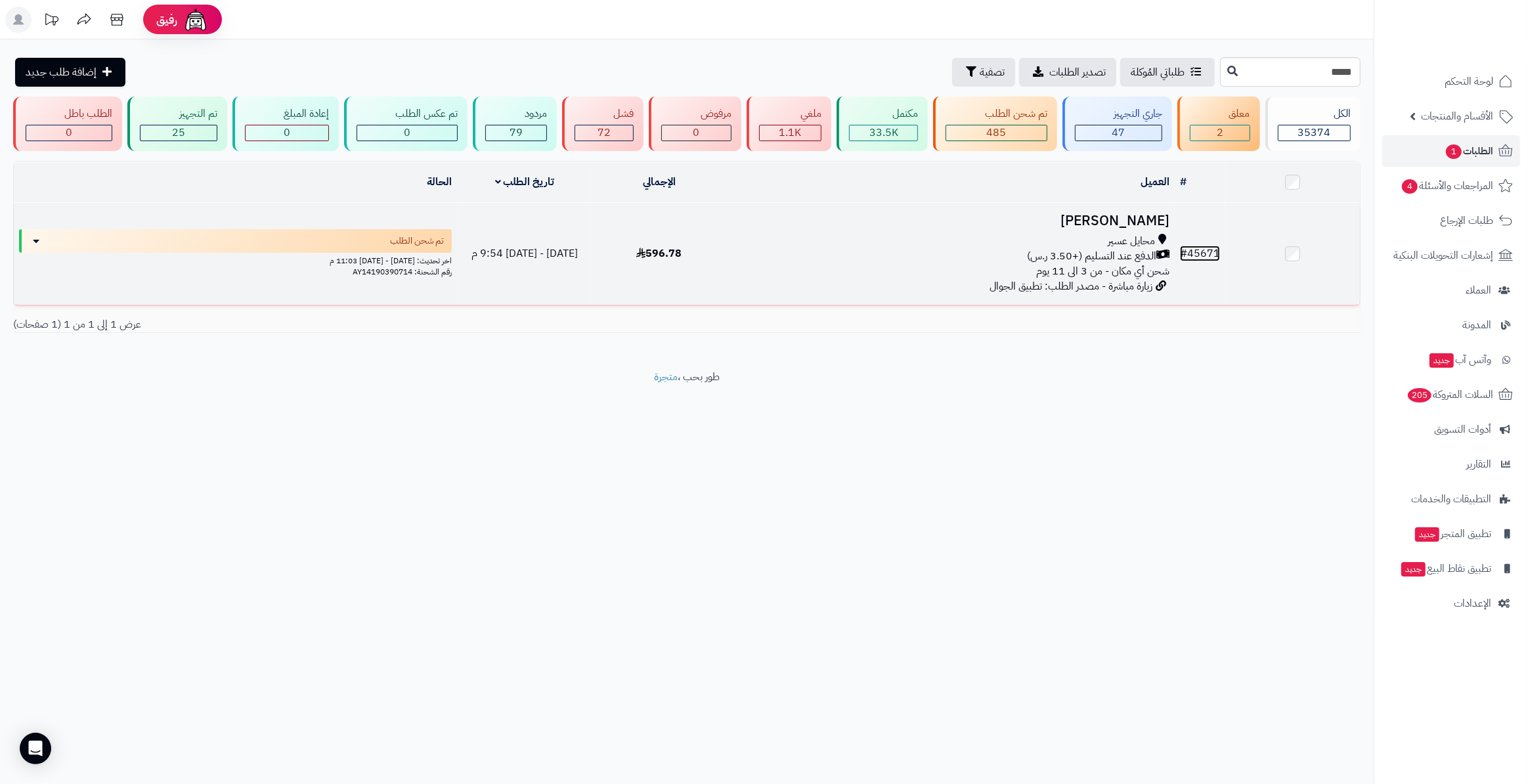
click at [1210, 251] on link "# 45671" at bounding box center [1200, 253] width 40 height 15
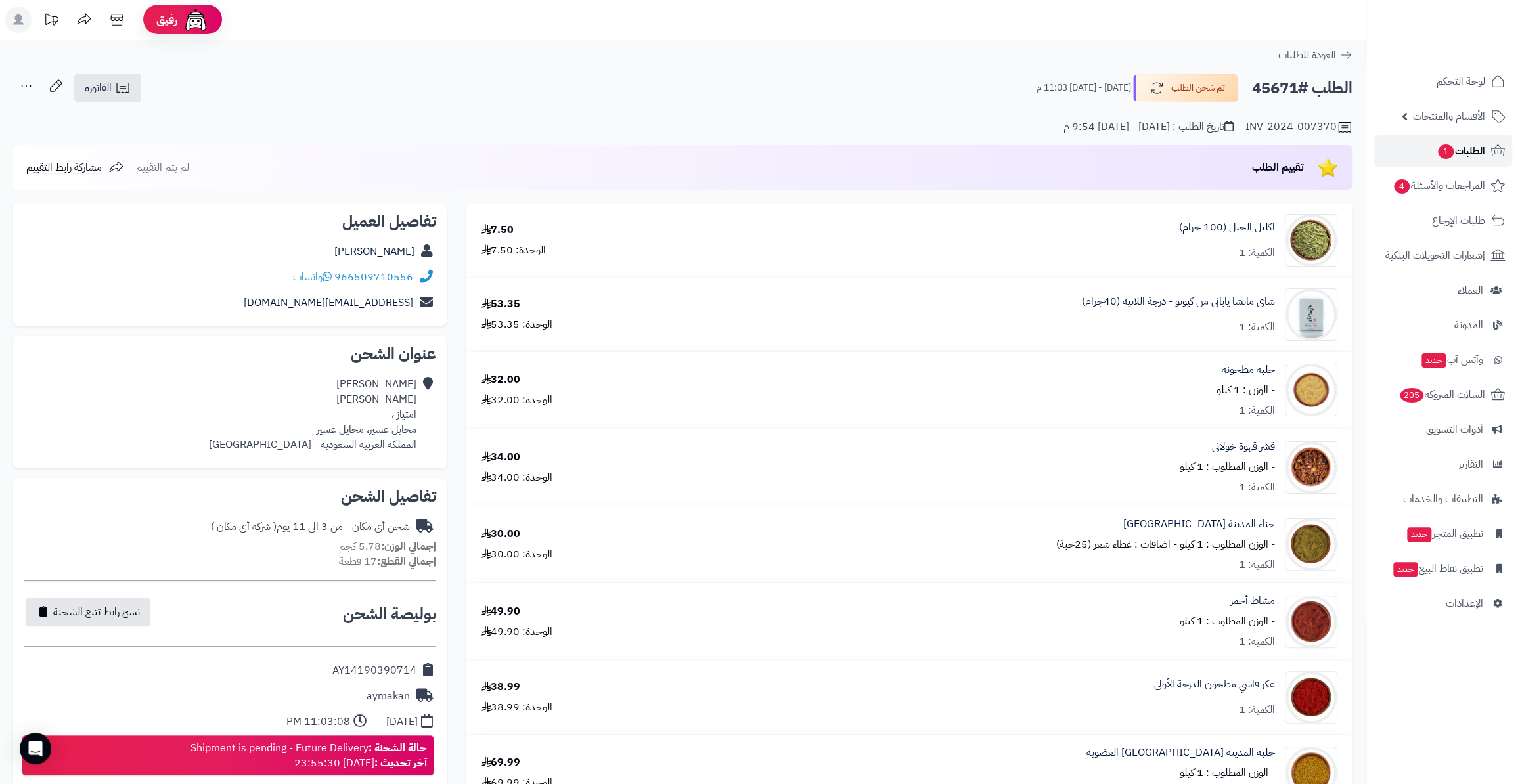
click at [1431, 156] on link "الطلبات 1" at bounding box center [1443, 150] width 138 height 32
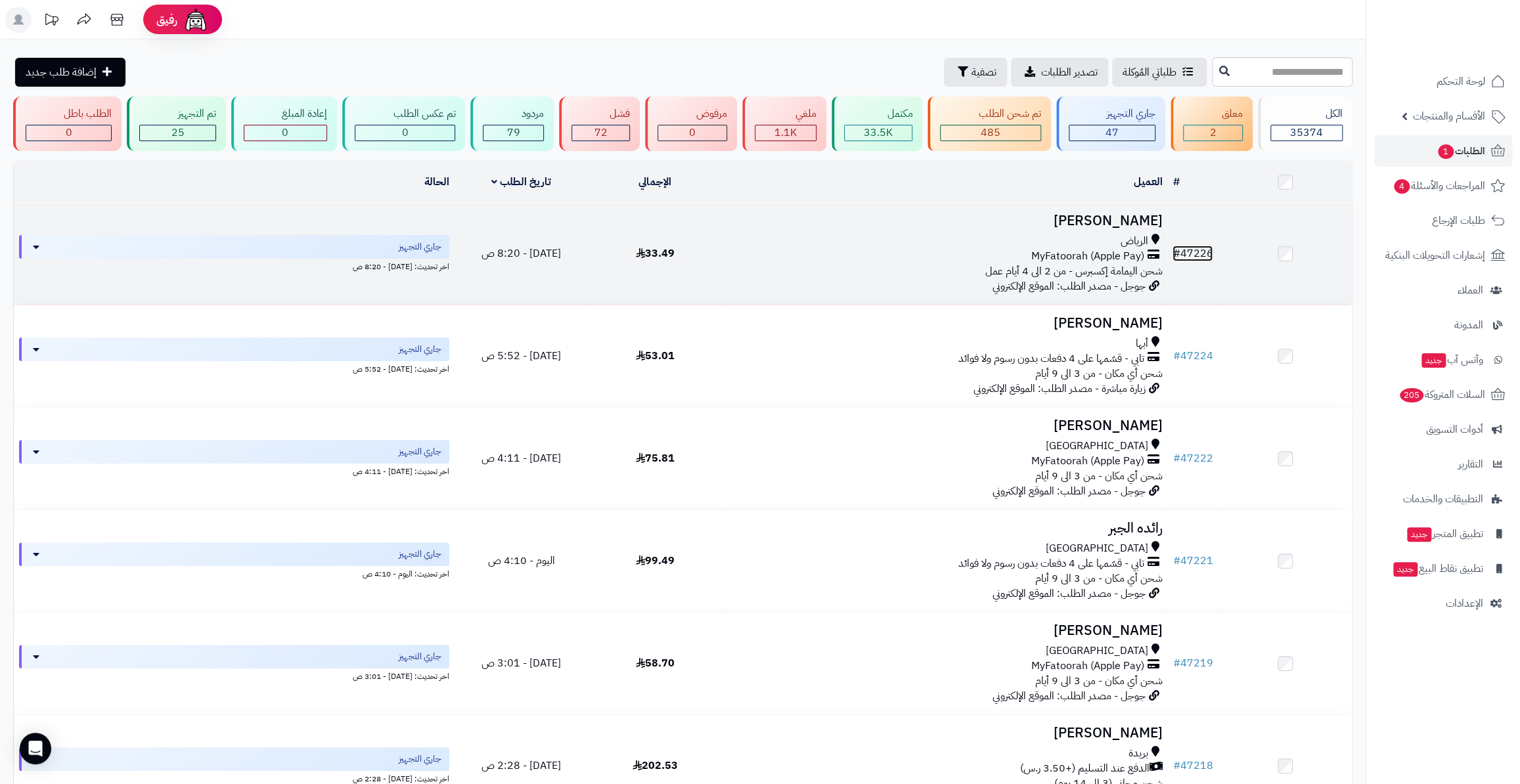
click at [1187, 247] on link "# 47226" at bounding box center [1193, 253] width 40 height 15
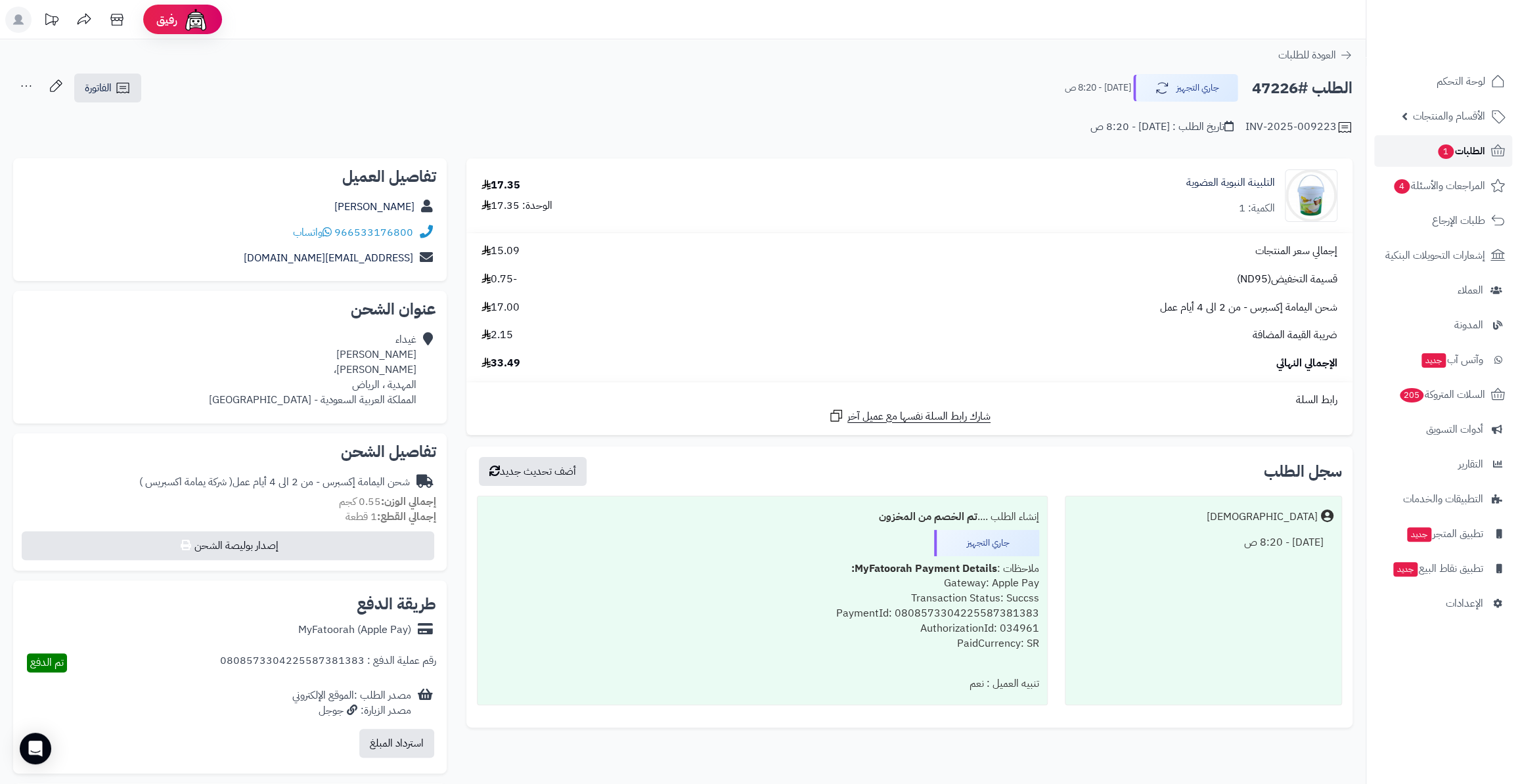
click at [1451, 154] on span "الطلبات 1" at bounding box center [1461, 150] width 48 height 18
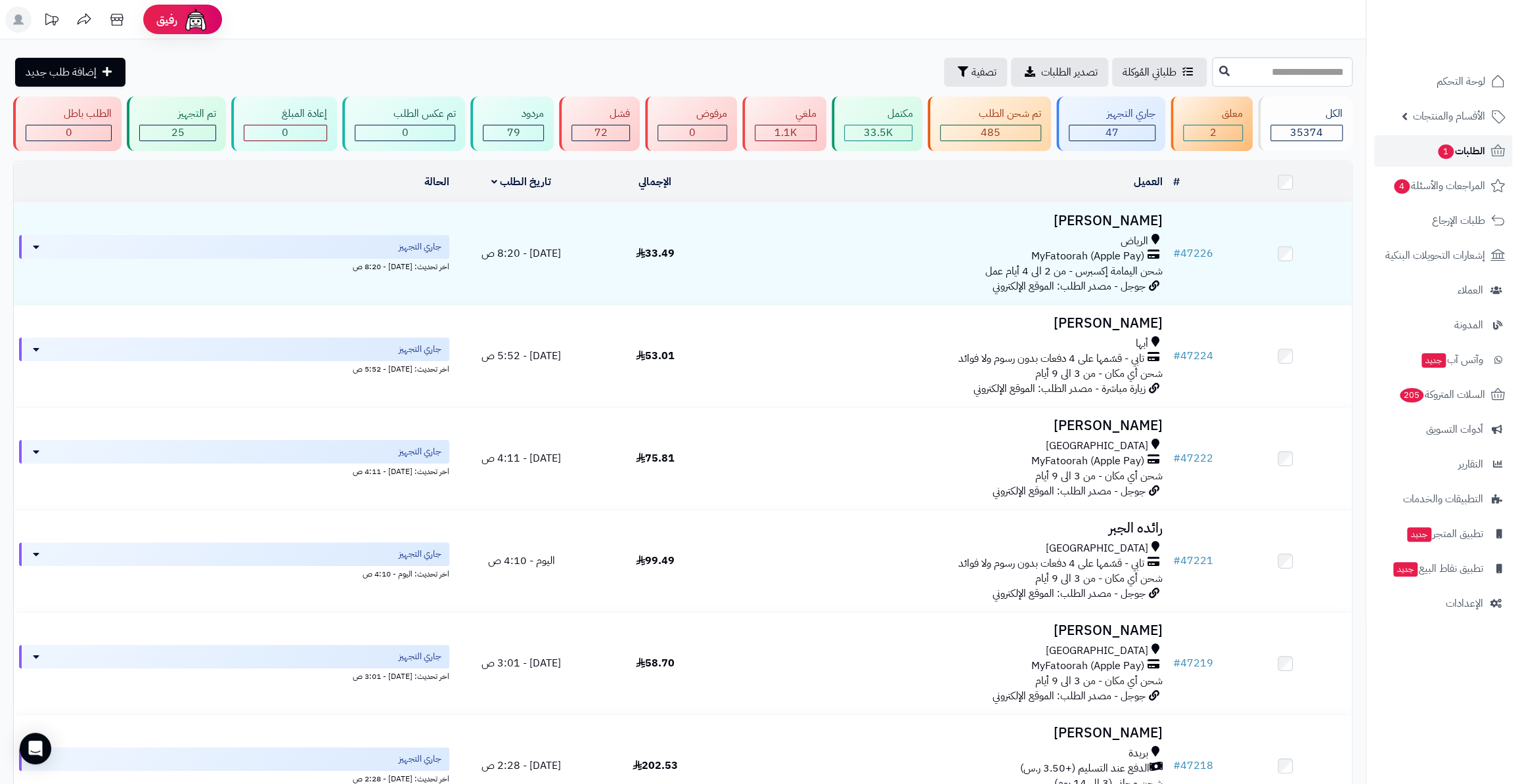
click at [1446, 155] on span "1" at bounding box center [1445, 152] width 16 height 15
click at [1212, 64] on input "text" at bounding box center [1281, 72] width 140 height 30
paste input "*****"
click at [1212, 80] on input "*****" at bounding box center [1281, 72] width 140 height 30
type input "*****"
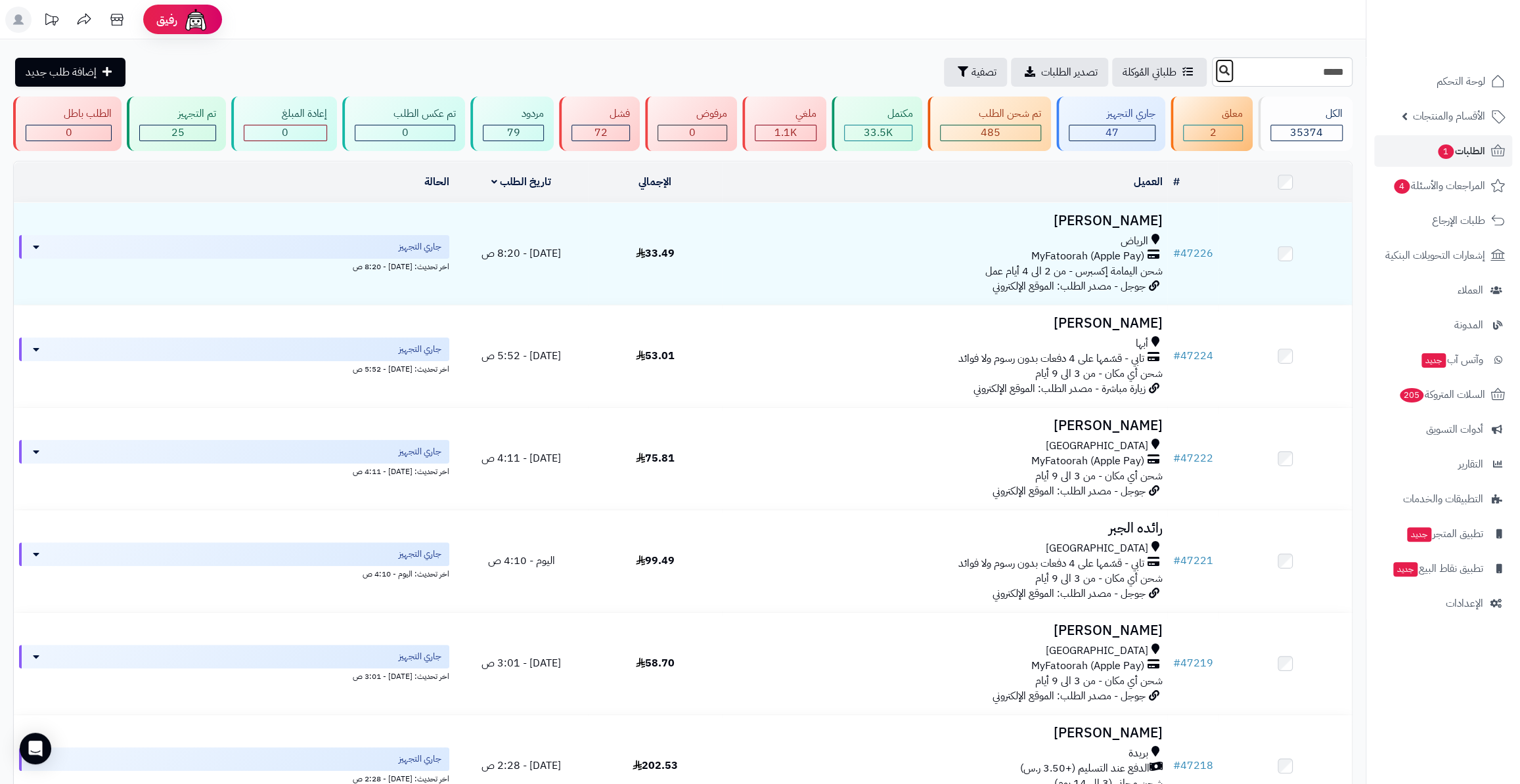
click at [1219, 75] on icon at bounding box center [1224, 71] width 11 height 11
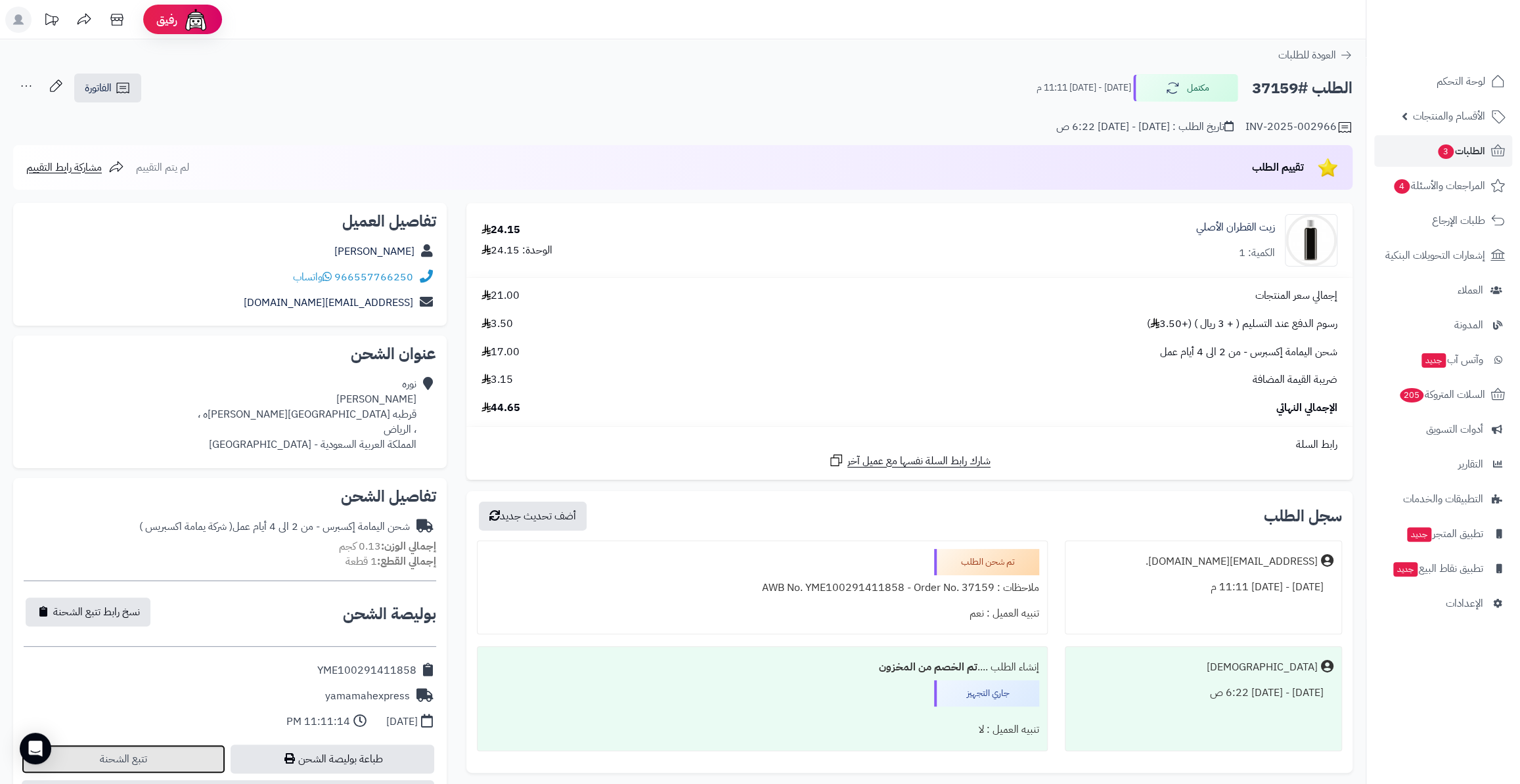
click at [182, 758] on link "تتبع الشحنة" at bounding box center [123, 758] width 204 height 29
drag, startPoint x: 302, startPoint y: 677, endPoint x: 426, endPoint y: 677, distance: 124.0
click at [426, 677] on div "YME100291411858" at bounding box center [230, 670] width 413 height 26
copy div "YME100291411858"
click at [1412, 148] on link "الطلبات 3" at bounding box center [1443, 150] width 138 height 32
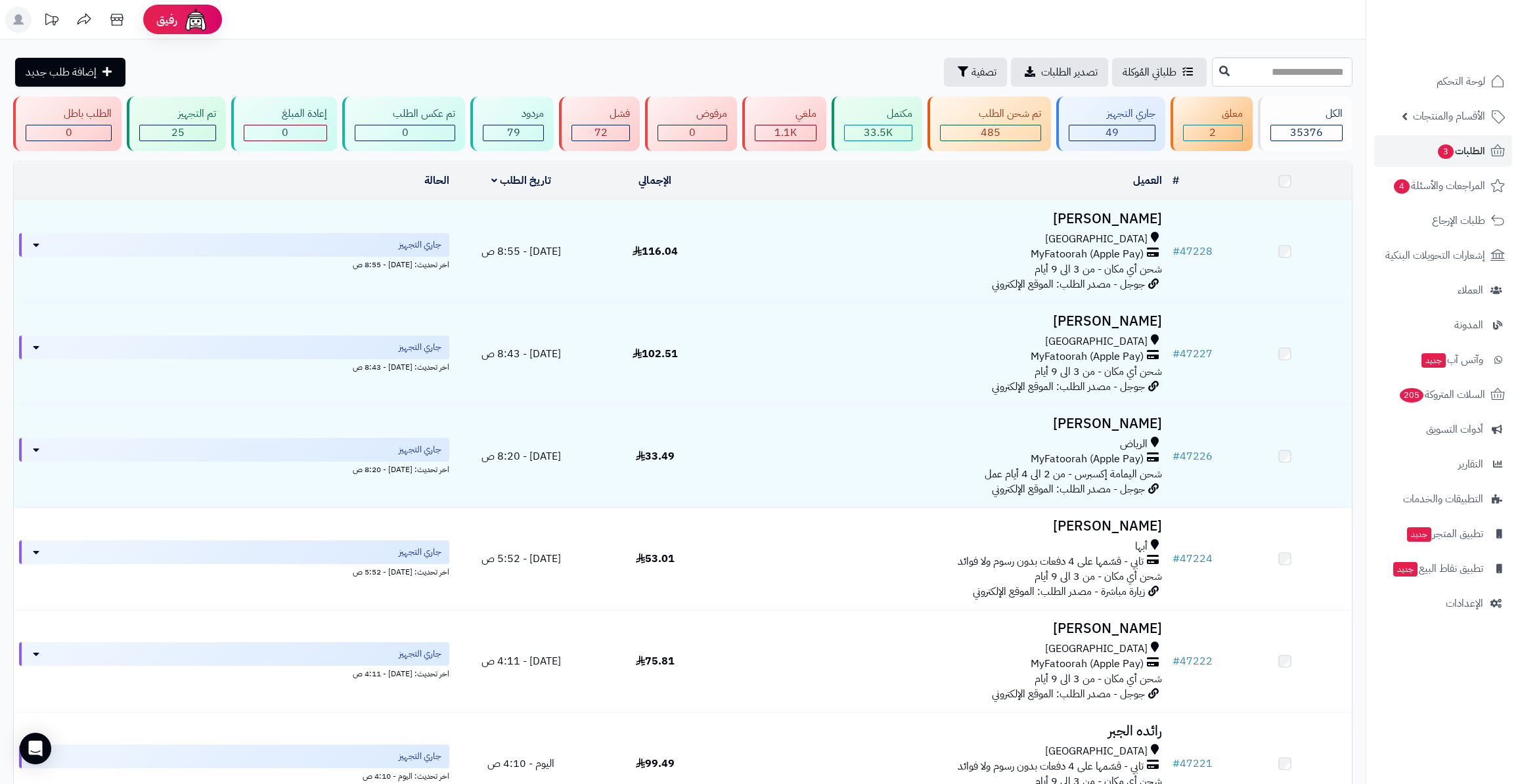
click at [1304, 62] on input "text" at bounding box center [1281, 72] width 140 height 30
type input "*****"
click at [1219, 67] on icon at bounding box center [1224, 71] width 11 height 11
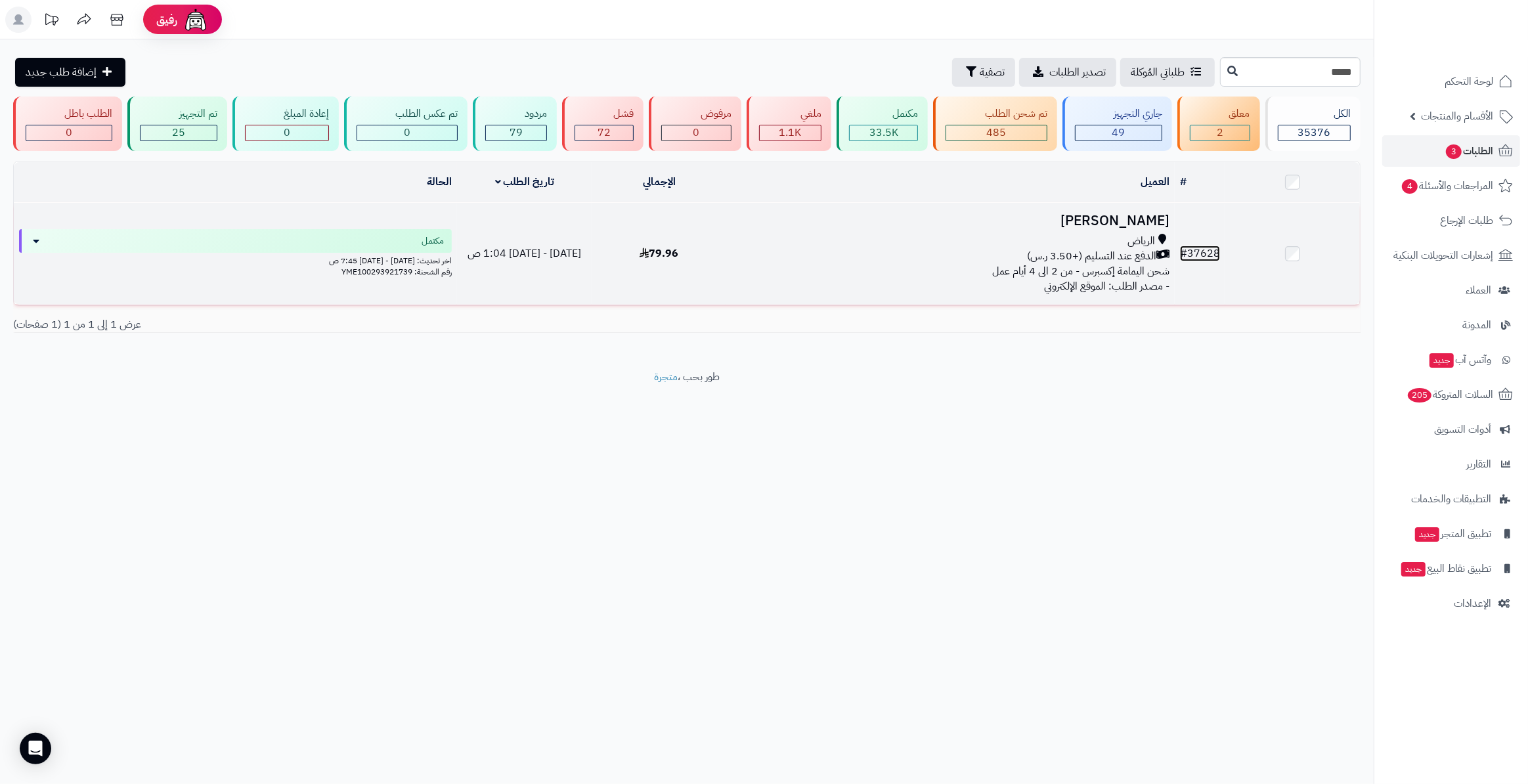
click at [1209, 254] on link "# 37628" at bounding box center [1200, 253] width 40 height 15
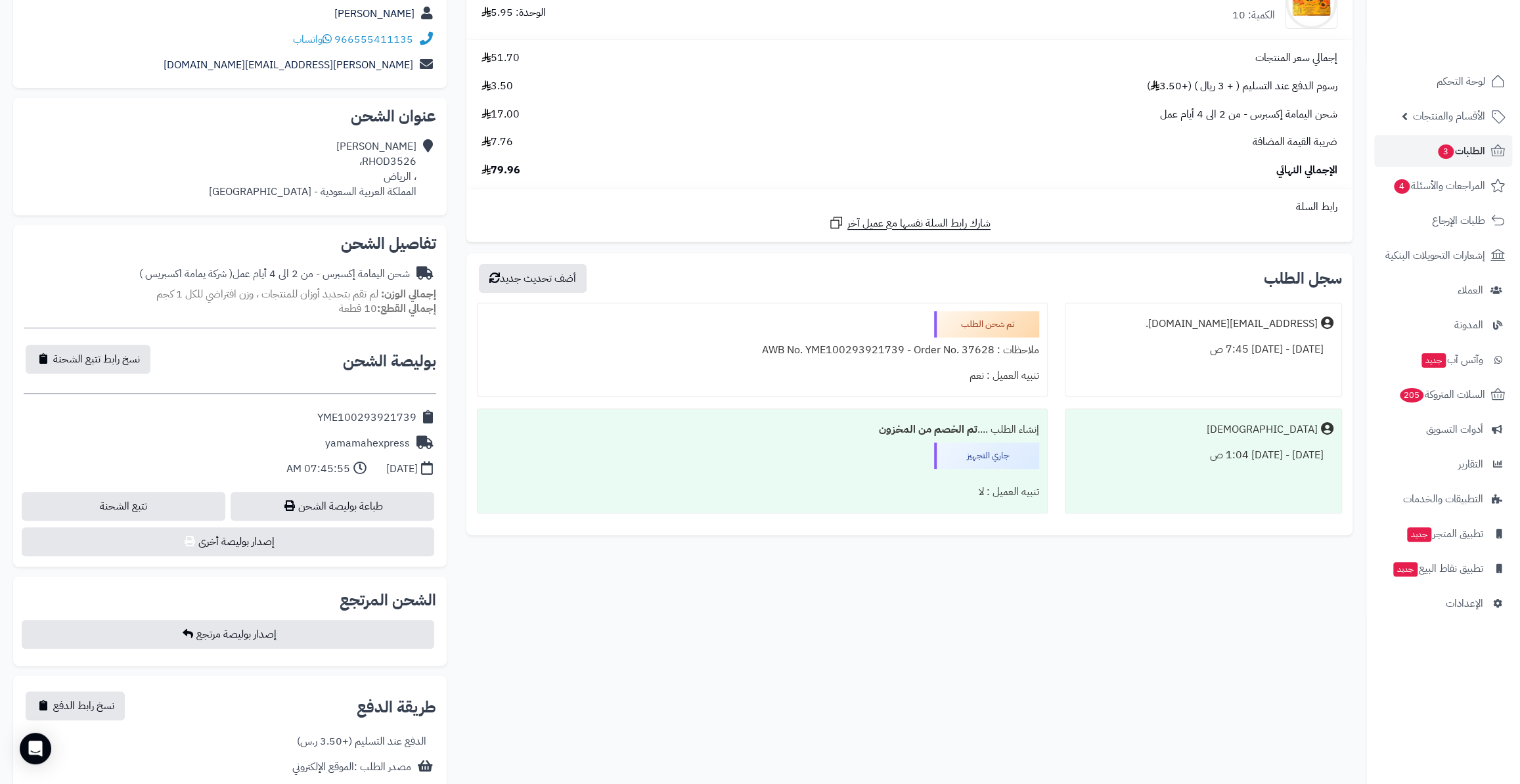
scroll to position [238, 0]
drag, startPoint x: 321, startPoint y: 421, endPoint x: 415, endPoint y: 418, distance: 94.0
click at [415, 418] on div "YME100293921739" at bounding box center [367, 417] width 99 height 15
click at [323, 410] on div "YME100293921739" at bounding box center [367, 417] width 99 height 15
drag, startPoint x: 321, startPoint y: 412, endPoint x: 414, endPoint y: 415, distance: 93.0
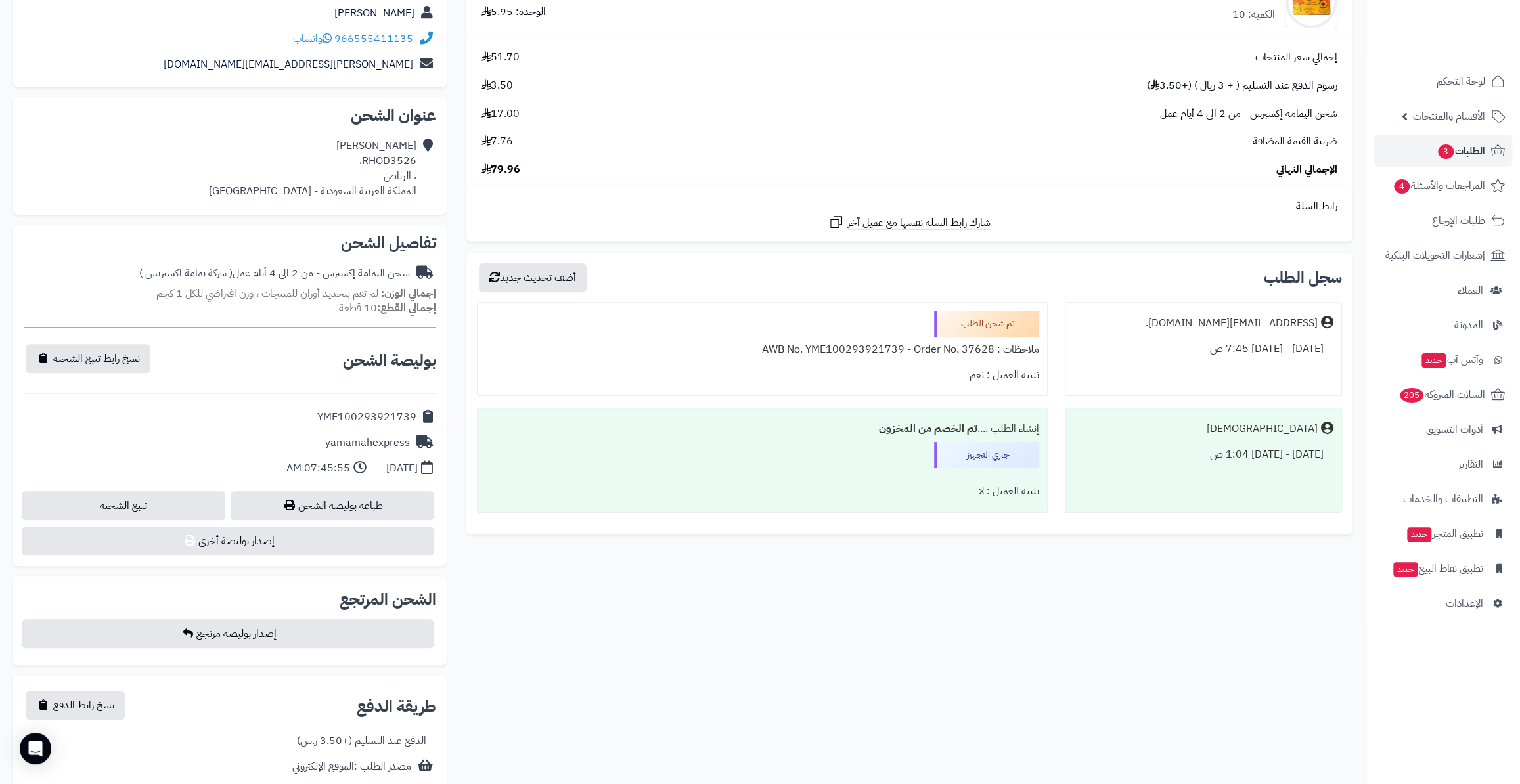
click at [414, 415] on div "YME100293921739" at bounding box center [367, 417] width 99 height 15
copy div "YME100293921739"
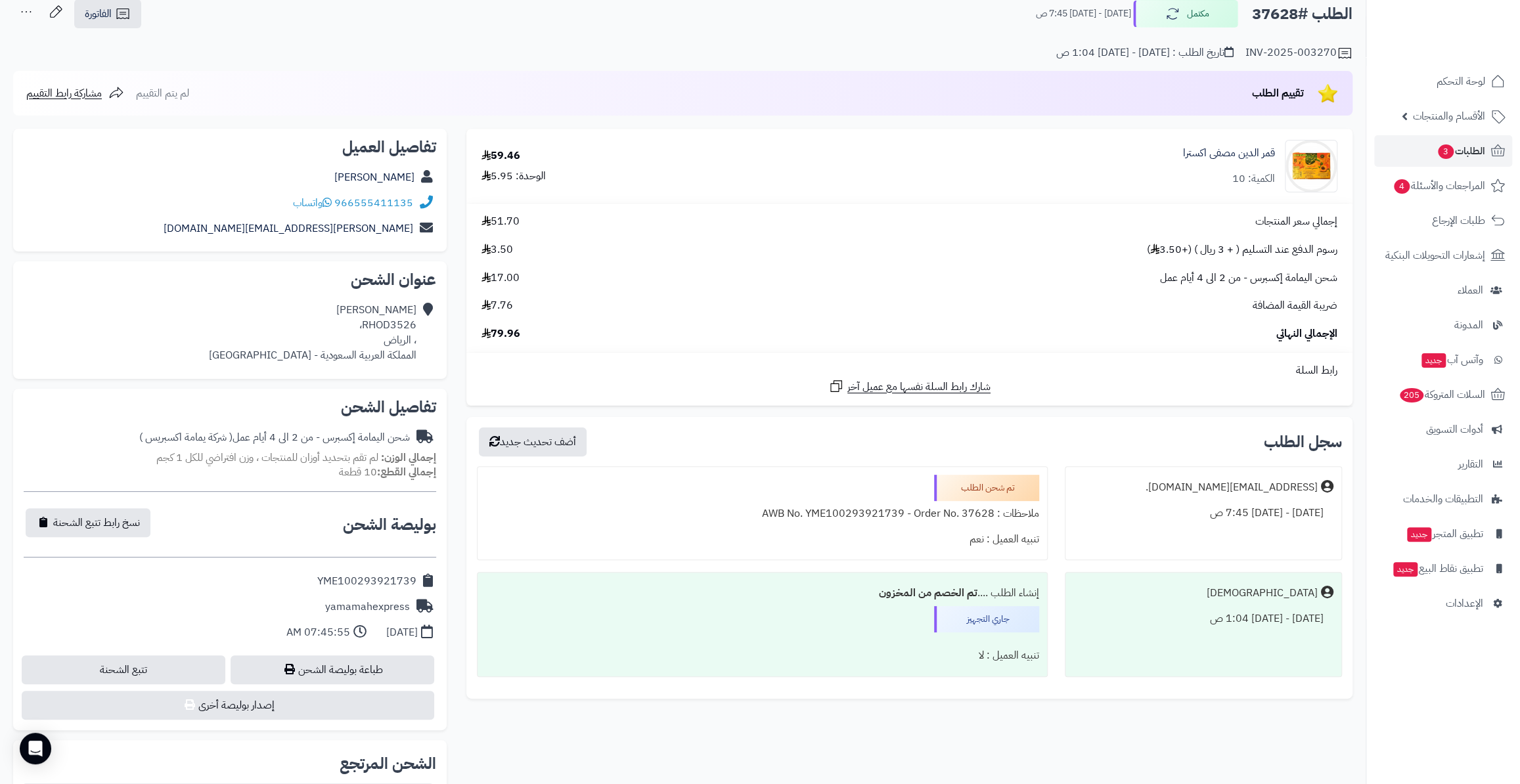
scroll to position [0, 0]
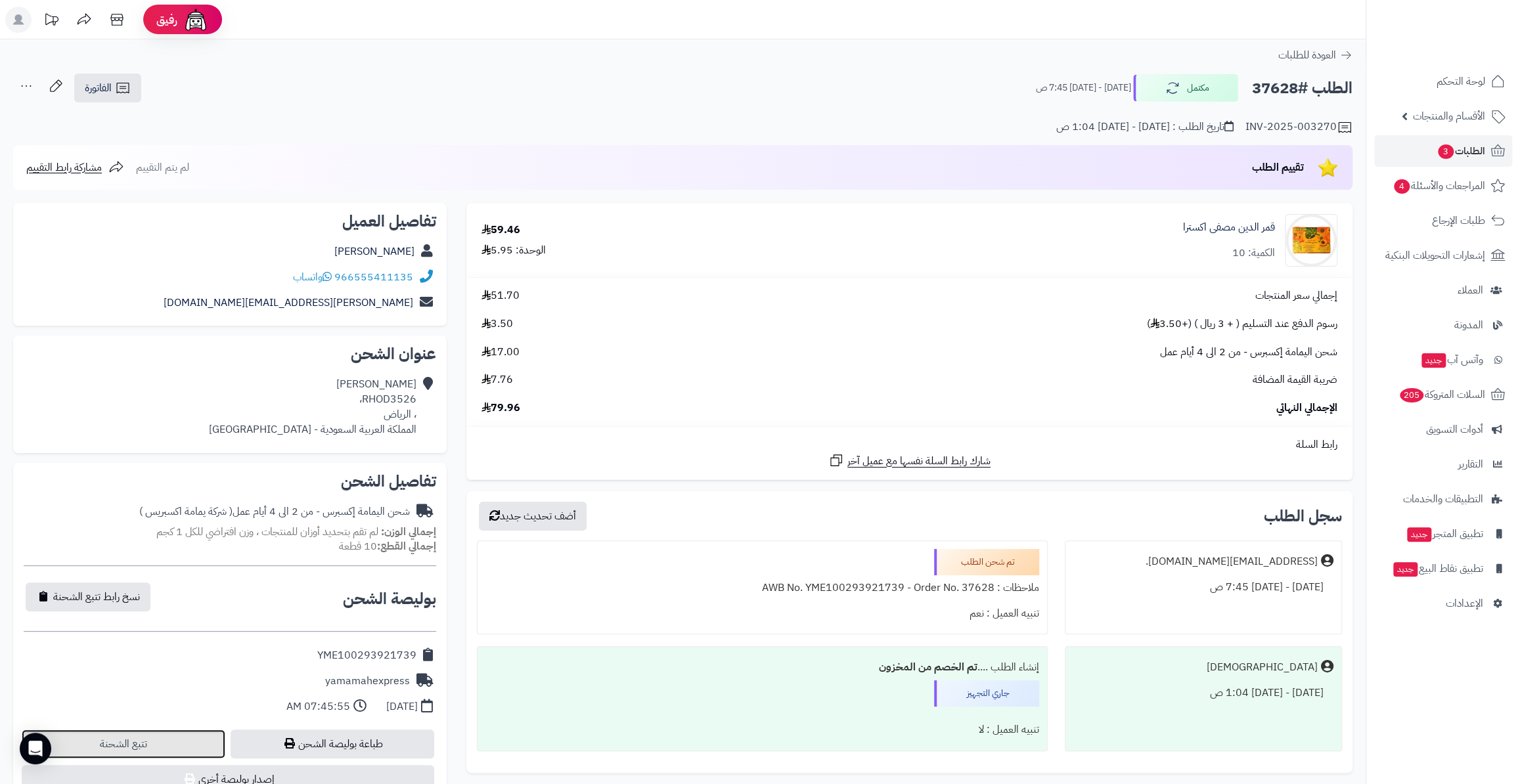
click at [150, 752] on link "تتبع الشحنة" at bounding box center [123, 744] width 204 height 29
click at [1484, 144] on link "الطلبات 3" at bounding box center [1443, 150] width 138 height 32
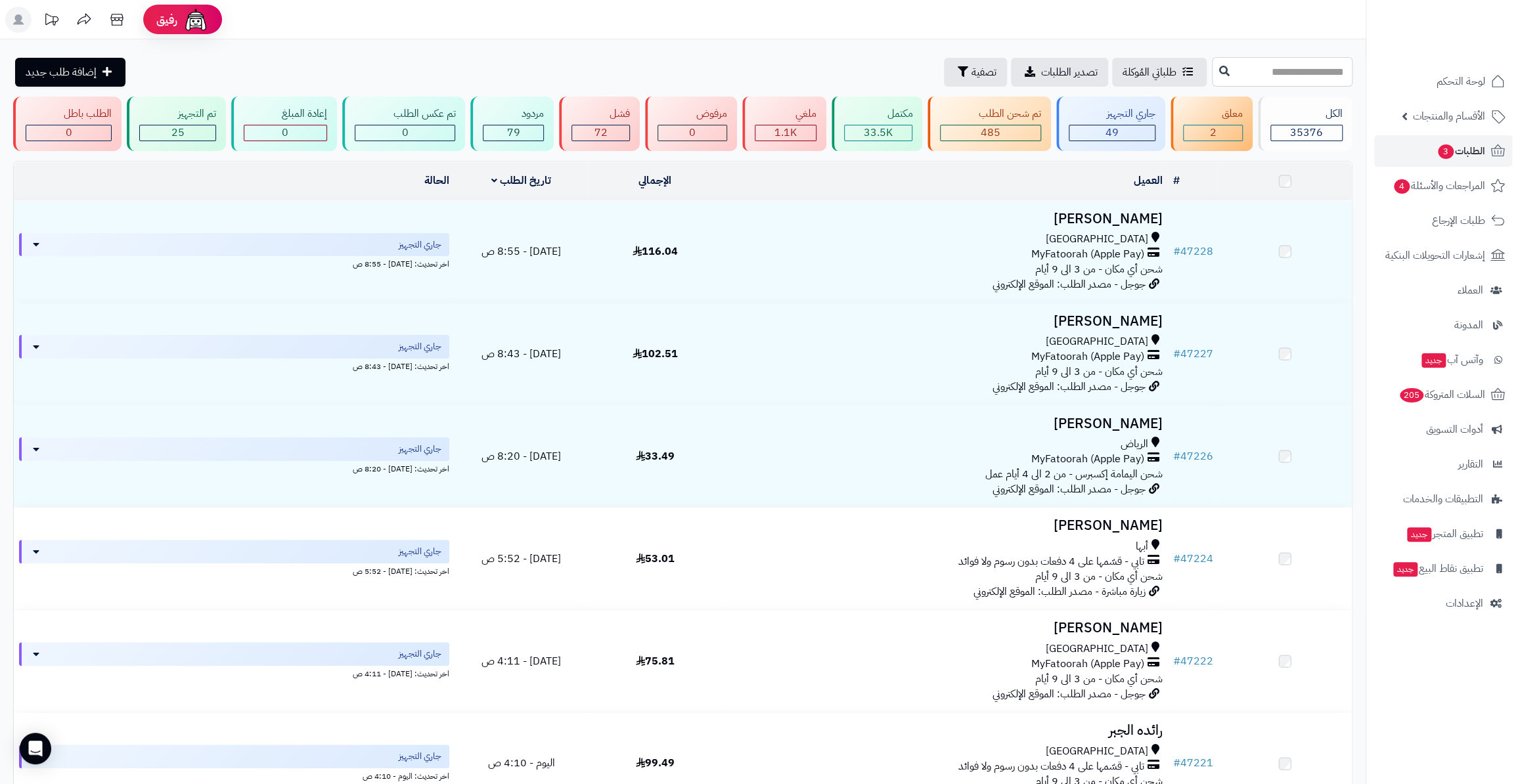
click at [1212, 69] on input "text" at bounding box center [1281, 72] width 140 height 30
paste input "*****"
click at [1212, 69] on input "*****" at bounding box center [1281, 72] width 140 height 30
type input "*****"
click at [1219, 70] on icon at bounding box center [1224, 71] width 11 height 11
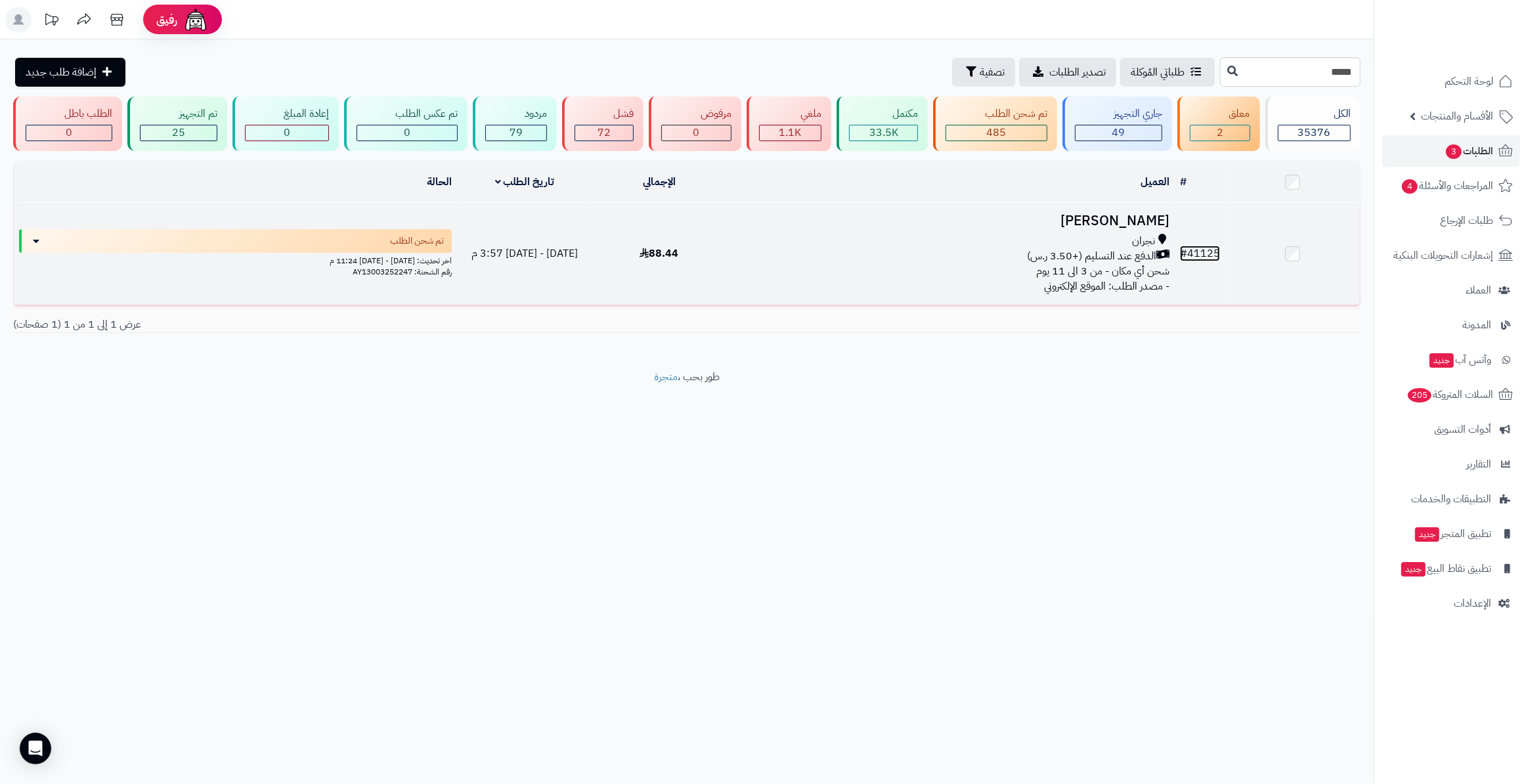
click at [1209, 246] on link "# 41125" at bounding box center [1200, 253] width 40 height 15
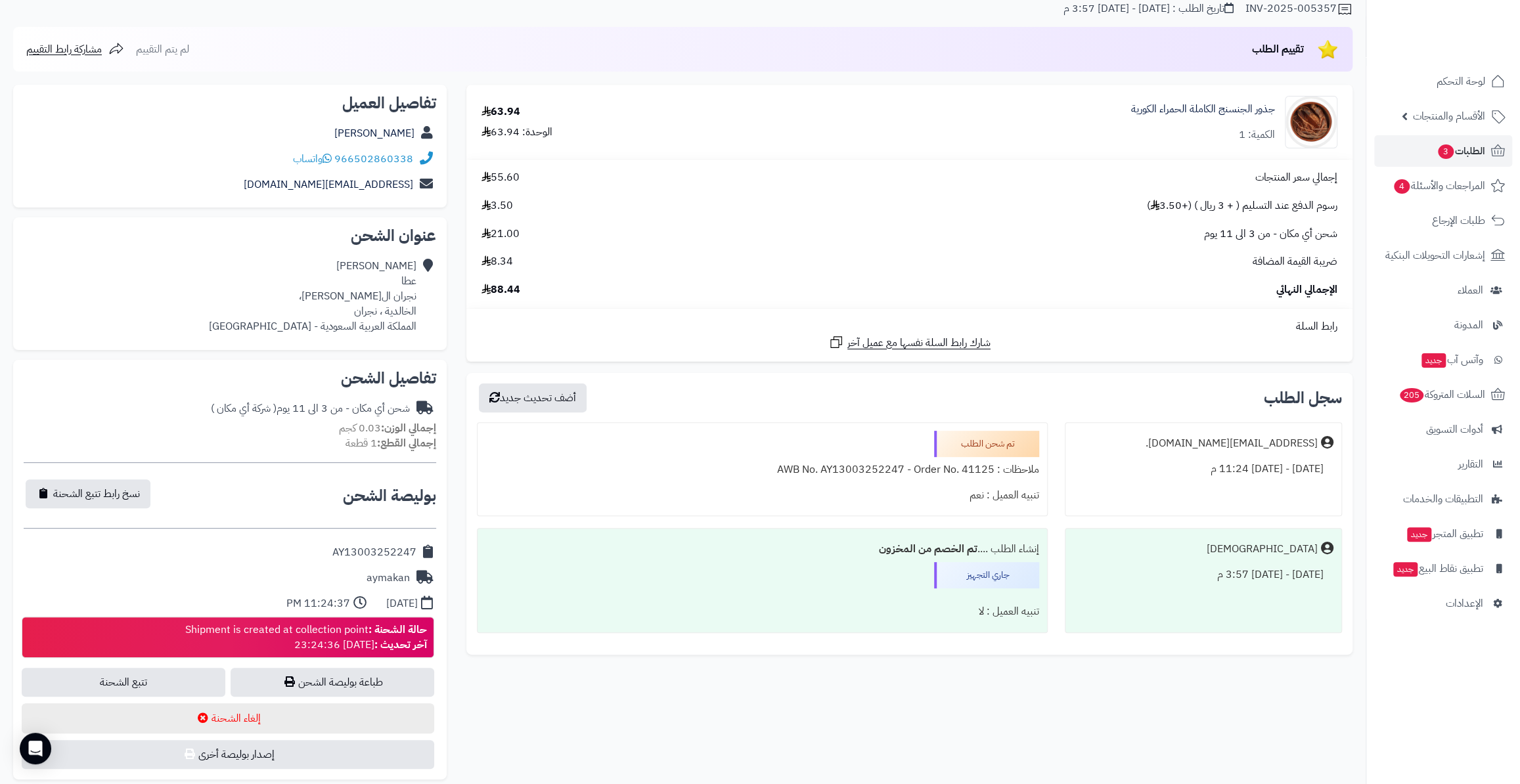
scroll to position [119, 0]
drag, startPoint x: 175, startPoint y: 629, endPoint x: 366, endPoint y: 631, distance: 191.0
click at [366, 631] on div "حالة الشحنة : Shipment is created at collection point آخر تحديث : [DATE] 23:24:…" at bounding box center [228, 637] width 413 height 42
click at [1394, 150] on link "الطلبات 3" at bounding box center [1443, 150] width 138 height 32
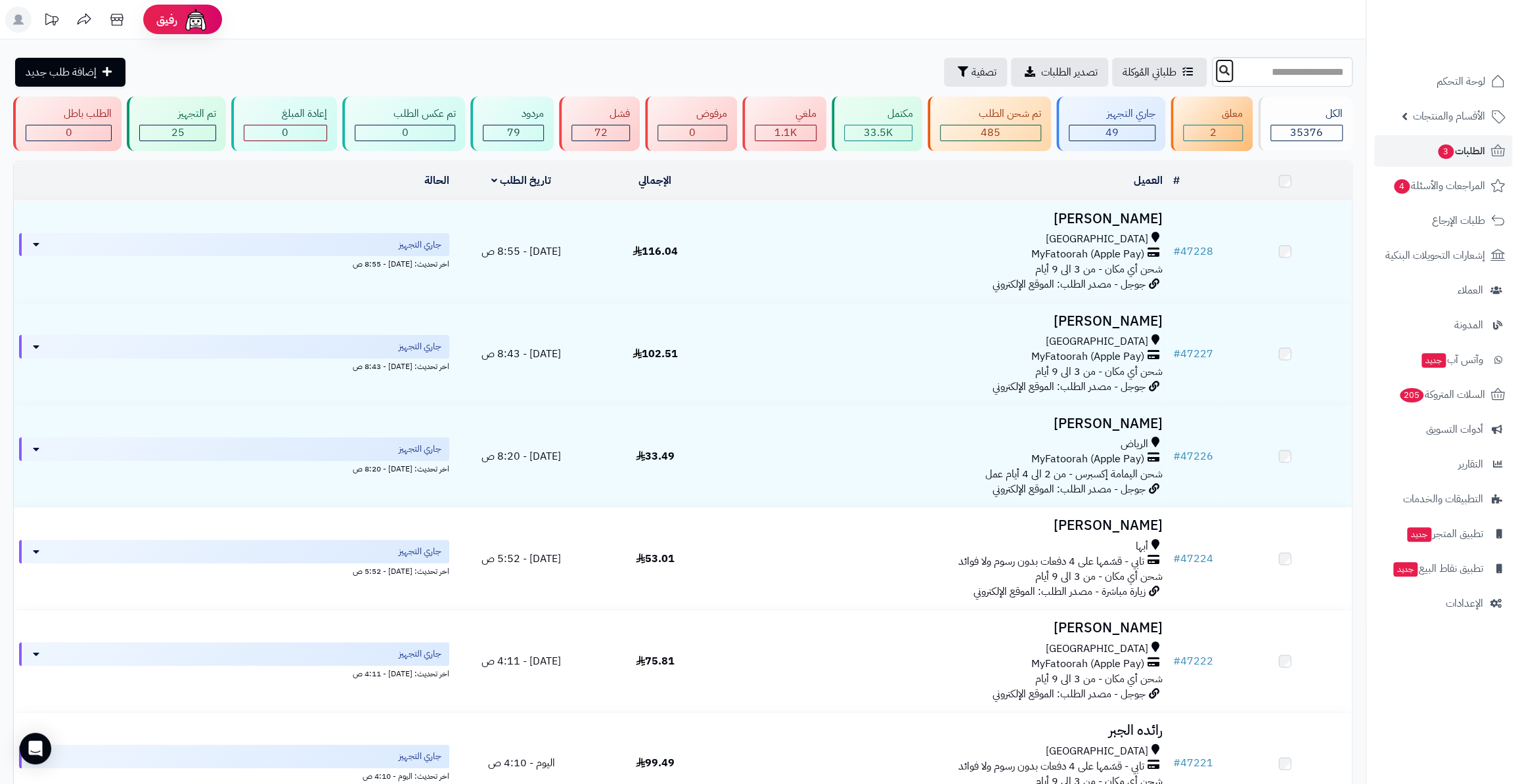
click at [1214, 75] on button at bounding box center [1224, 71] width 19 height 25
click at [1212, 72] on input "text" at bounding box center [1281, 72] width 140 height 30
paste input "*****"
type input "*****"
click at [1214, 62] on button at bounding box center [1224, 71] width 19 height 25
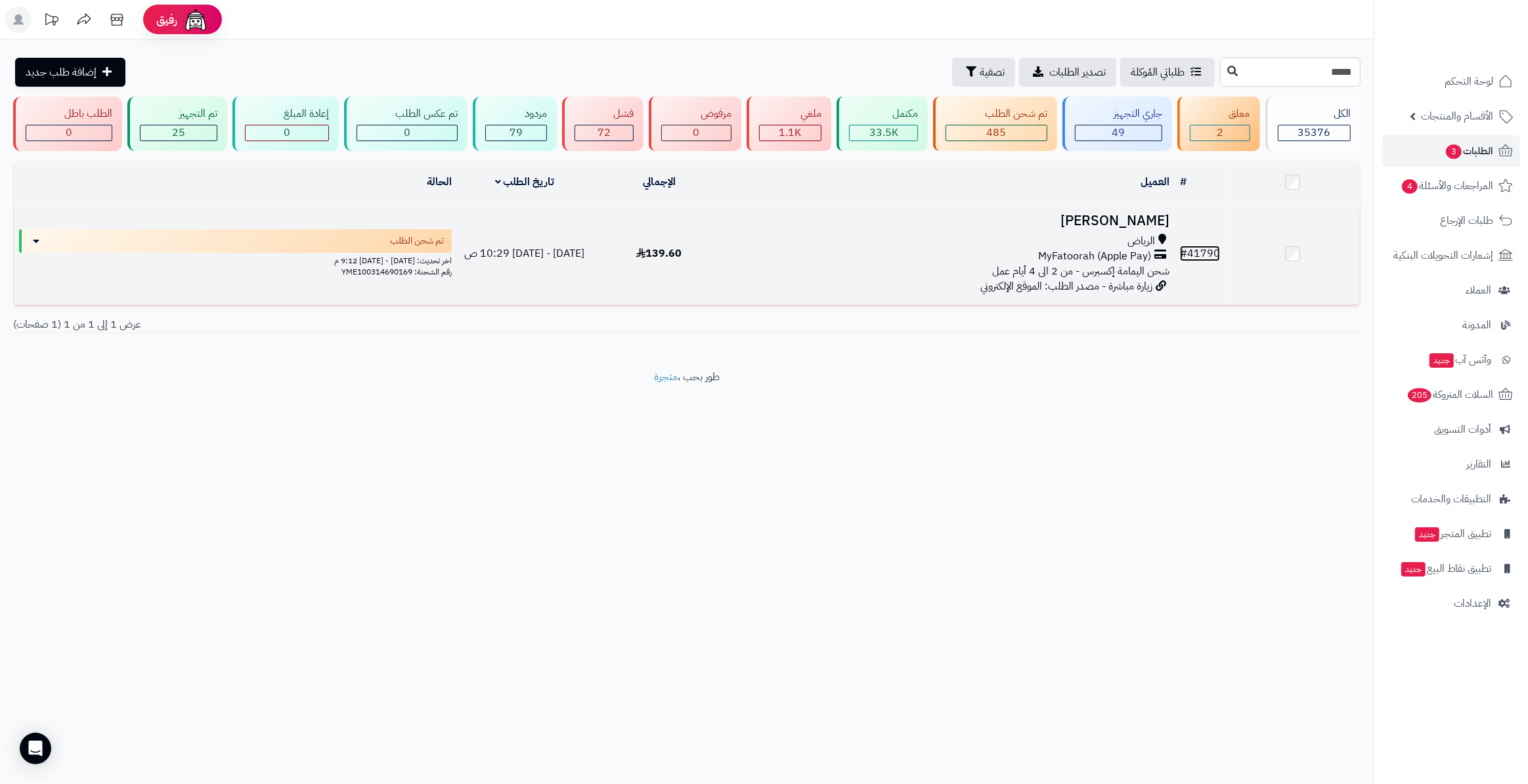
click at [1206, 251] on link "# 41790" at bounding box center [1200, 253] width 40 height 15
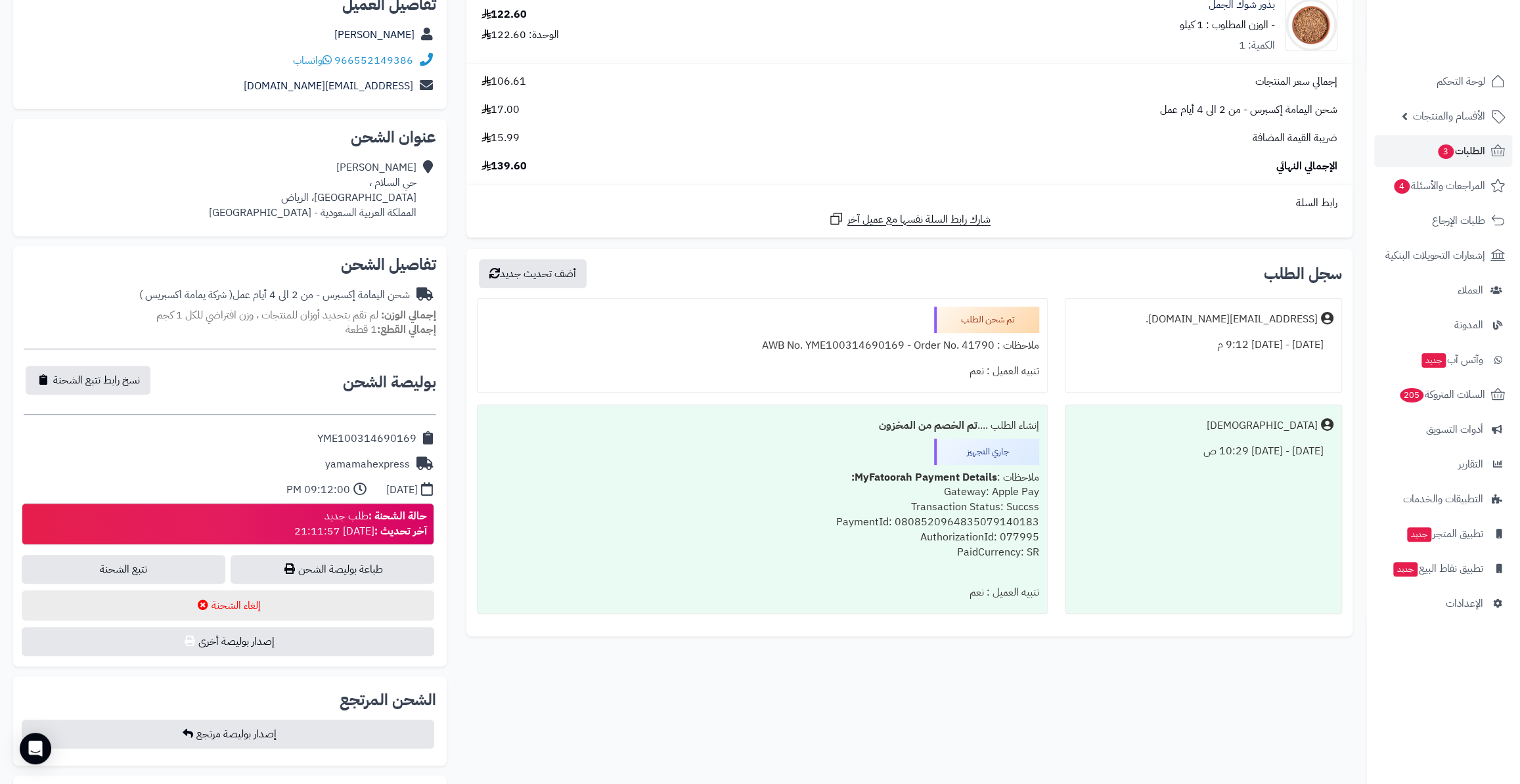
scroll to position [238, 0]
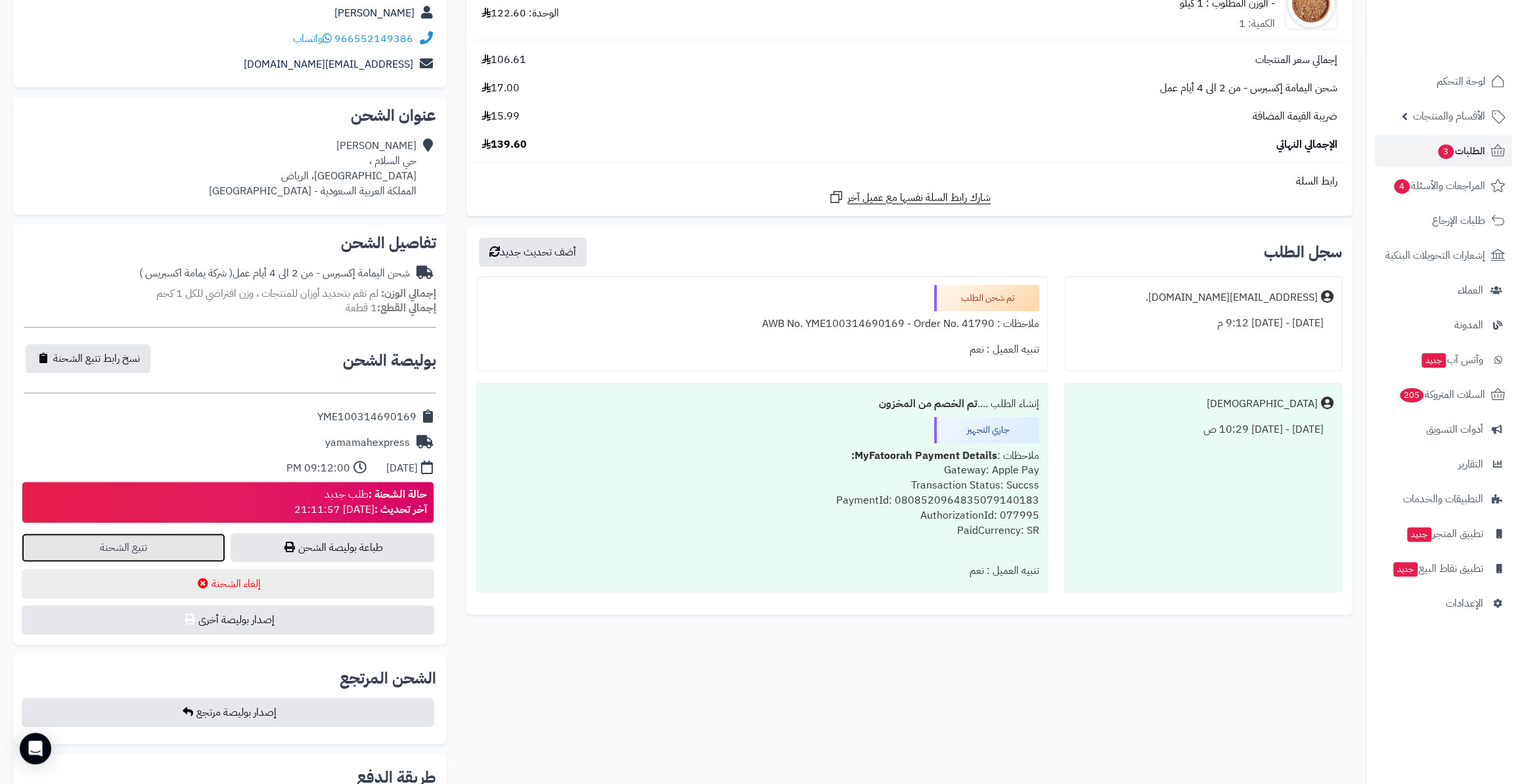
click at [180, 554] on link "تتبع الشحنة" at bounding box center [123, 548] width 204 height 29
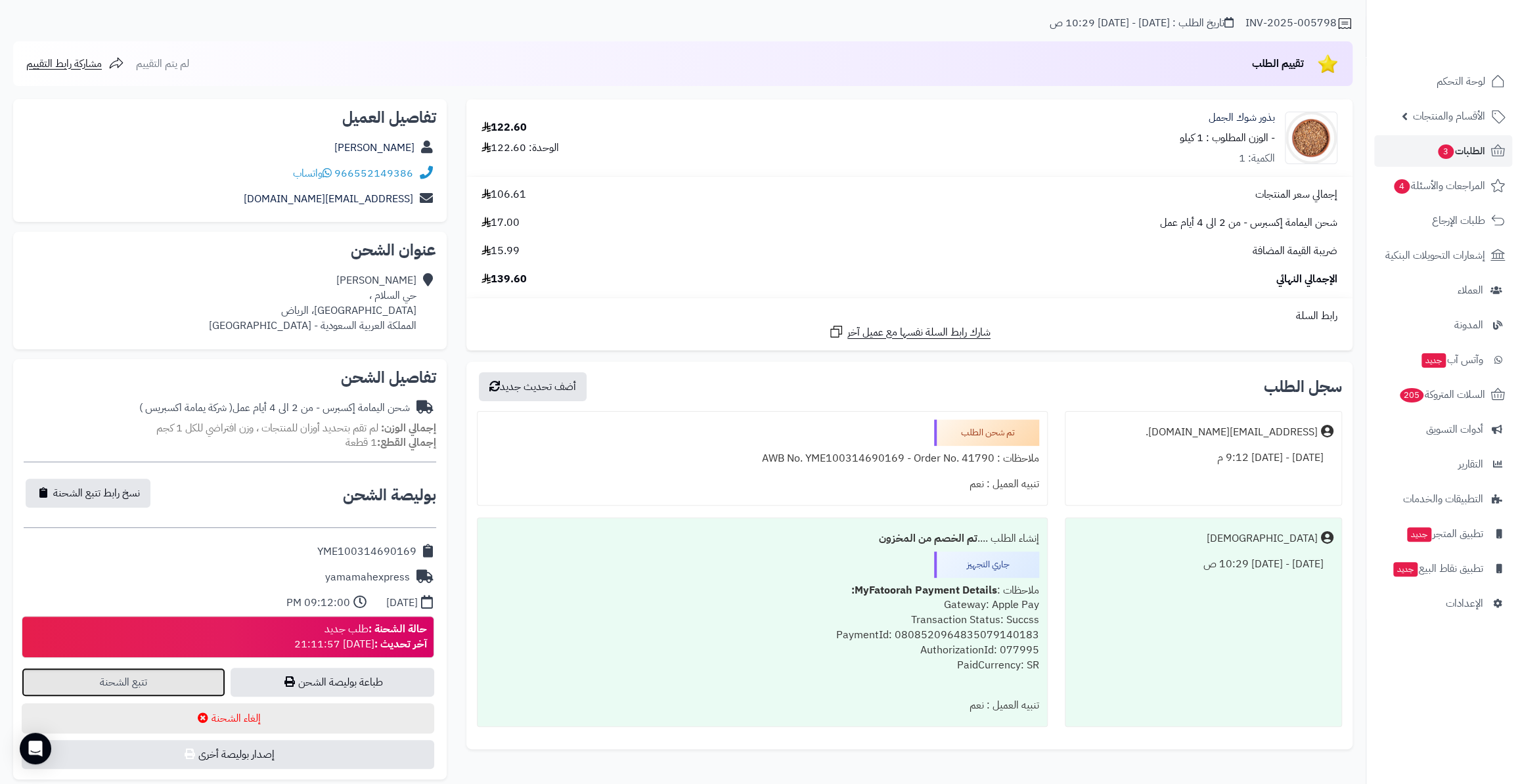
scroll to position [0, 0]
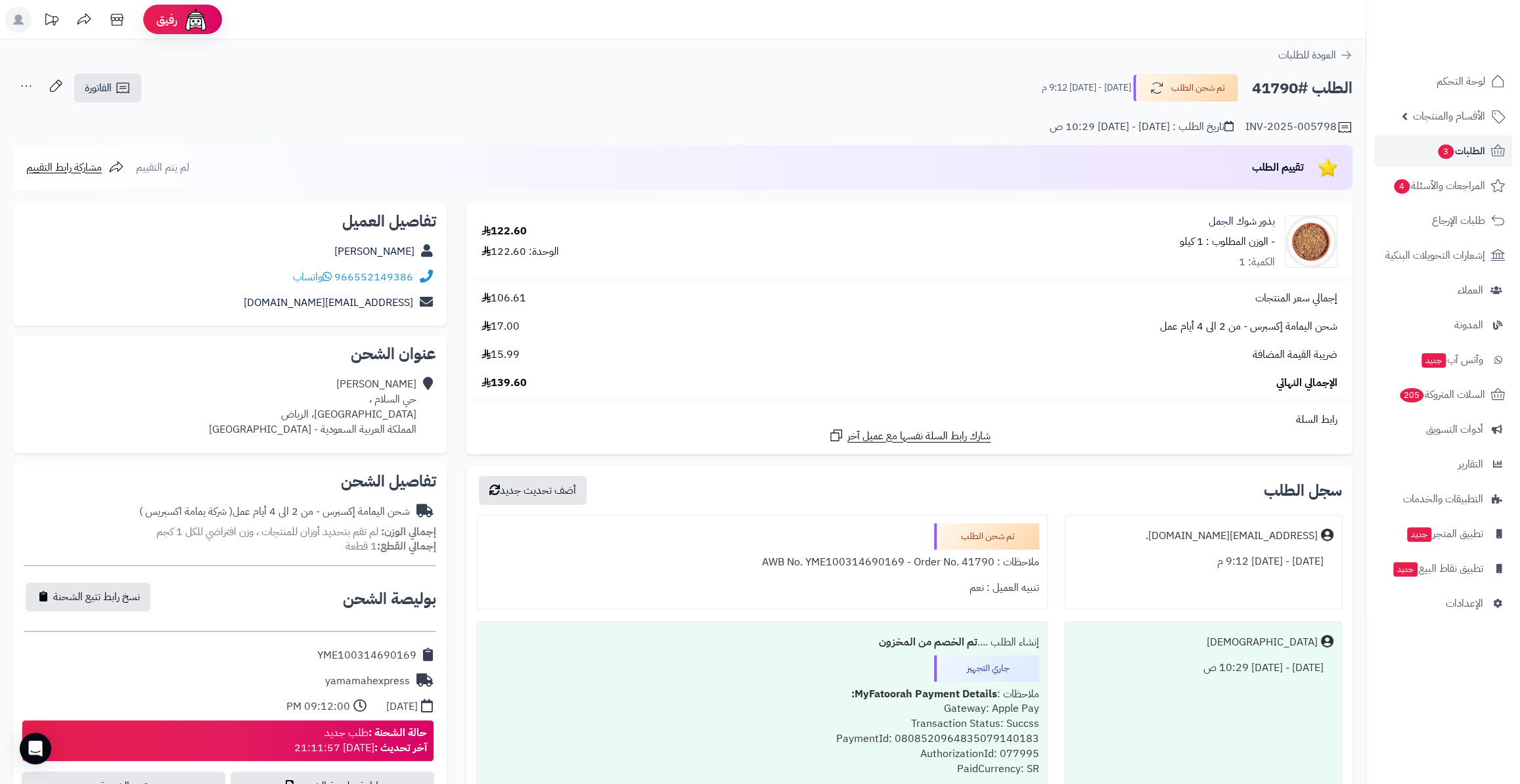
drag, startPoint x: 276, startPoint y: 276, endPoint x: 421, endPoint y: 284, distance: 145.2
click at [421, 284] on div "966552149386 واتساب" at bounding box center [230, 277] width 413 height 26
copy div "966552149386 واتساب"
click at [177, 392] on div "[PERSON_NAME] حي السلام ، [GEOGRAPHIC_DATA]، [PERSON_NAME] العربية السعودية - […" at bounding box center [230, 406] width 413 height 71
click at [1448, 144] on span "3" at bounding box center [1445, 152] width 15 height 15
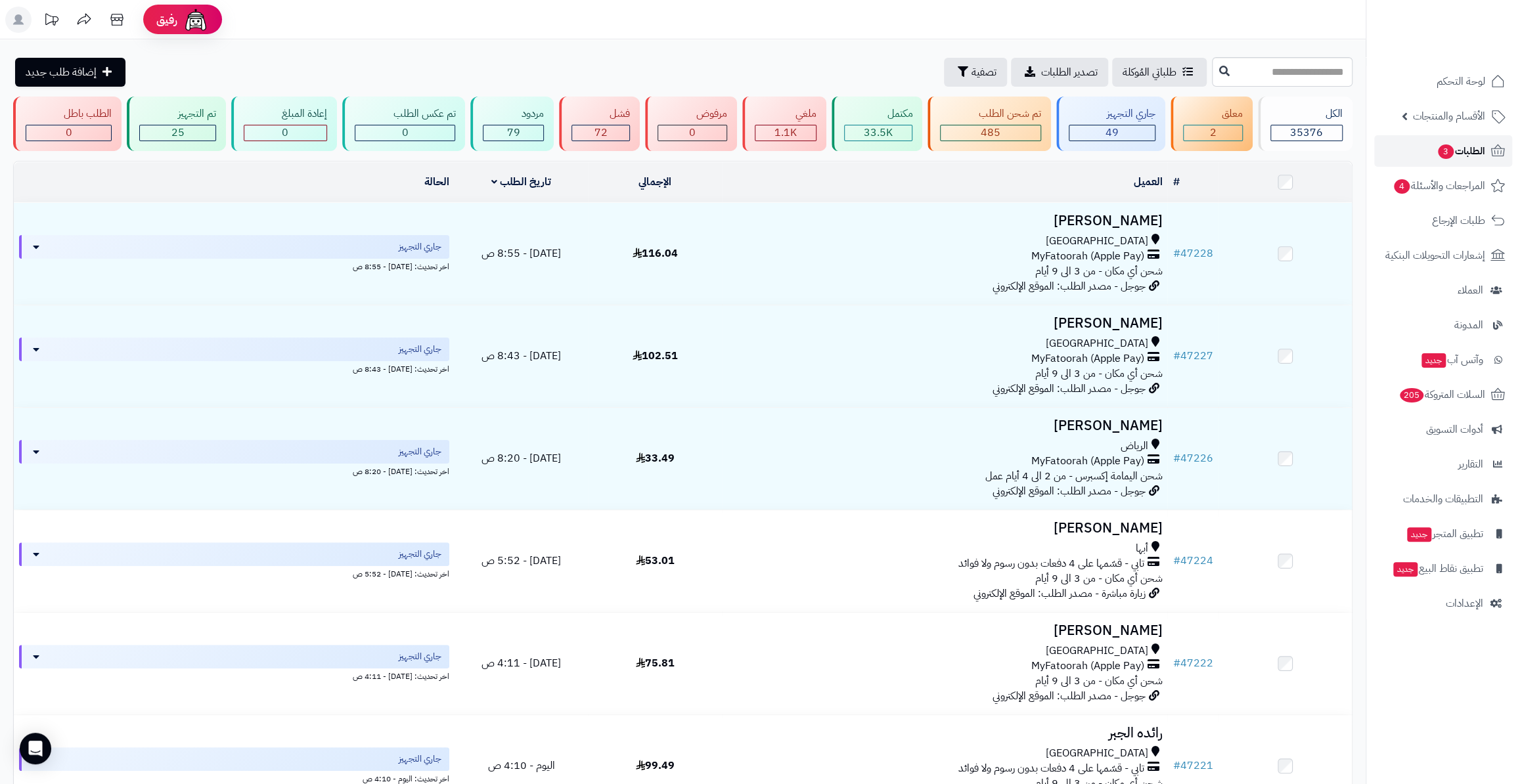
click at [1477, 146] on span "الطلبات 3" at bounding box center [1461, 150] width 48 height 18
click at [1453, 124] on span "الأقسام والمنتجات" at bounding box center [1449, 116] width 73 height 18
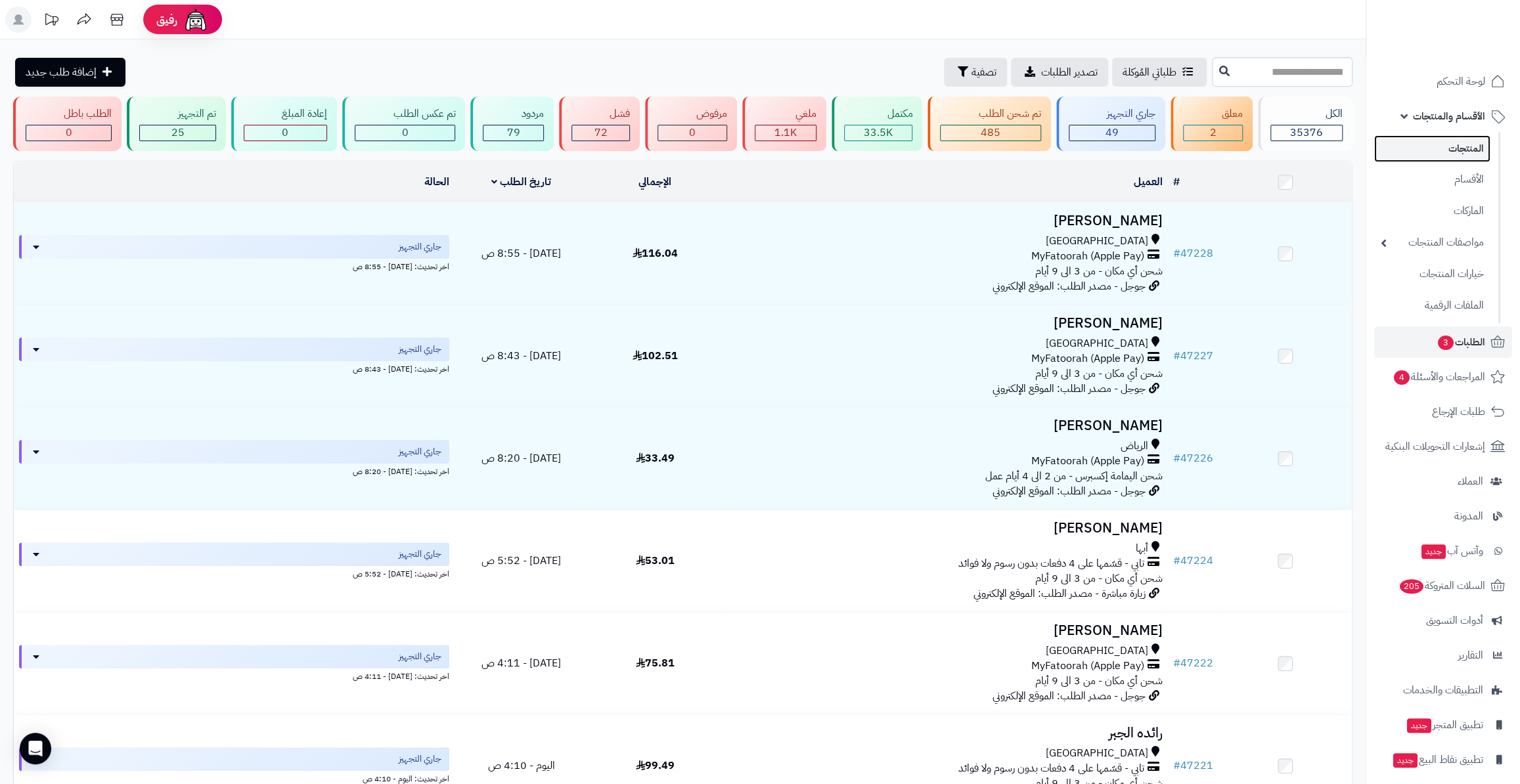
click at [1455, 145] on link "المنتجات" at bounding box center [1432, 148] width 116 height 27
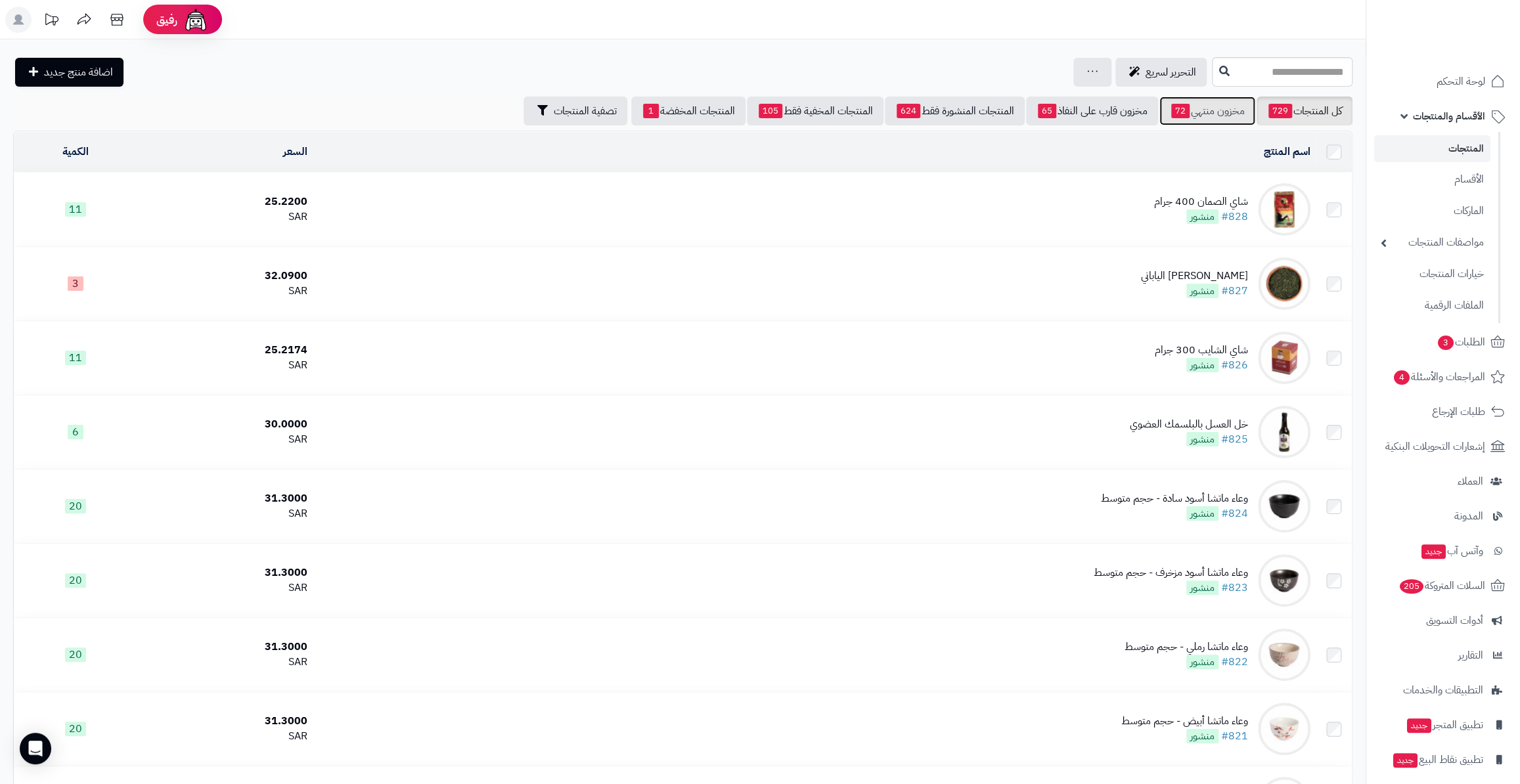
click at [1195, 118] on link "مخزون منتهي 72" at bounding box center [1207, 111] width 96 height 29
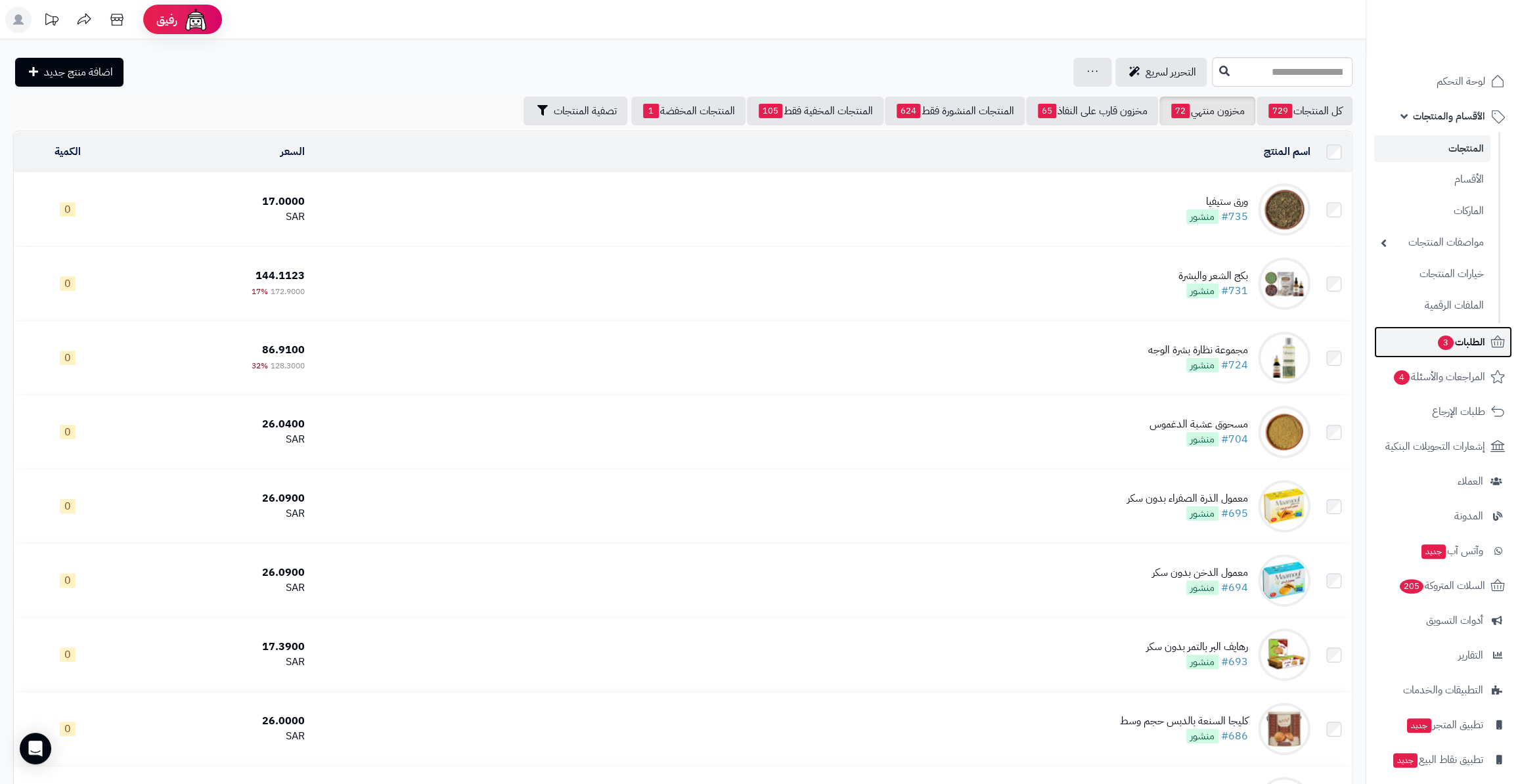
click at [1480, 339] on span "الطلبات 3" at bounding box center [1461, 342] width 48 height 18
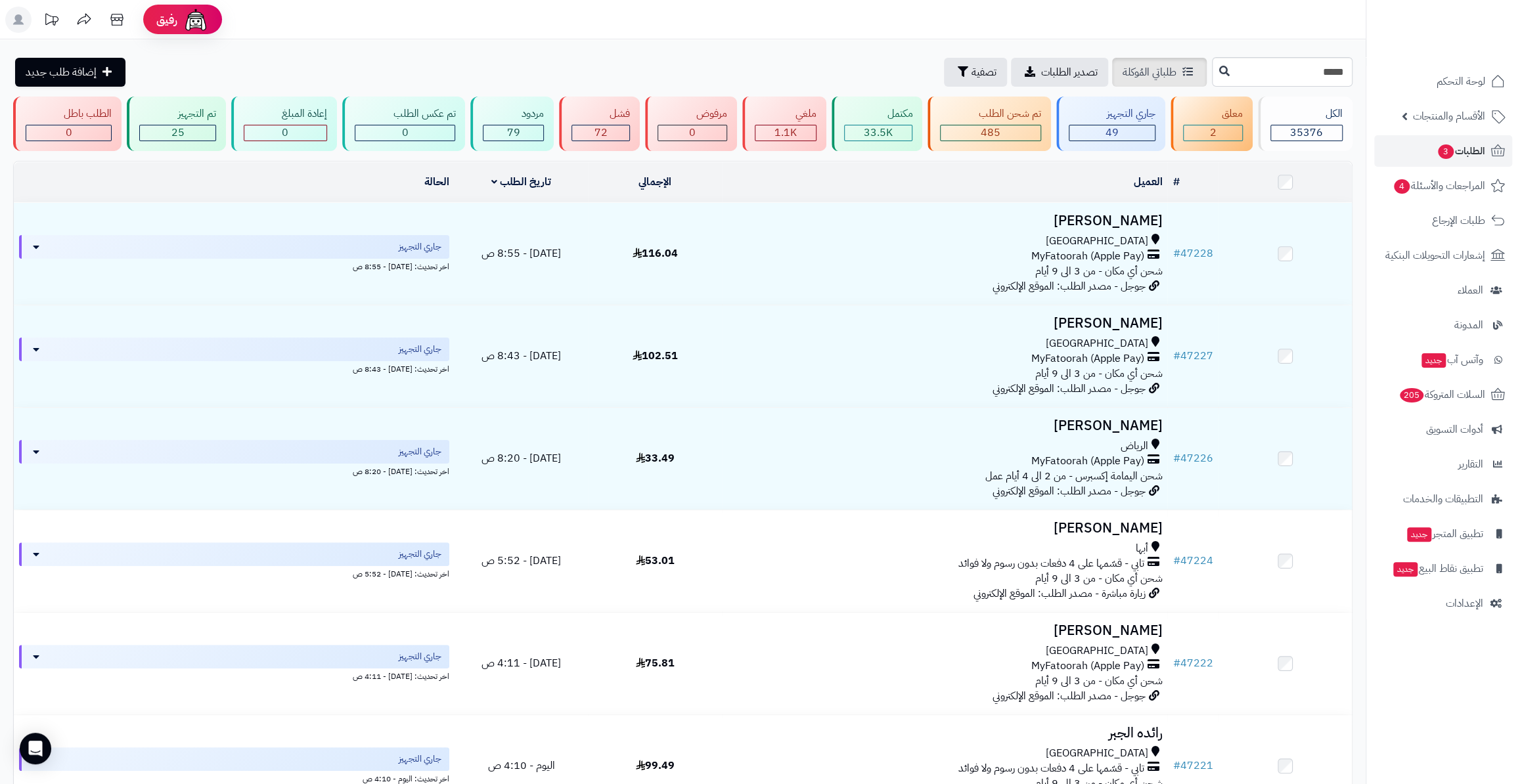
type input "*****"
click at [1127, 66] on div "طلباتي المُوكلة تصدير الطلبات تصفية" at bounding box center [1075, 72] width 267 height 29
click at [1214, 72] on button at bounding box center [1224, 71] width 19 height 25
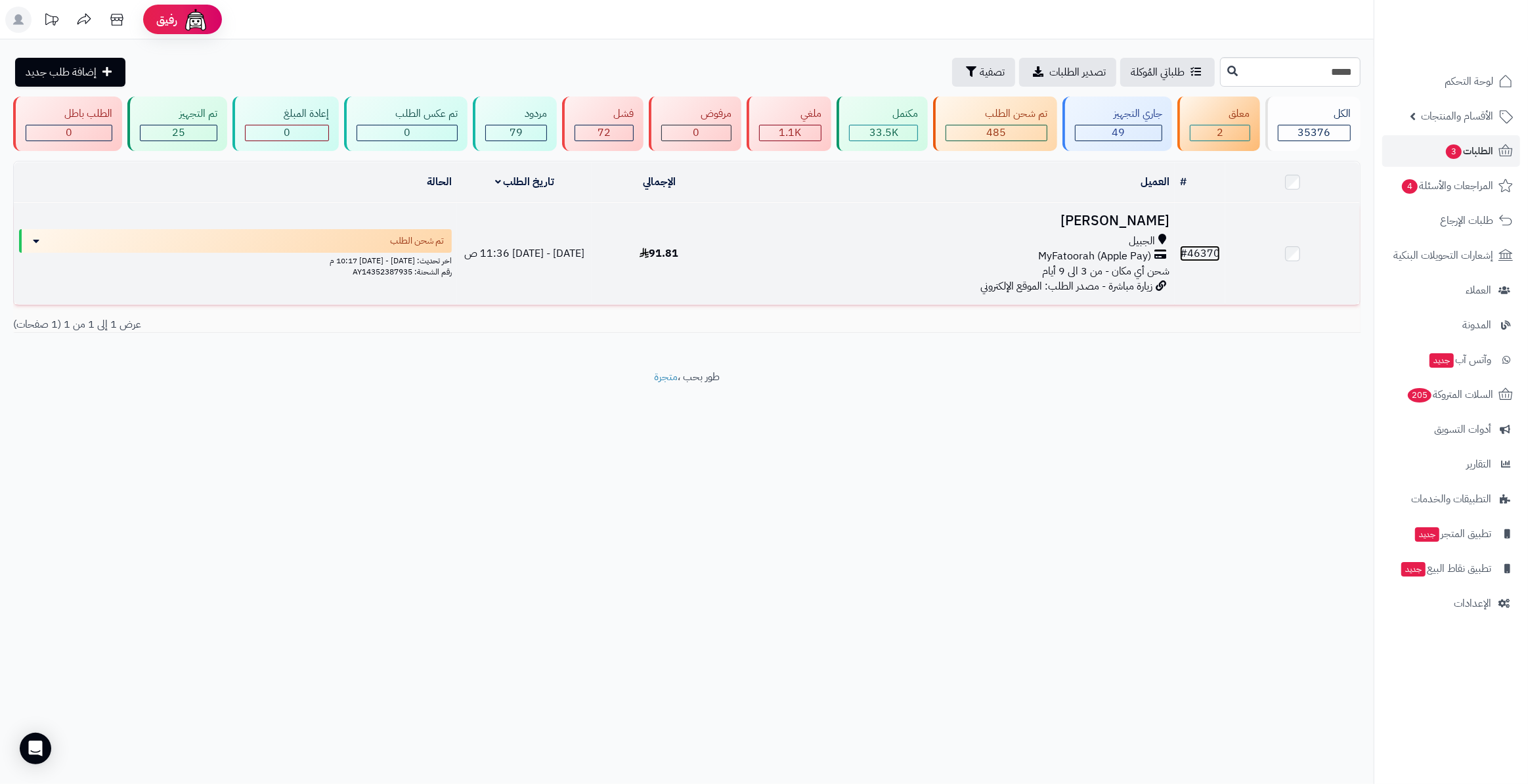
click at [1214, 249] on link "# 46370" at bounding box center [1200, 253] width 40 height 15
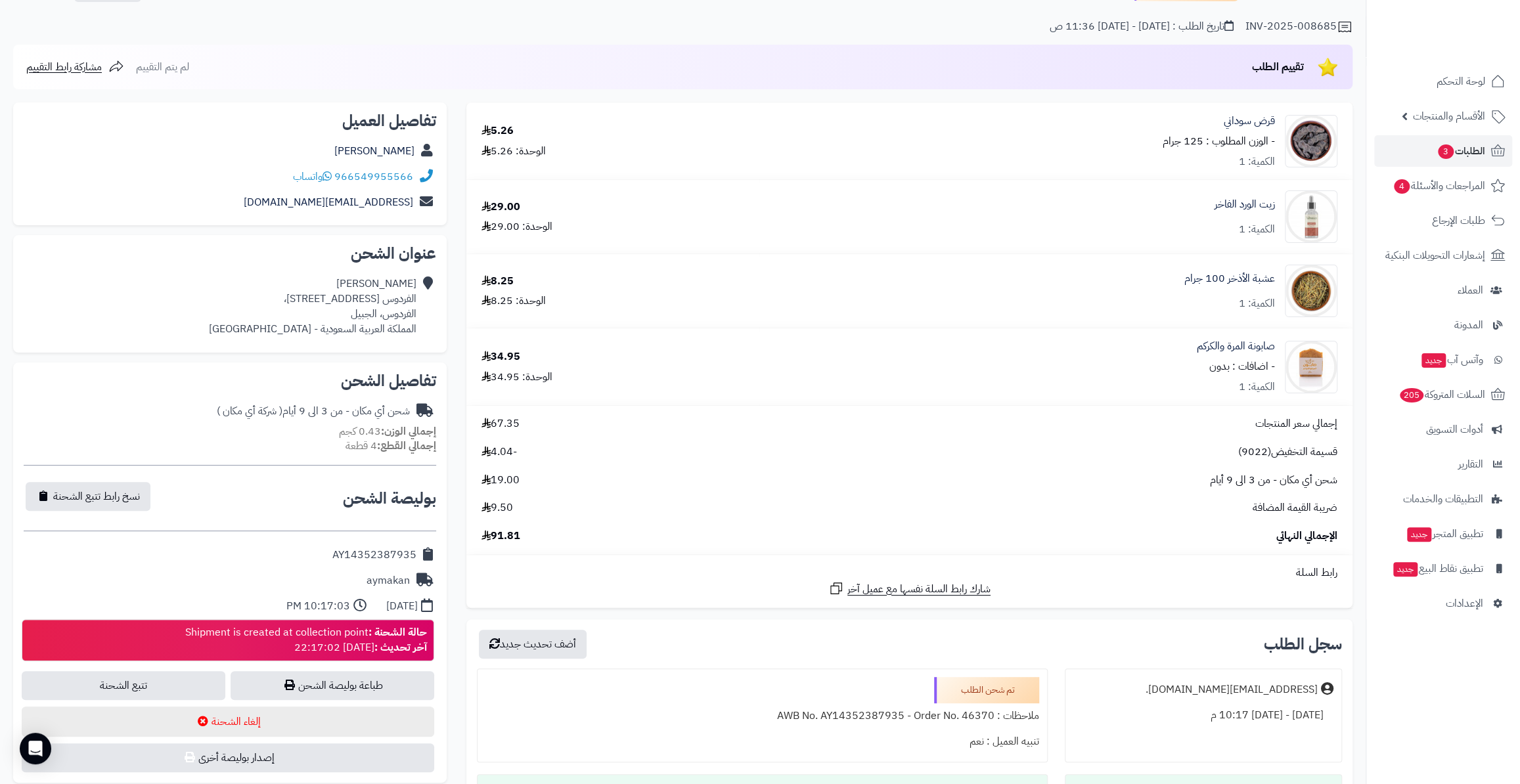
scroll to position [179, 0]
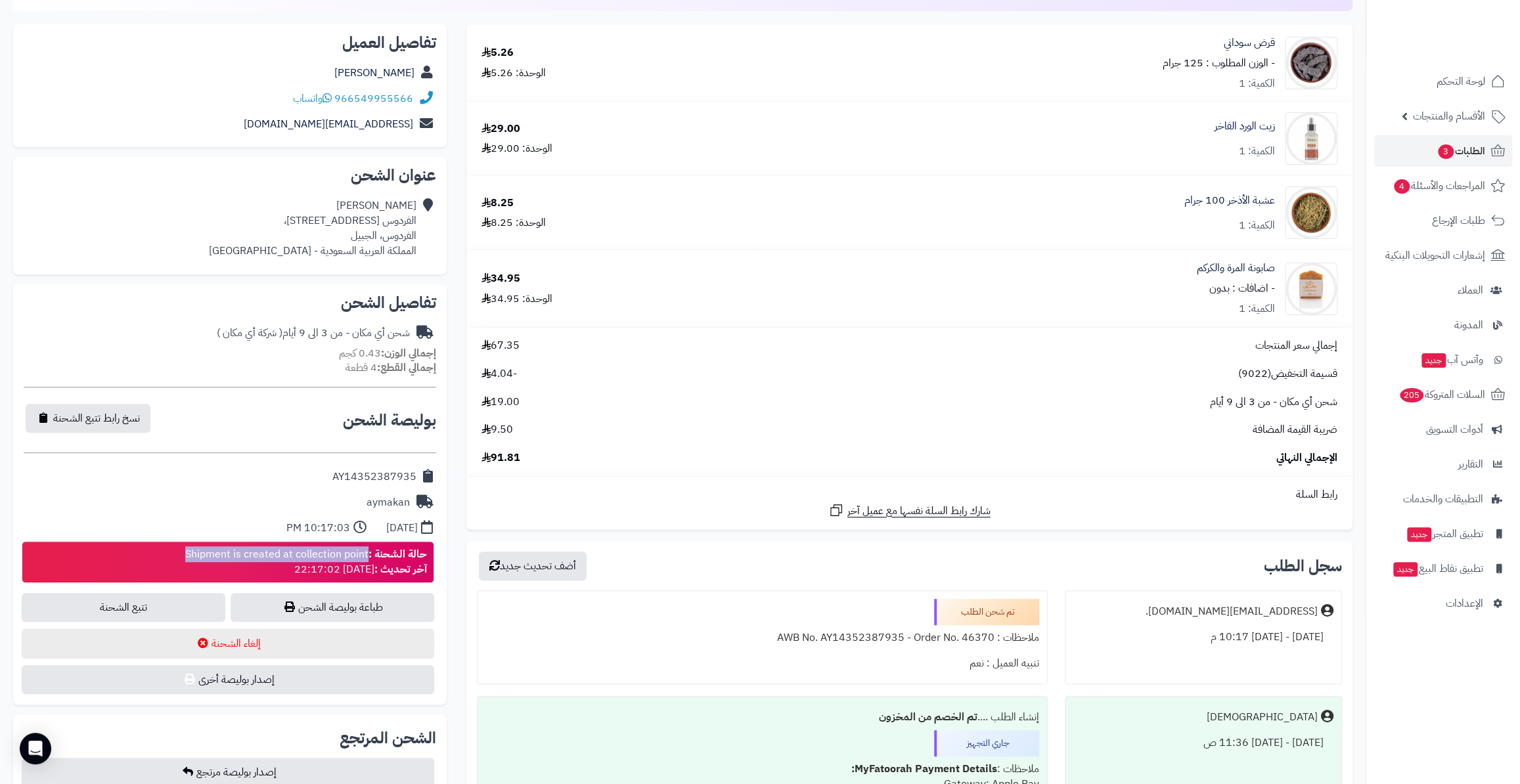
drag, startPoint x: 175, startPoint y: 558, endPoint x: 370, endPoint y: 557, distance: 195.0
click at [370, 557] on div "حالة الشحنة : Shipment is created at collection point آخر تحديث : 2025-09-07 22…" at bounding box center [228, 562] width 413 height 42
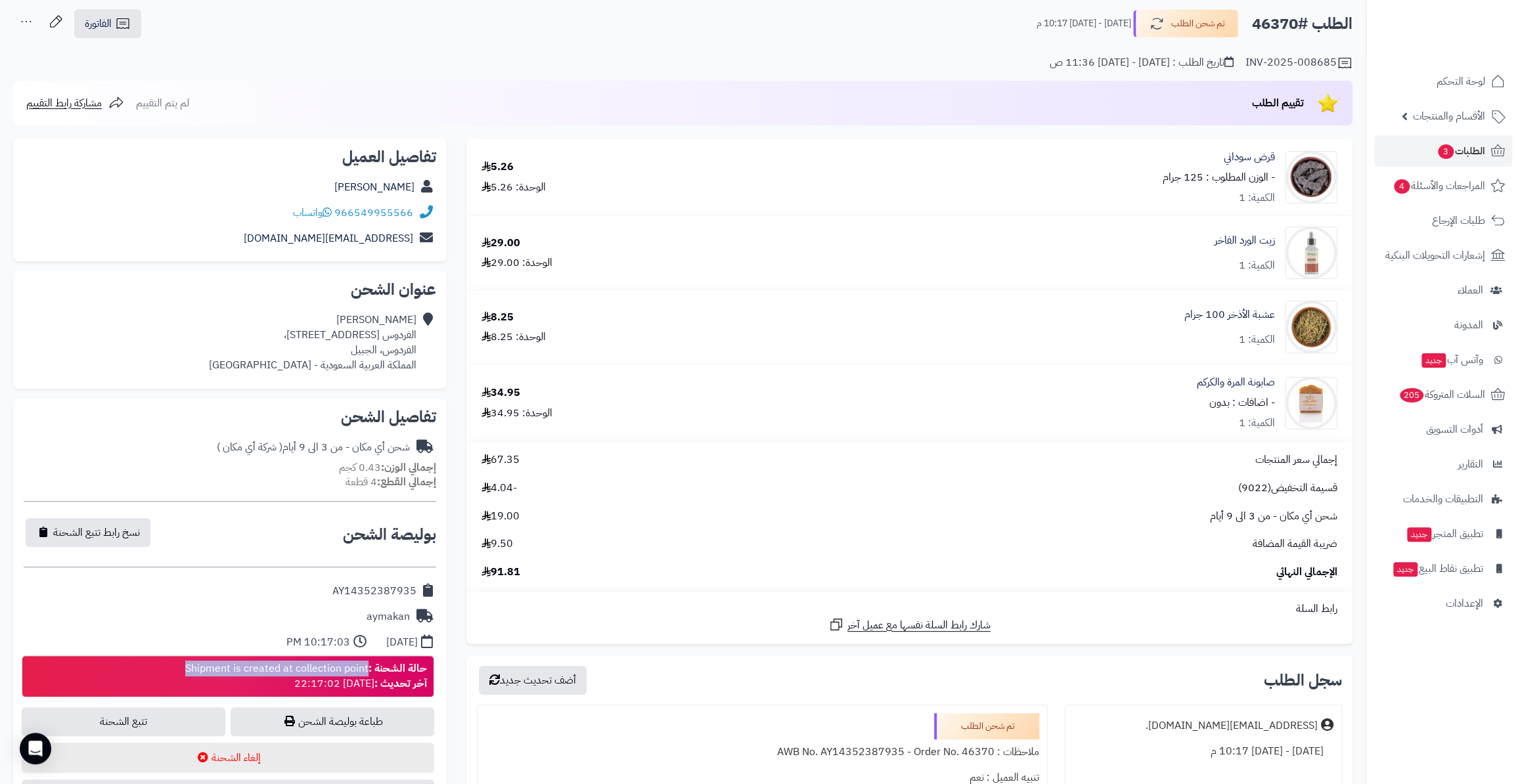
scroll to position [0, 0]
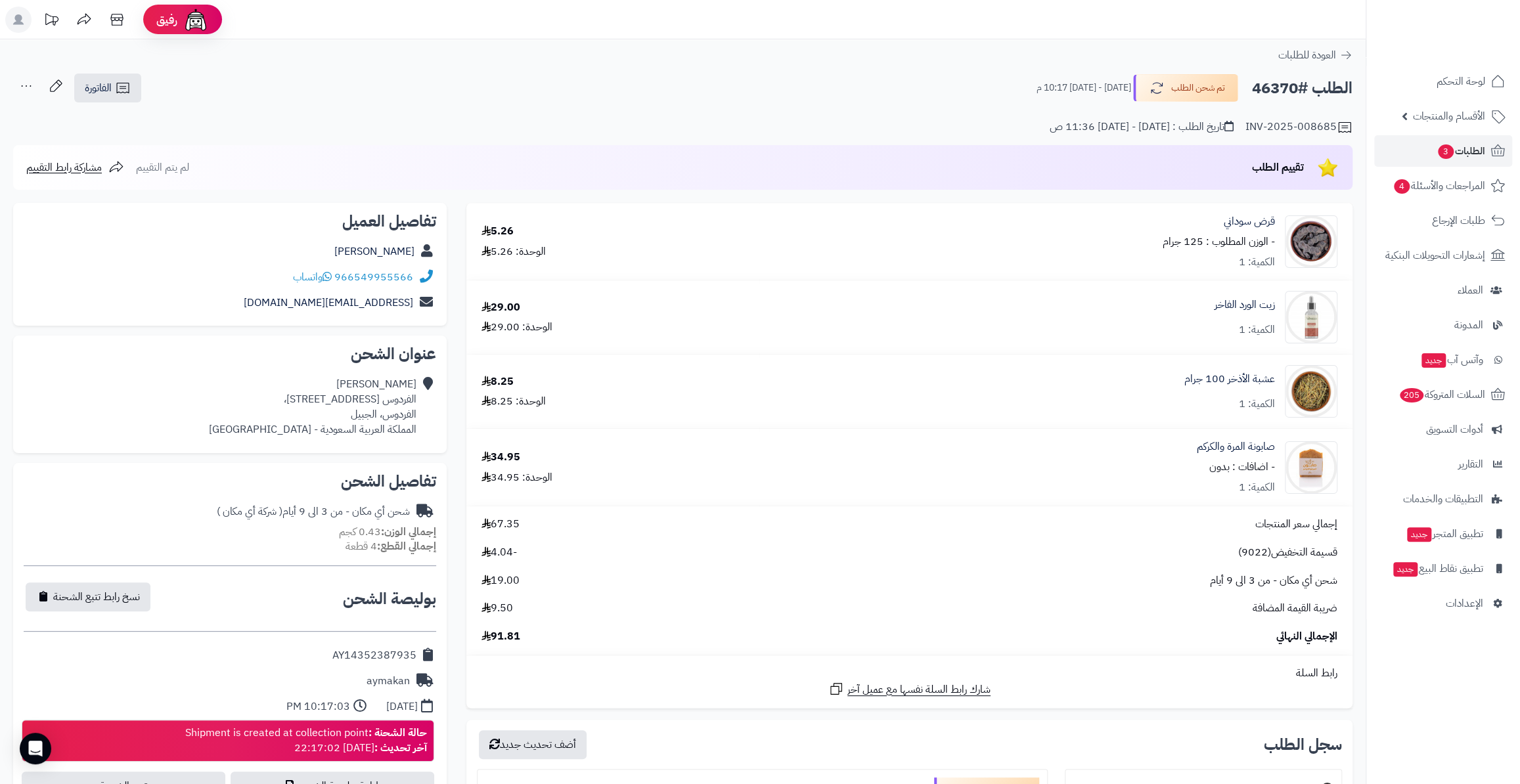
click at [929, 62] on div "العودة للطلبات" at bounding box center [683, 54] width 1365 height 15
click at [1427, 142] on link "الطلبات 3" at bounding box center [1443, 150] width 138 height 32
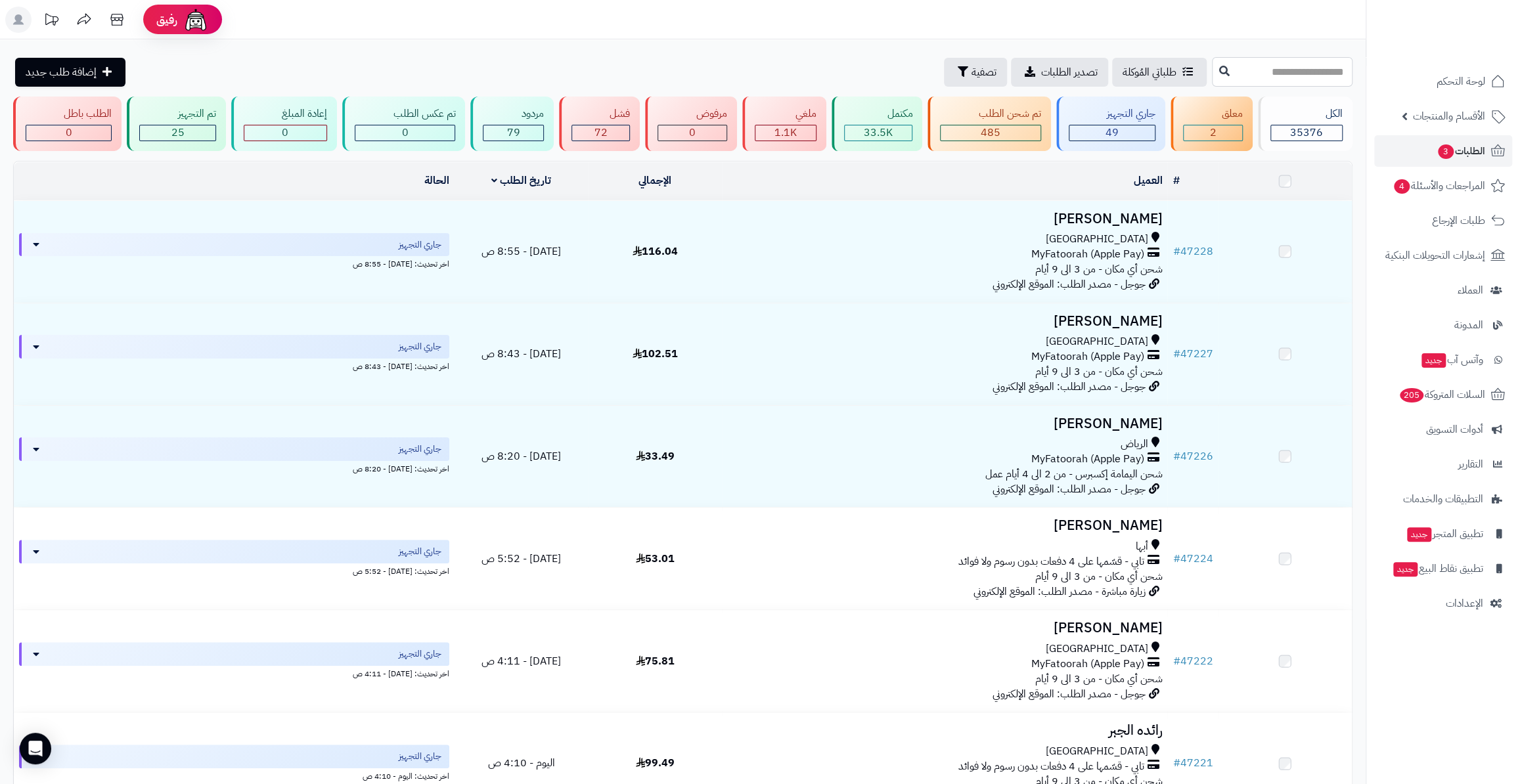
click at [1244, 63] on input "text" at bounding box center [1281, 72] width 140 height 30
paste input "*****"
type input "*****"
click at [1219, 71] on icon at bounding box center [1224, 71] width 11 height 11
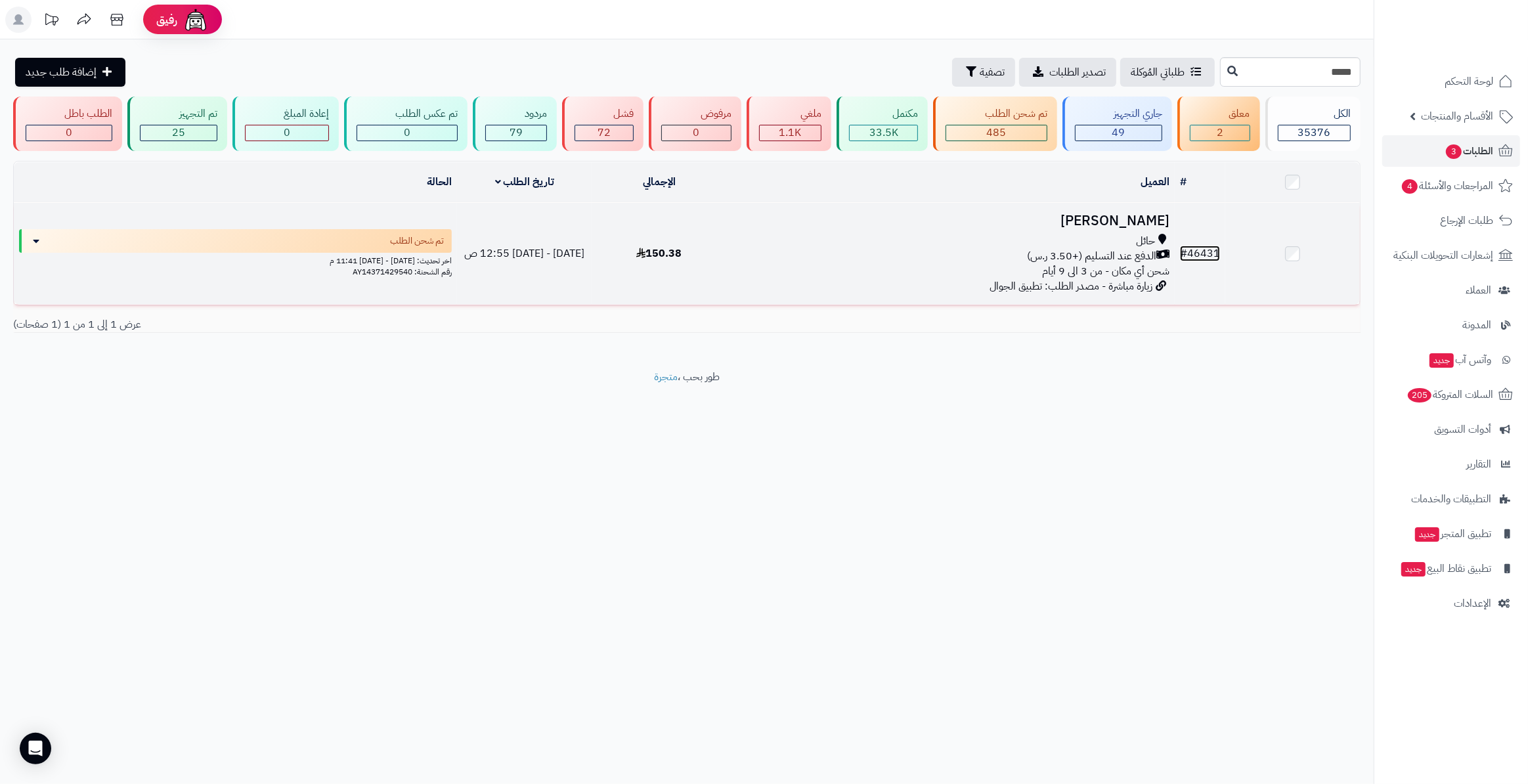
click at [1209, 248] on link "# 46431" at bounding box center [1200, 253] width 40 height 15
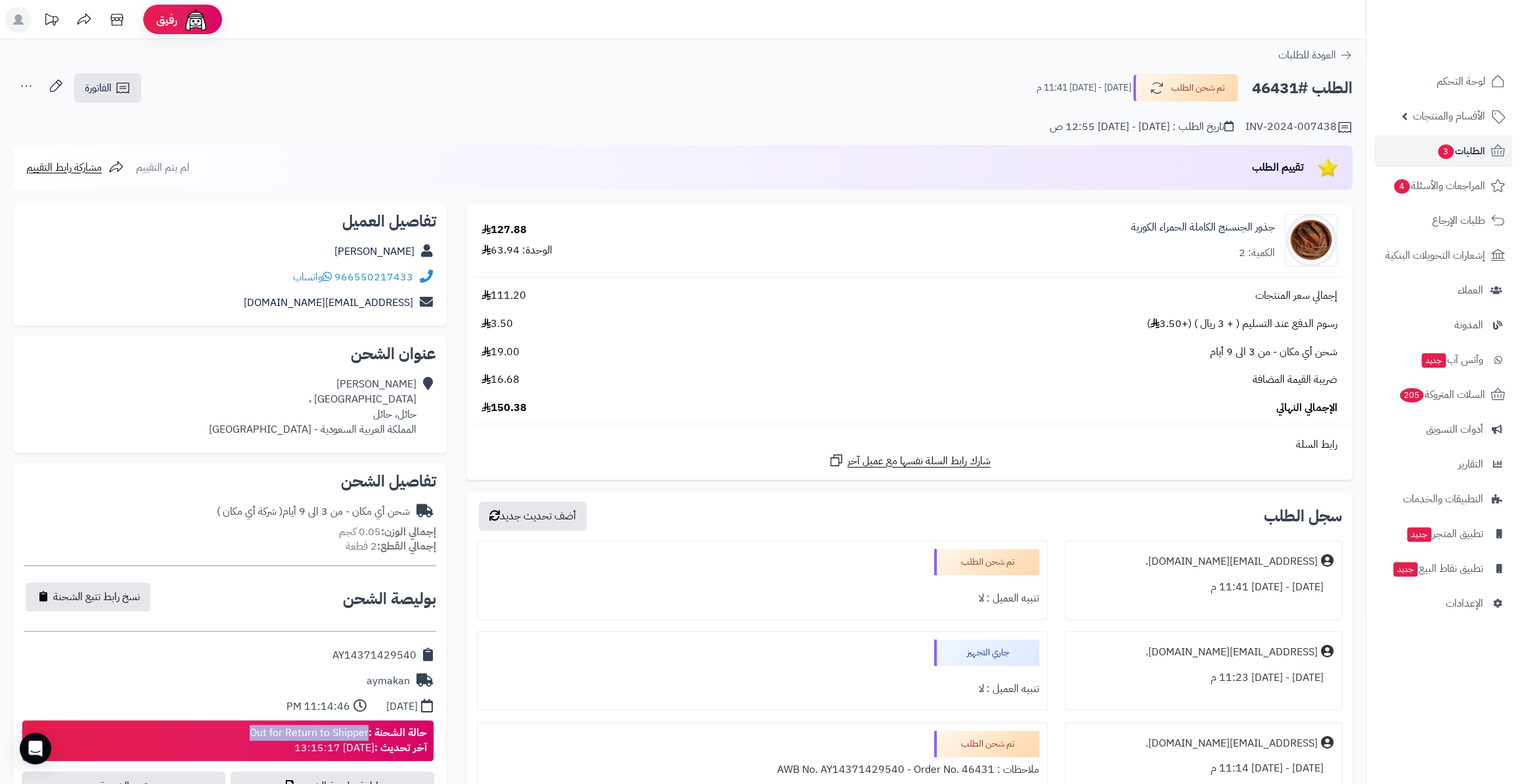
drag, startPoint x: 245, startPoint y: 730, endPoint x: 364, endPoint y: 736, distance: 119.2
click at [364, 736] on div "حالة الشحنة : Out for Return to Shipper آخر تحديث : [DATE] 13:15:17" at bounding box center [228, 740] width 413 height 42
click at [334, 249] on link "عبدالواحد عبدالرحمن الشمري التريباني" at bounding box center [374, 251] width 80 height 15
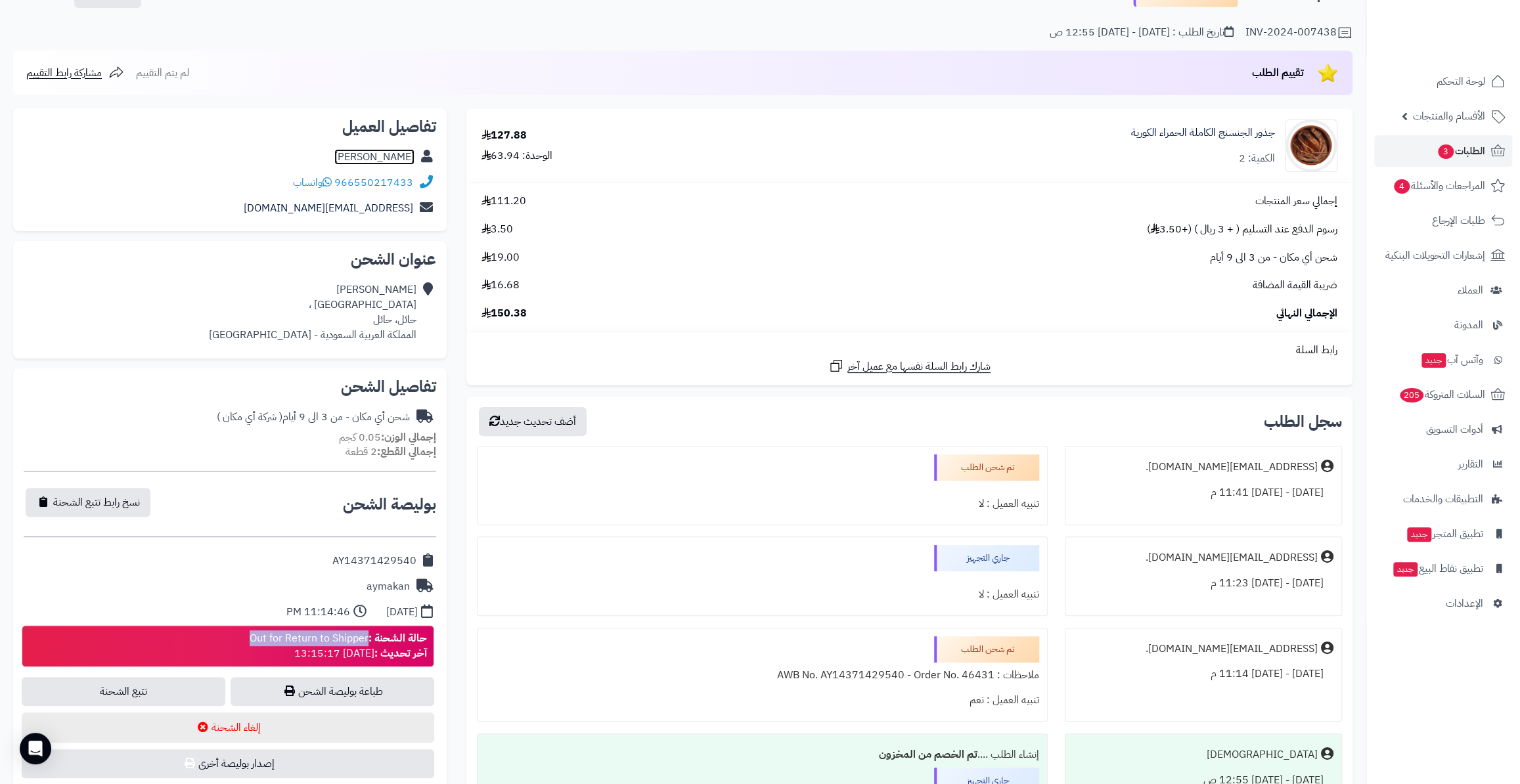
scroll to position [418, 0]
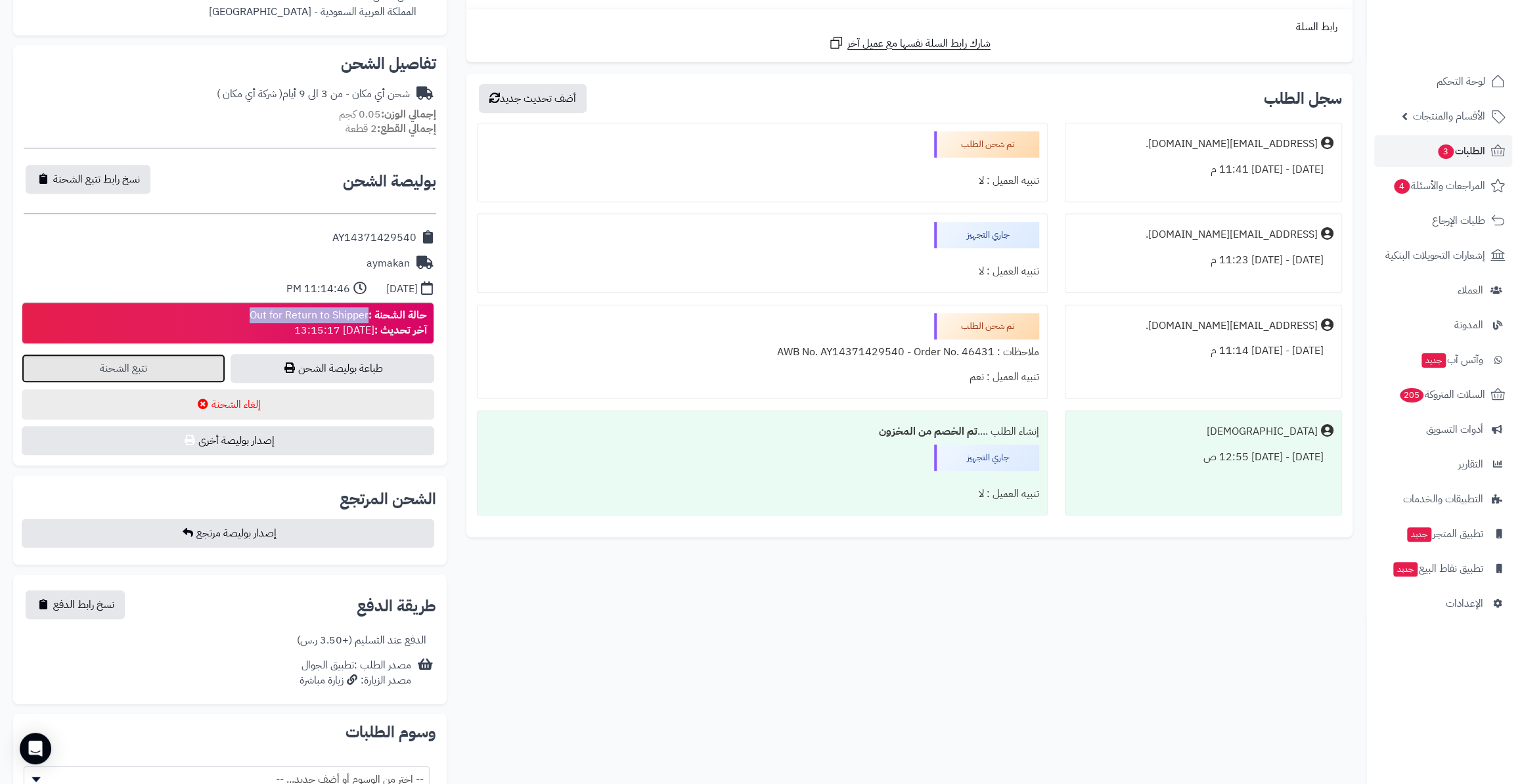
click at [125, 375] on link "تتبع الشحنة" at bounding box center [123, 368] width 204 height 29
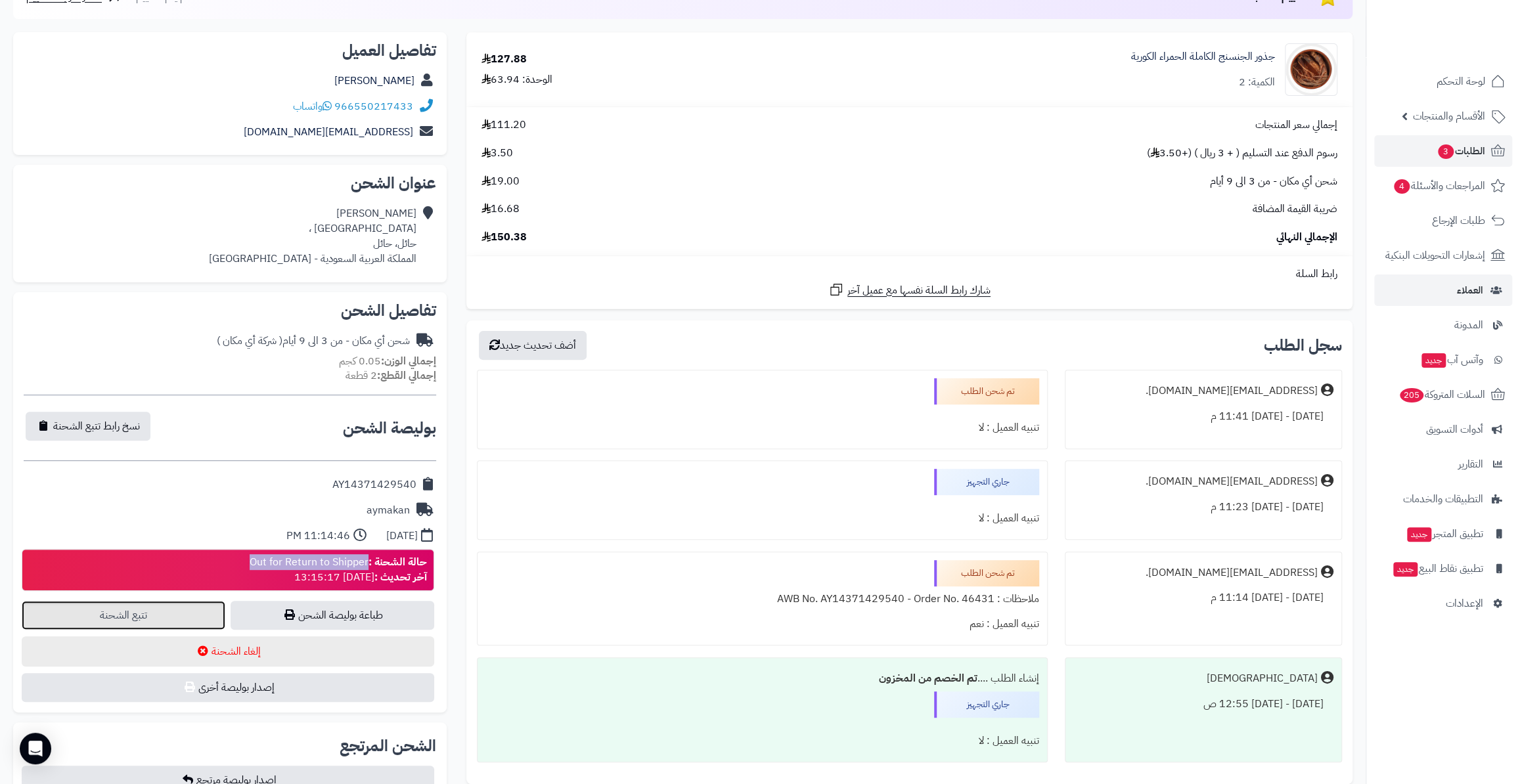
scroll to position [0, 0]
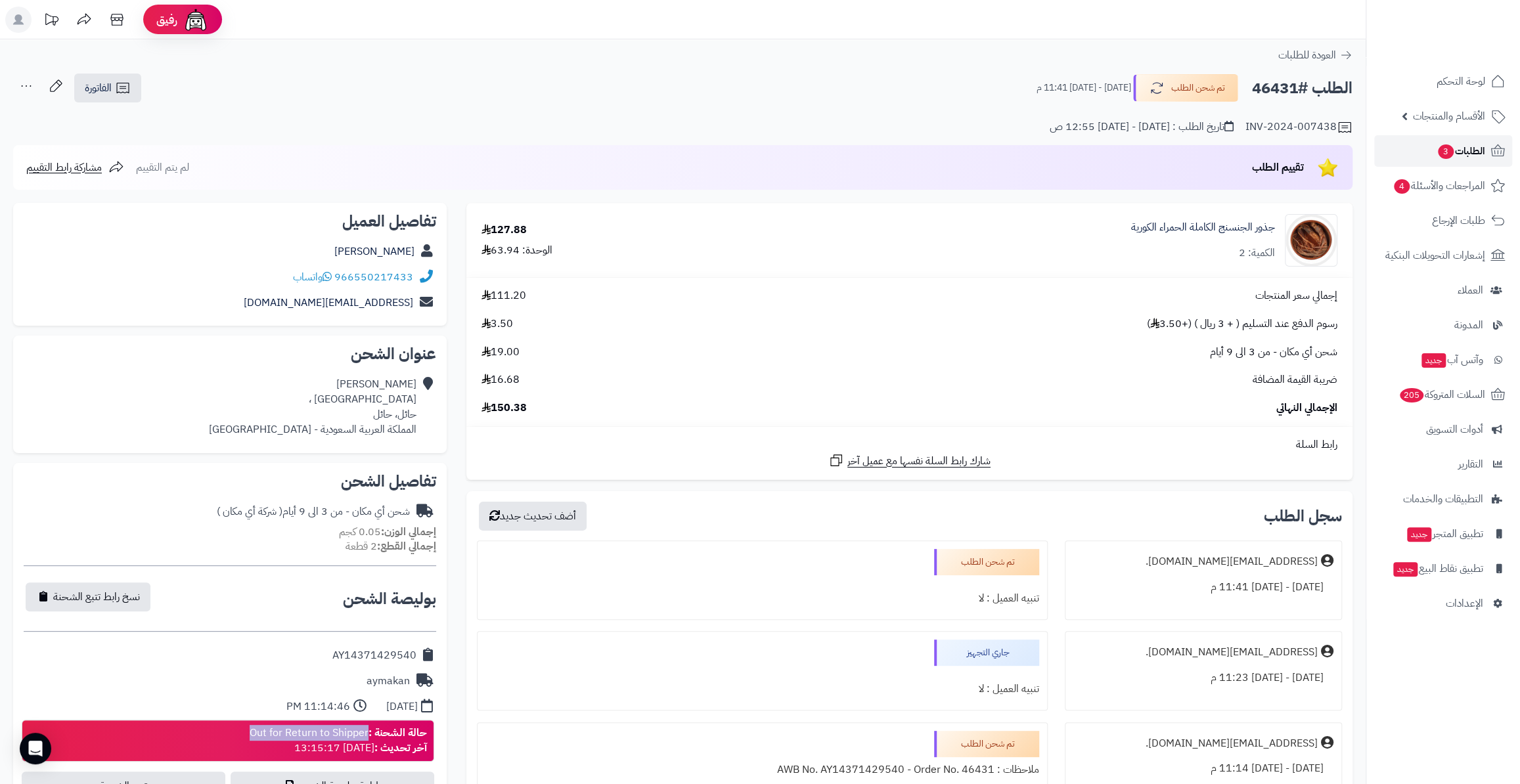
click at [1458, 158] on span "الطلبات 3" at bounding box center [1461, 150] width 48 height 18
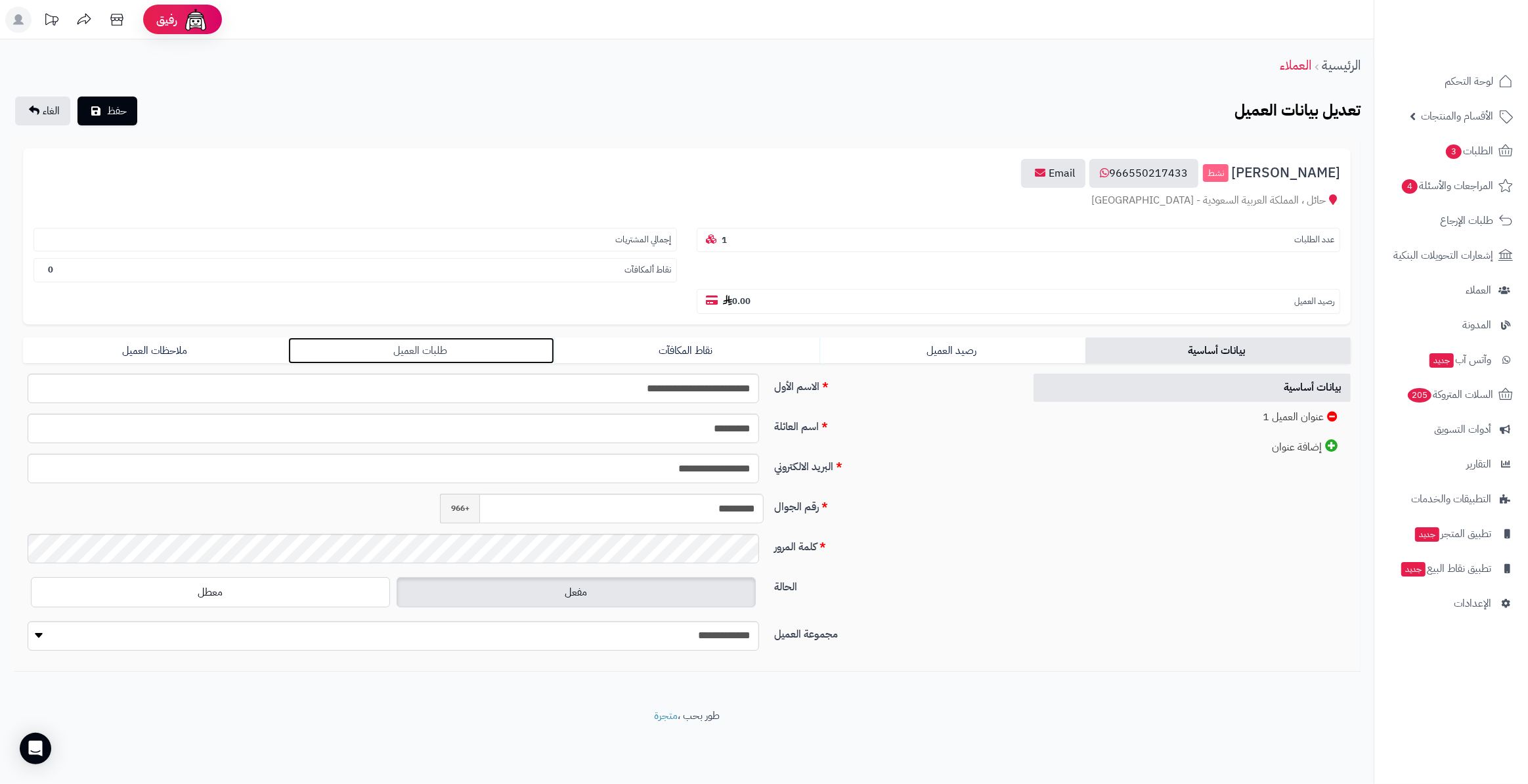
click at [451, 337] on link "طلبات العميل" at bounding box center [421, 350] width 265 height 26
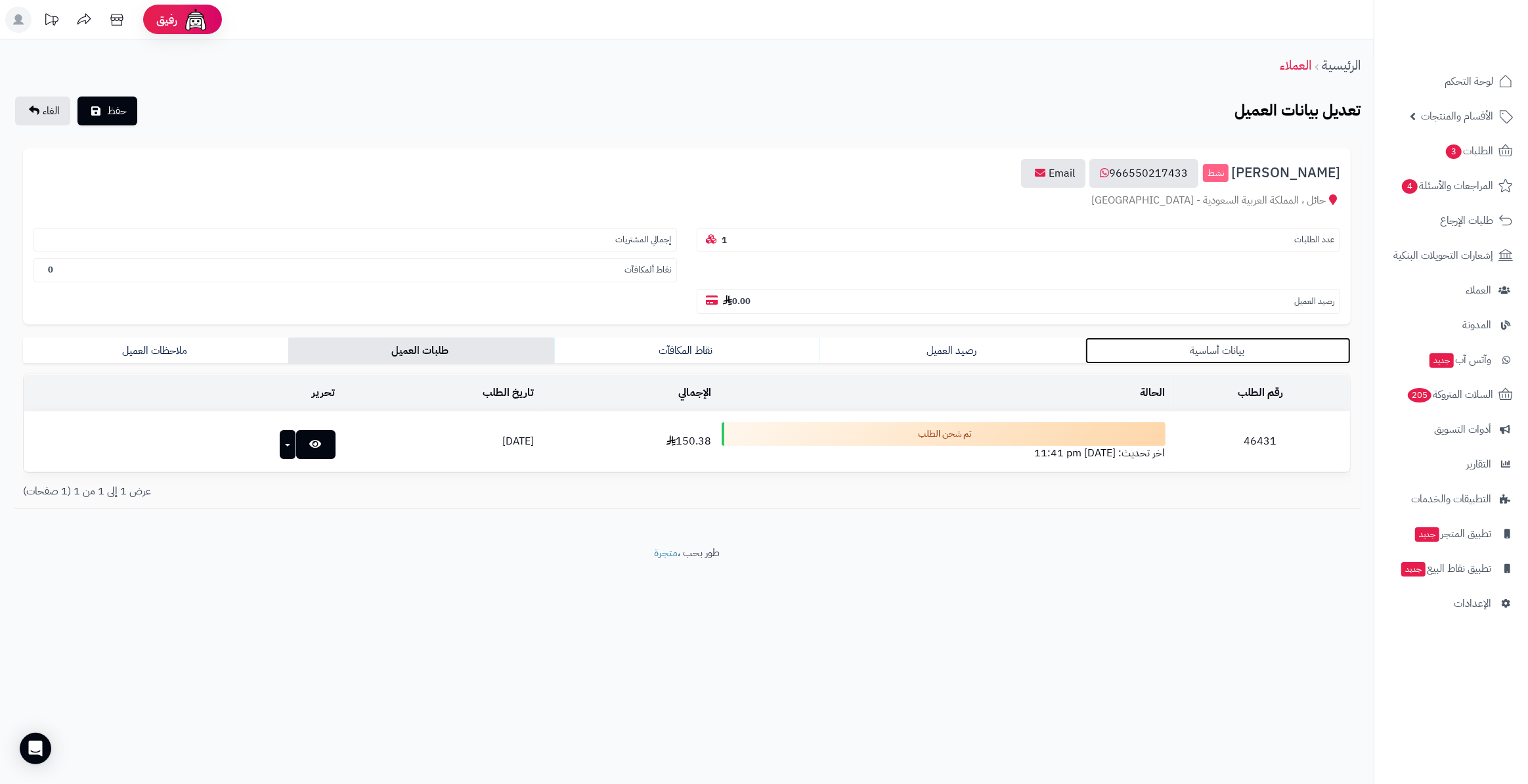
click at [1233, 337] on link "بيانات أساسية" at bounding box center [1218, 350] width 265 height 26
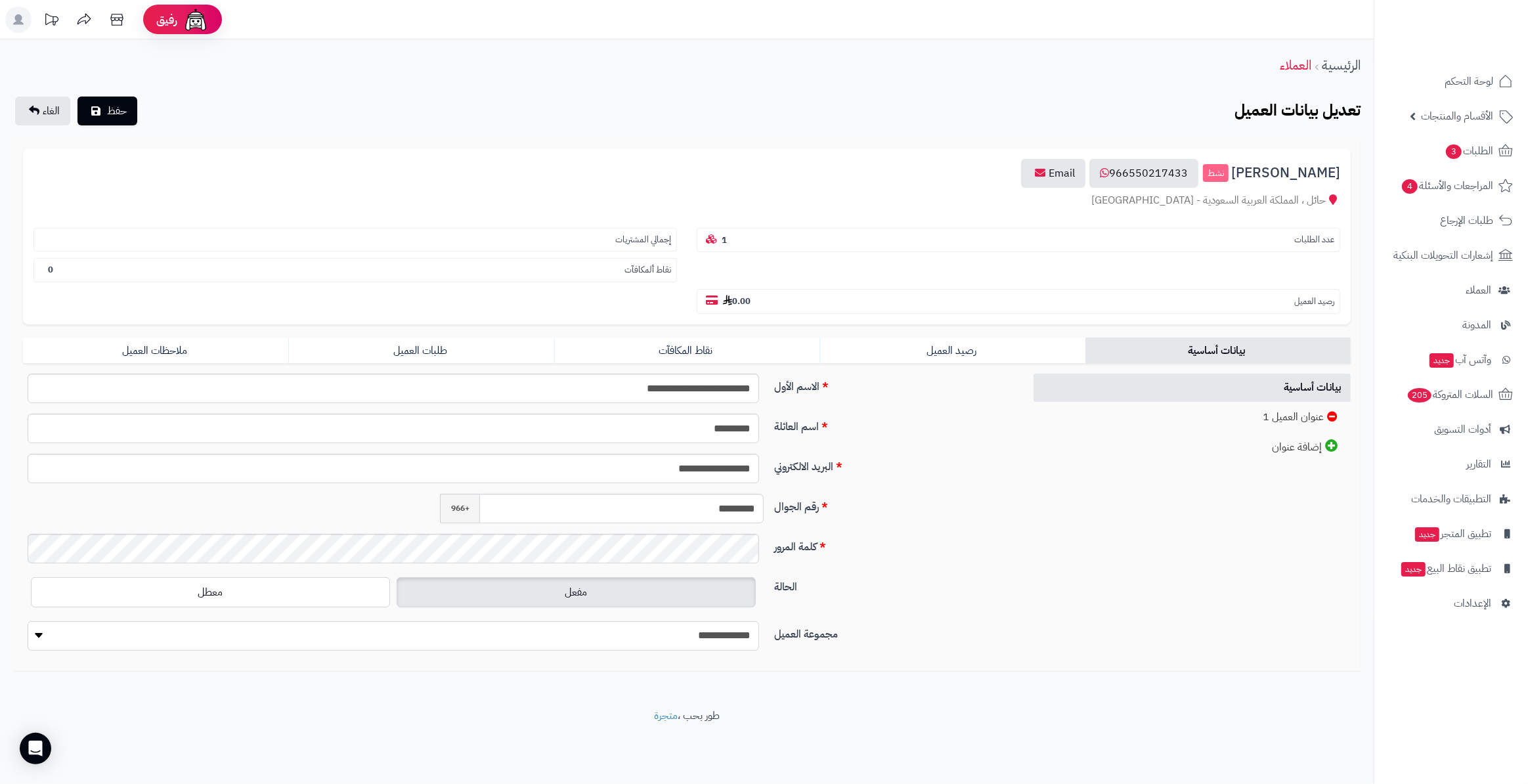
click at [724, 621] on select "**********" at bounding box center [393, 636] width 732 height 30
select select "*"
click at [28, 621] on select "**********" at bounding box center [393, 636] width 732 height 30
click at [112, 107] on span "حفظ" at bounding box center [116, 110] width 19 height 15
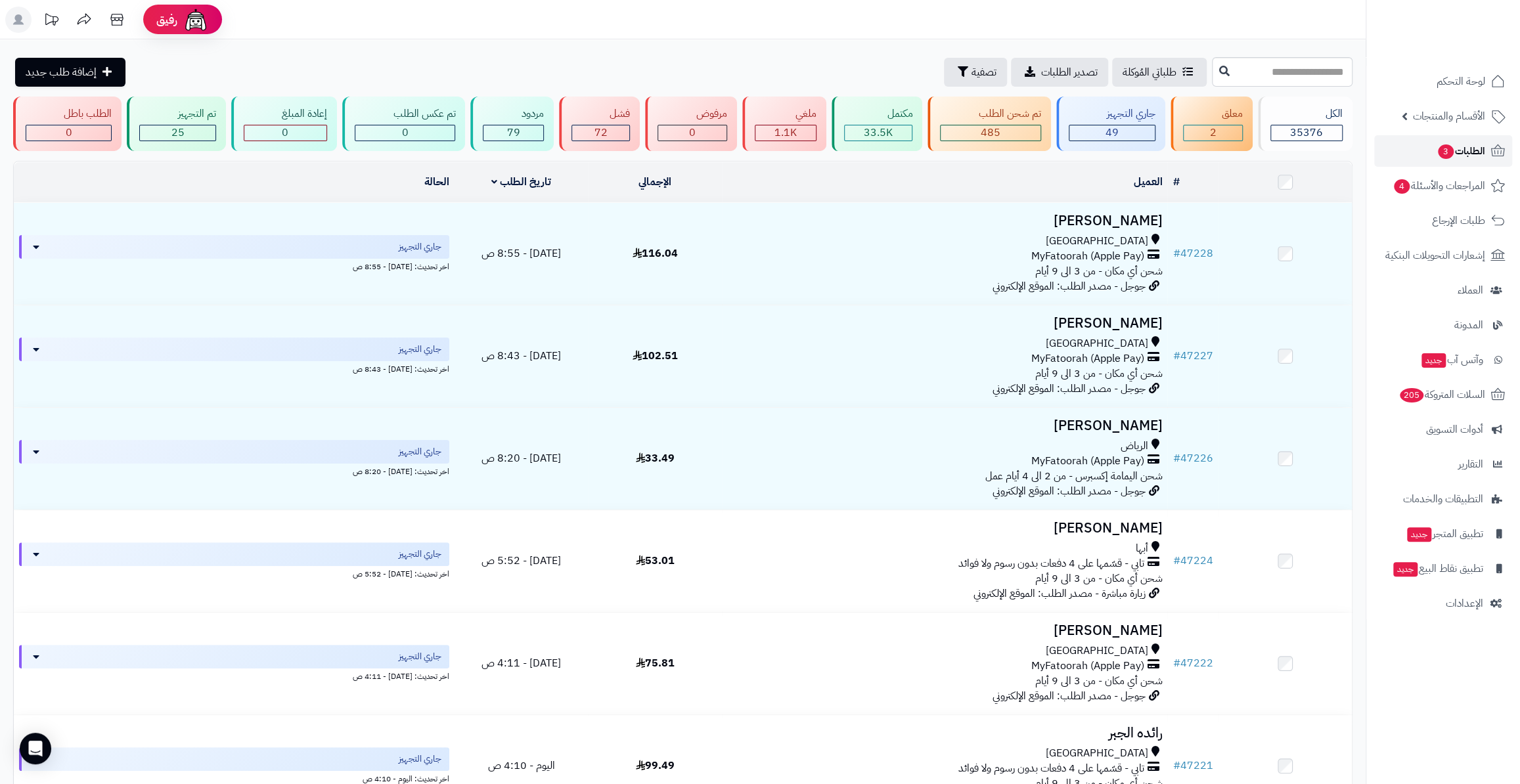
click at [1465, 152] on span "الطلبات 3" at bounding box center [1461, 150] width 48 height 18
click at [1458, 139] on link "الطلبات 3" at bounding box center [1443, 150] width 138 height 32
click at [1323, 81] on input "text" at bounding box center [1281, 72] width 140 height 30
paste input "*****"
type input "*****"
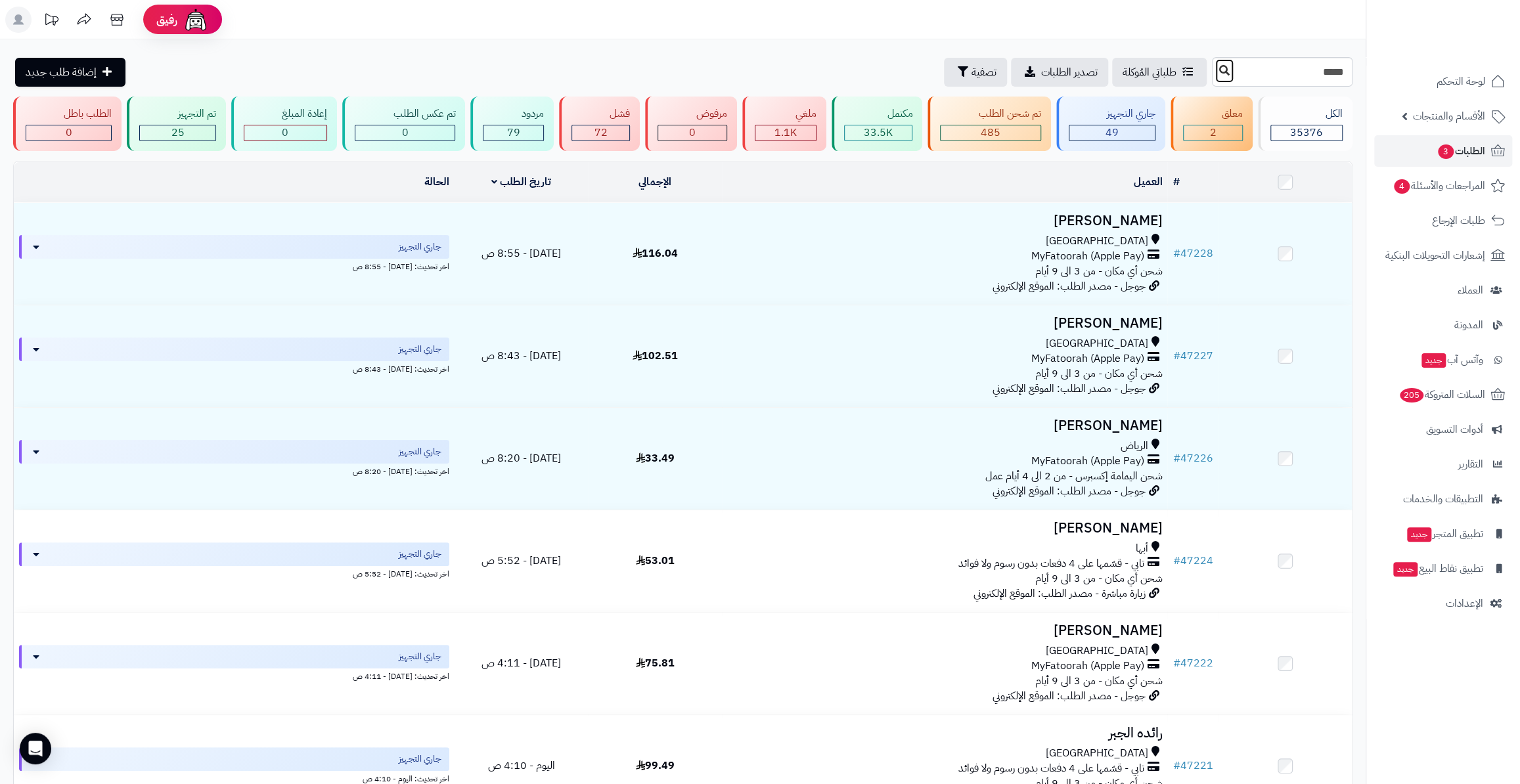
click at [1214, 73] on button at bounding box center [1224, 71] width 19 height 25
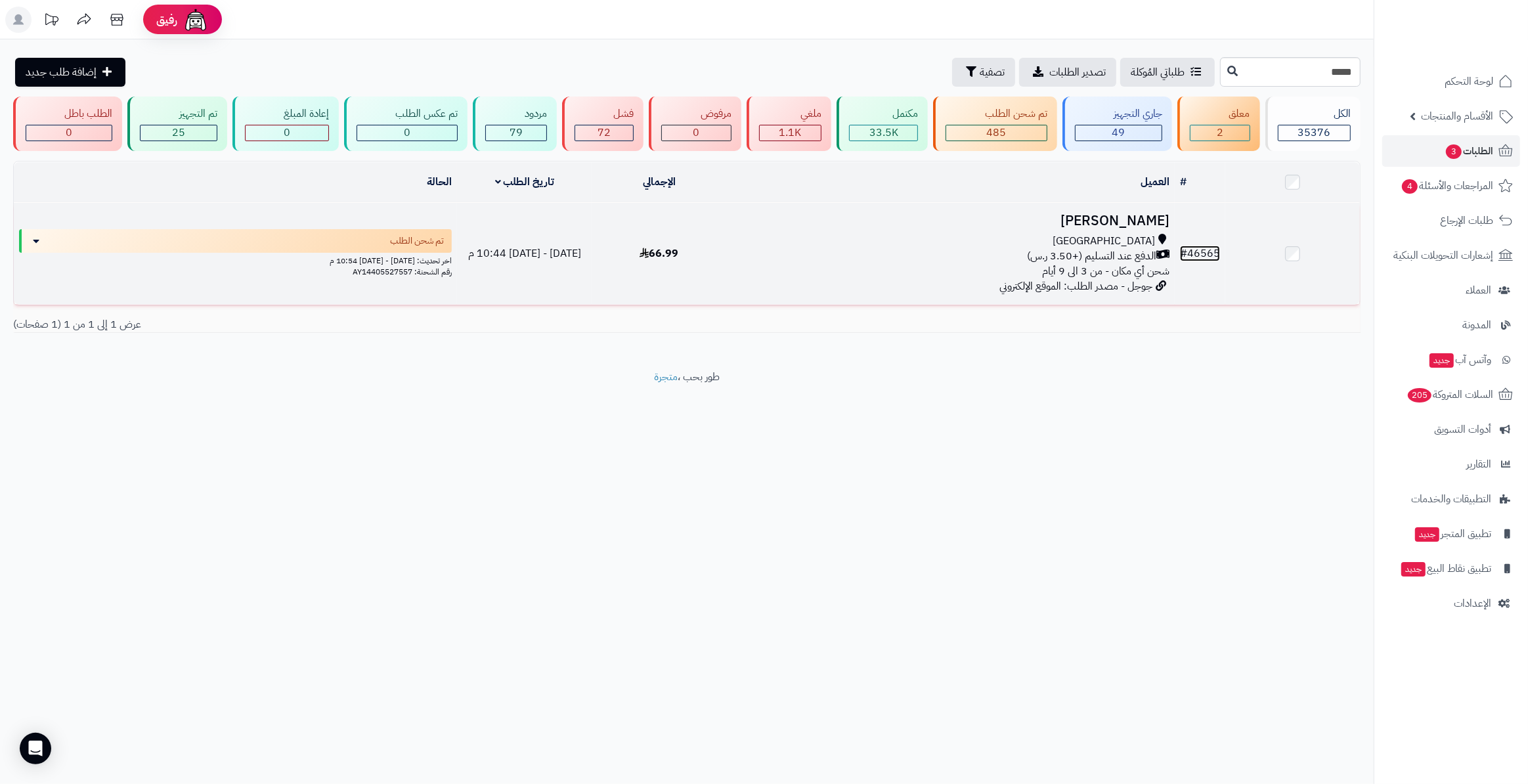
click at [1214, 251] on link "# 46565" at bounding box center [1200, 253] width 40 height 15
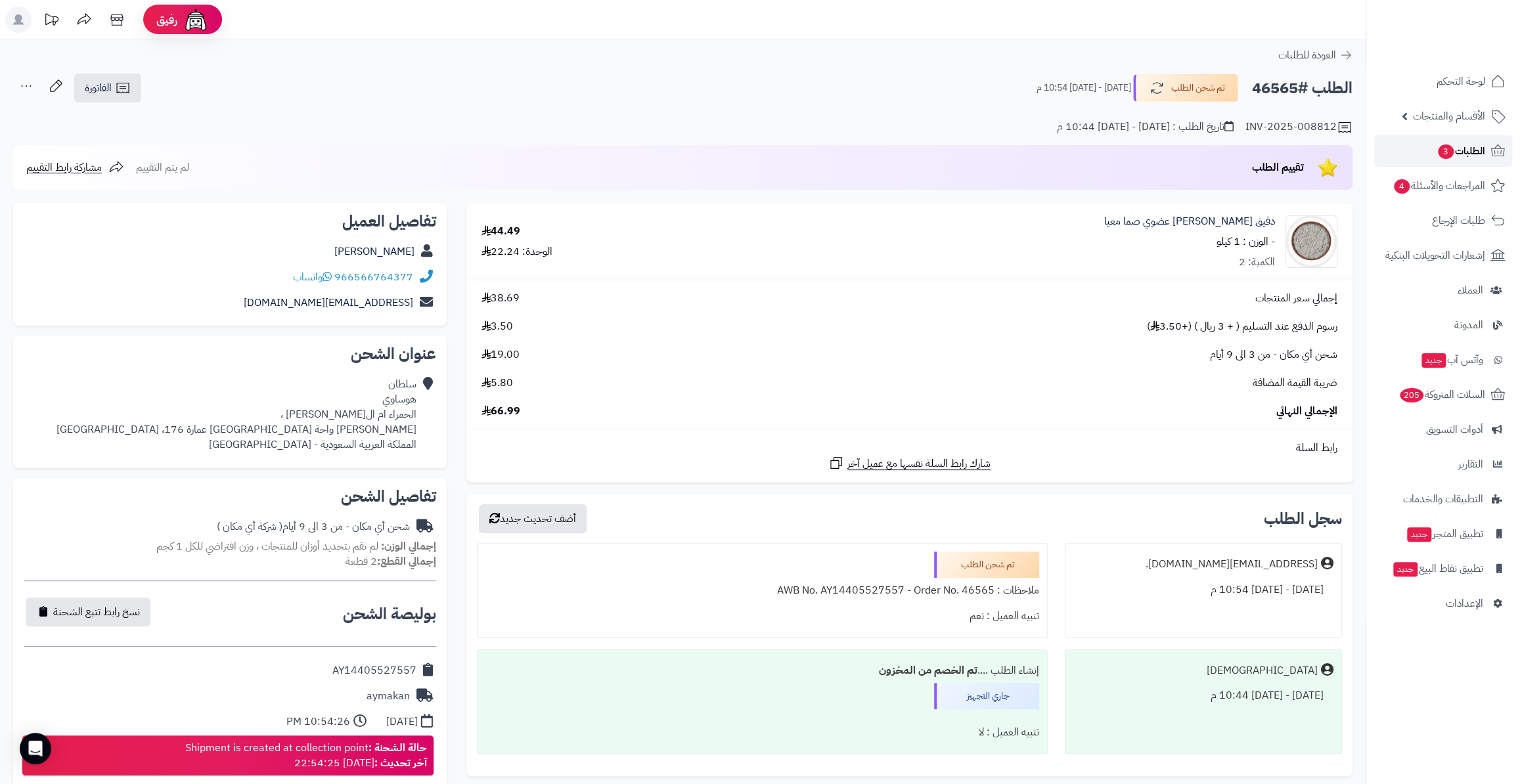
click at [1466, 144] on span "الطلبات 3" at bounding box center [1461, 150] width 48 height 18
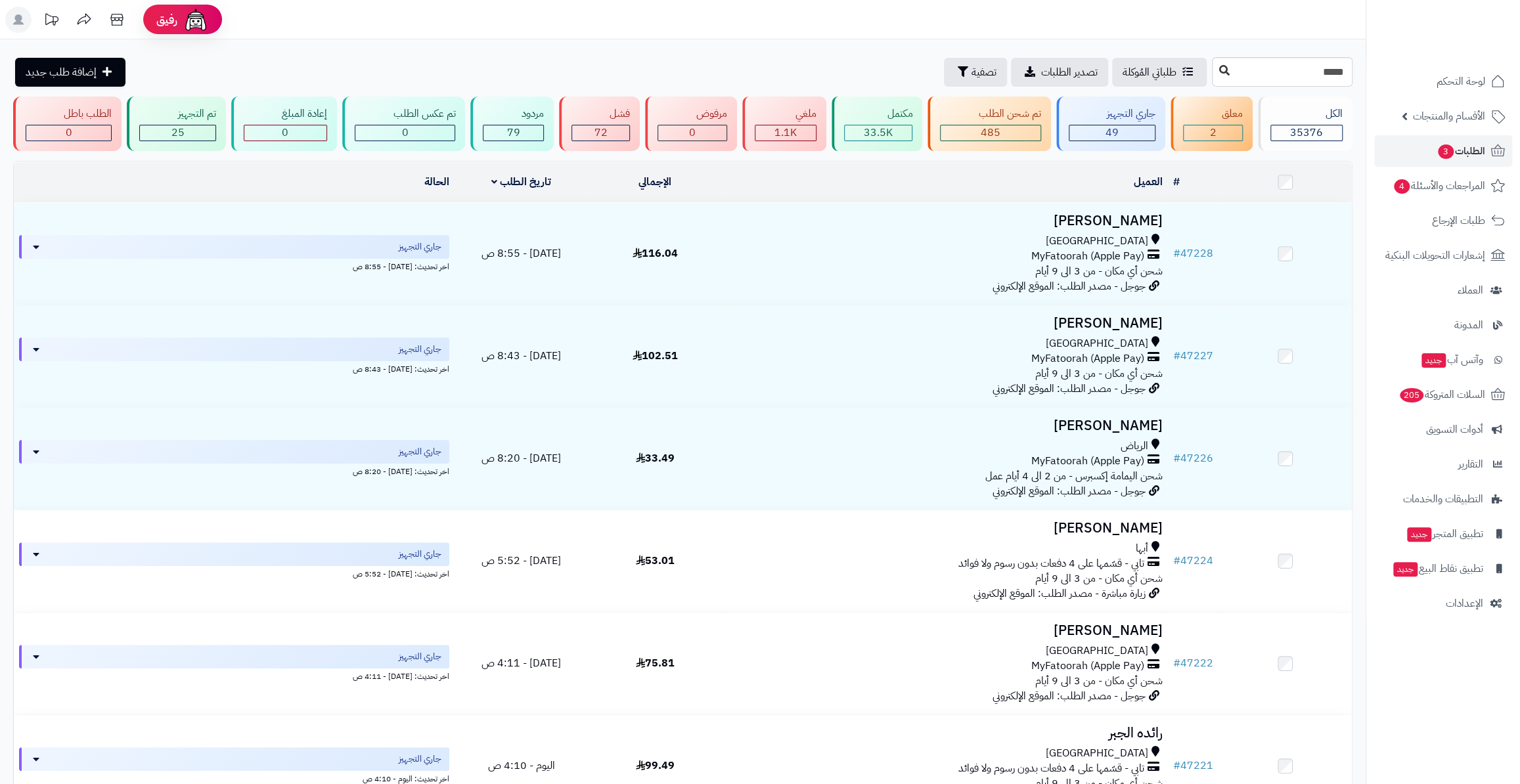
type input "*****"
click at [1219, 67] on icon at bounding box center [1224, 71] width 11 height 11
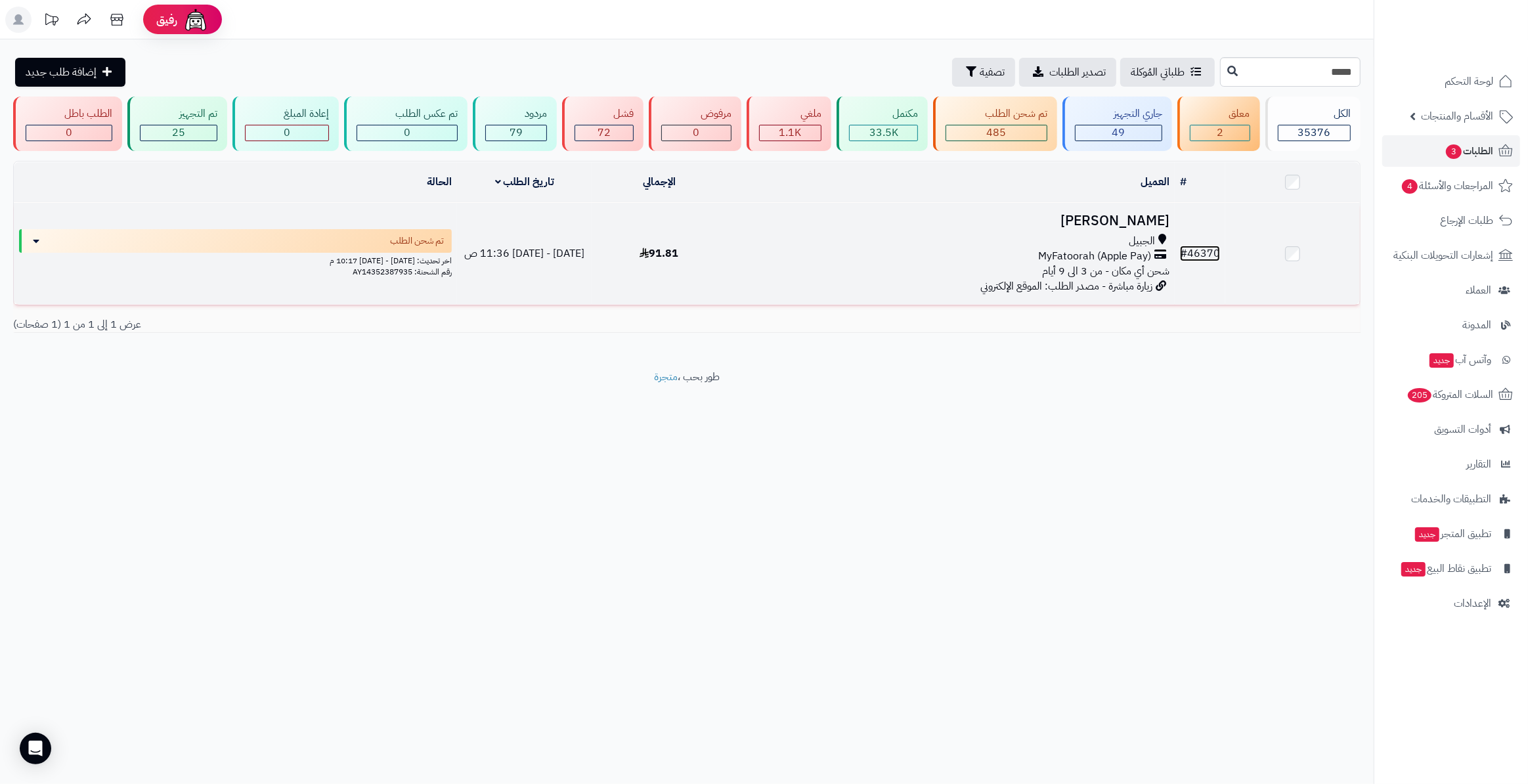
click at [1207, 246] on link "# 46370" at bounding box center [1200, 253] width 40 height 15
